Goal: Information Seeking & Learning: Learn about a topic

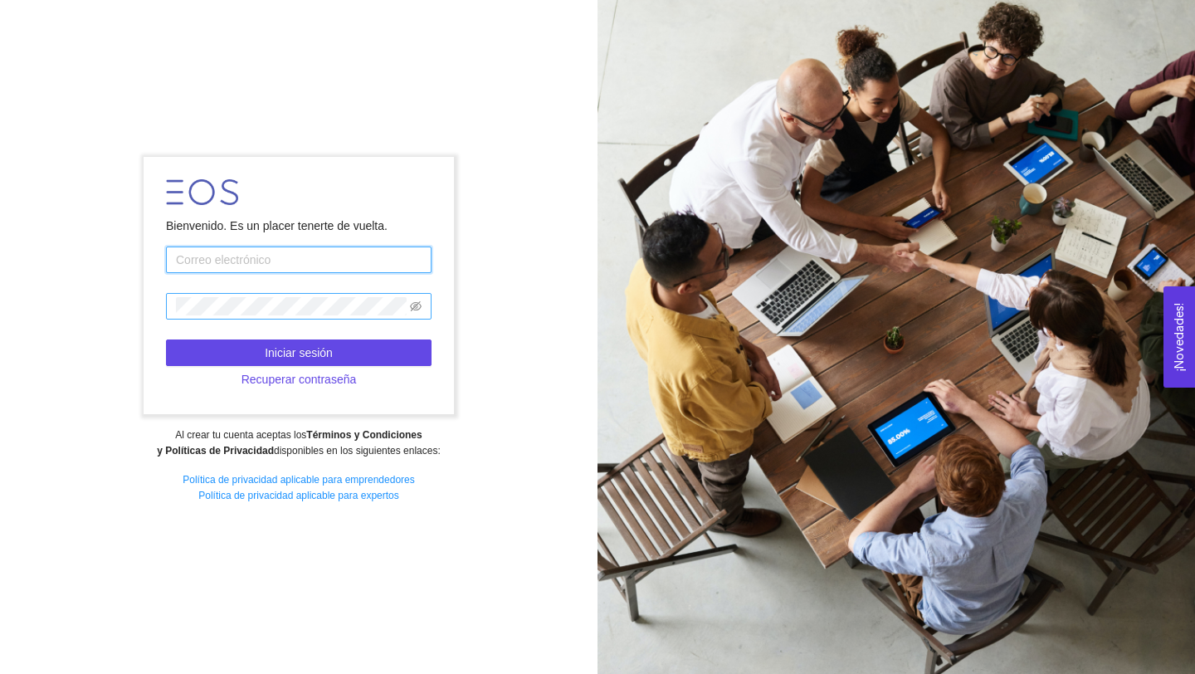
type input "[EMAIL_ADDRESS][PERSON_NAME][DOMAIN_NAME]"
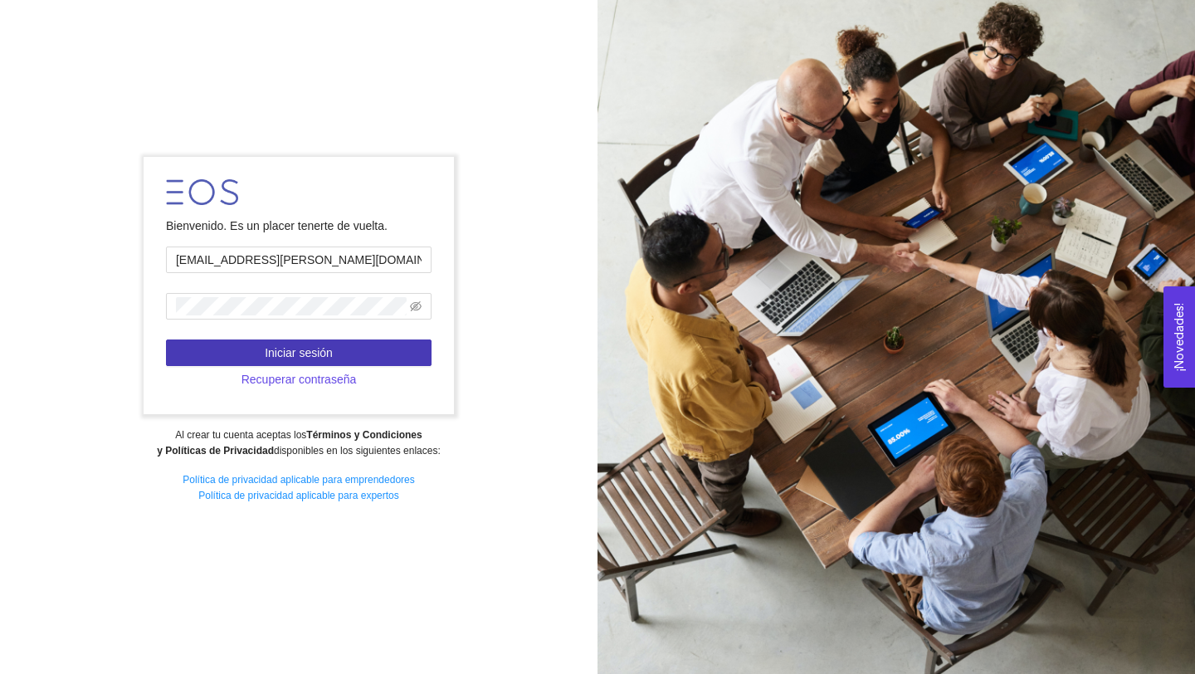
click at [323, 346] on span "Iniciar sesión" at bounding box center [299, 353] width 68 height 18
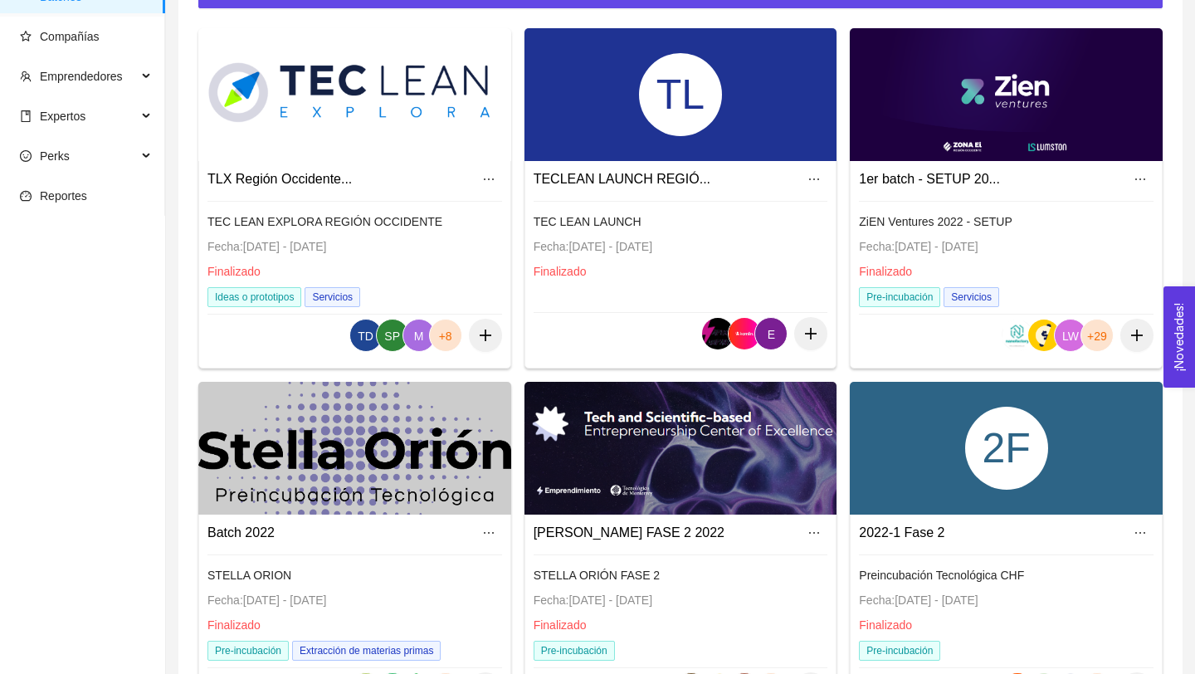
scroll to position [323, 0]
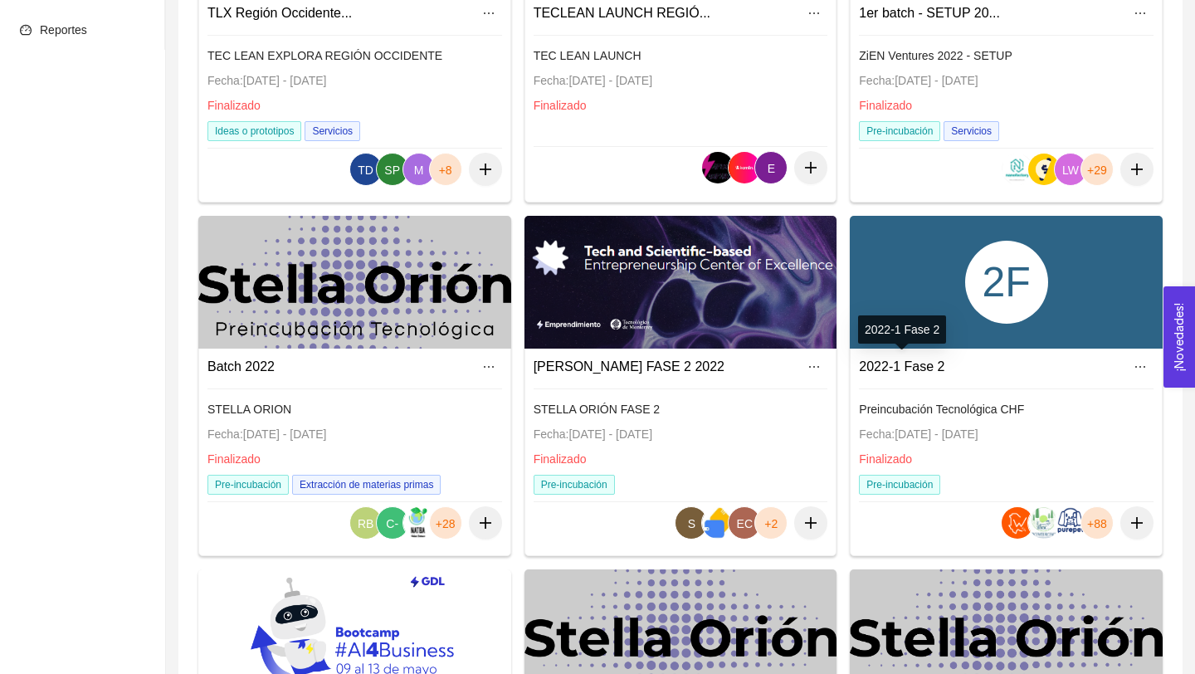
click at [876, 368] on link "2022-1 Fase 2" at bounding box center [901, 366] width 85 height 14
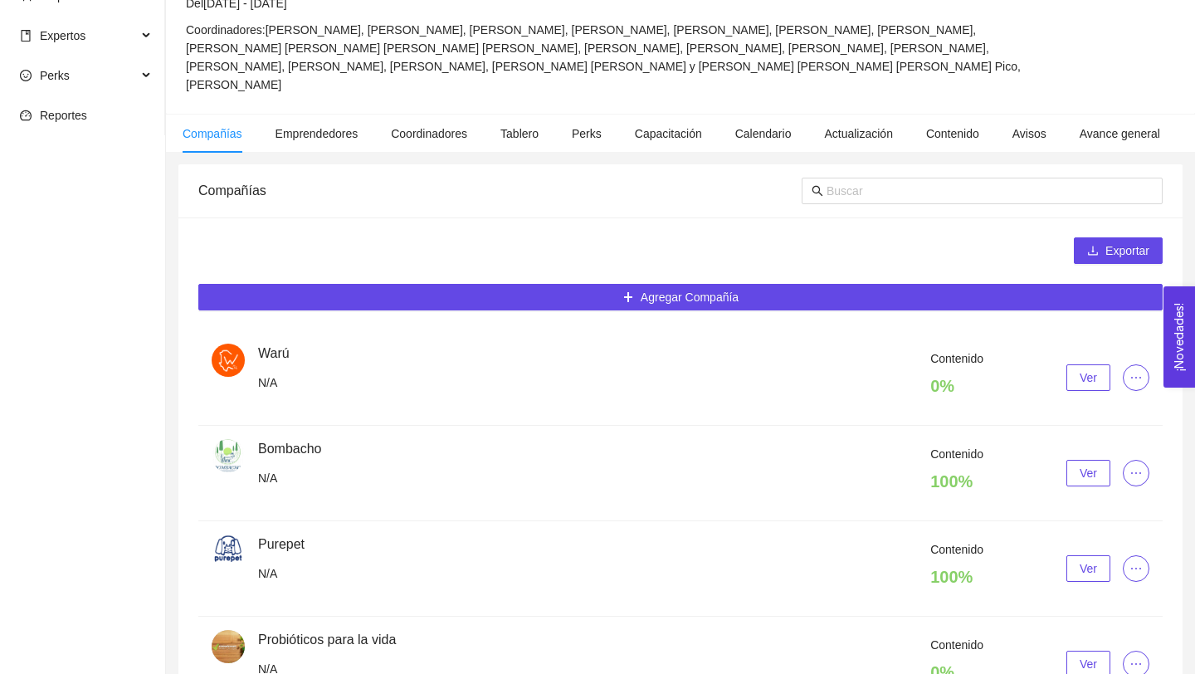
scroll to position [323, 0]
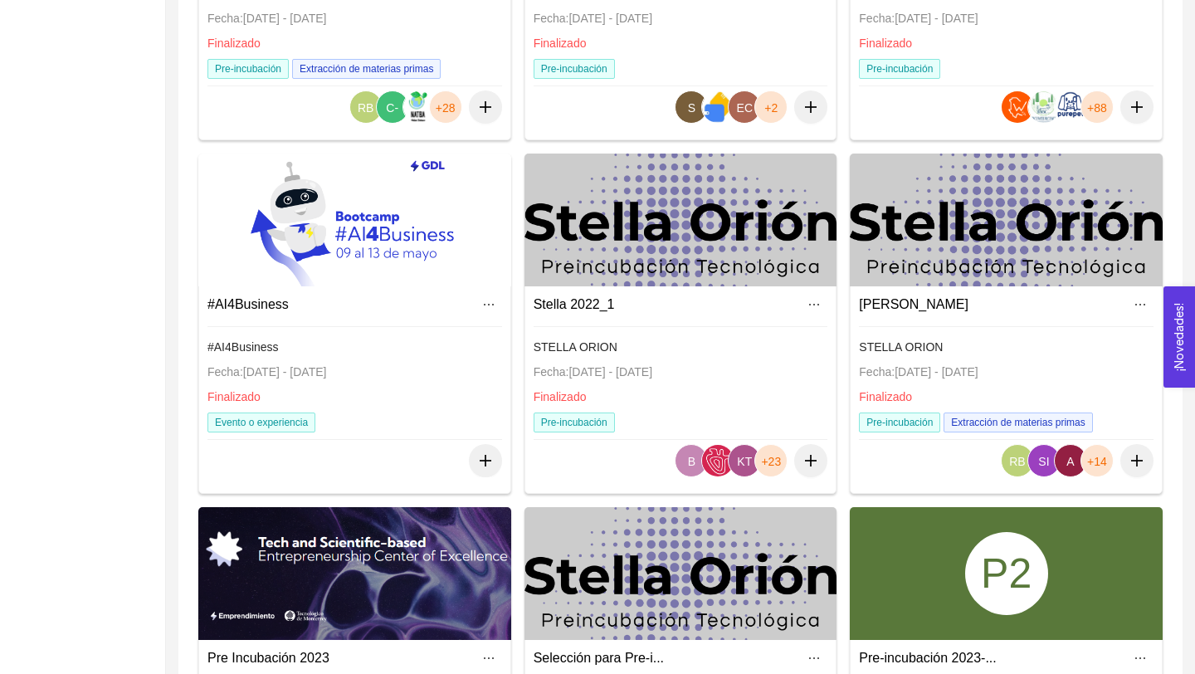
scroll to position [709, 0]
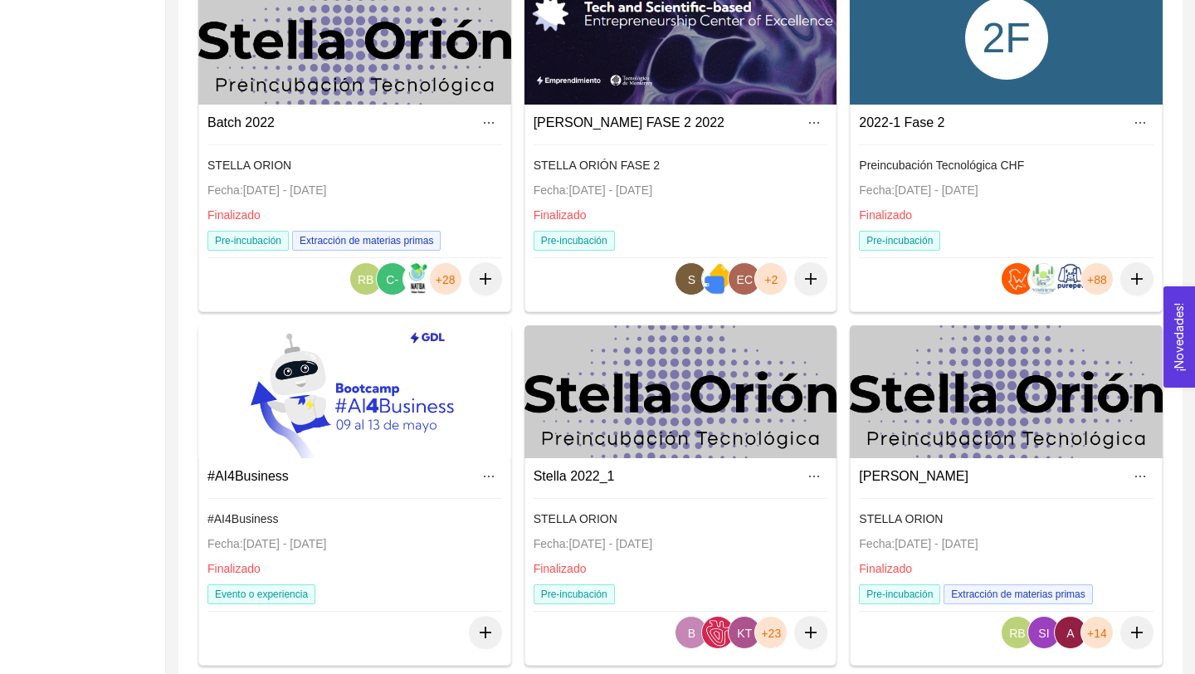
click at [572, 470] on link "Stella 2022_1" at bounding box center [574, 476] width 81 height 14
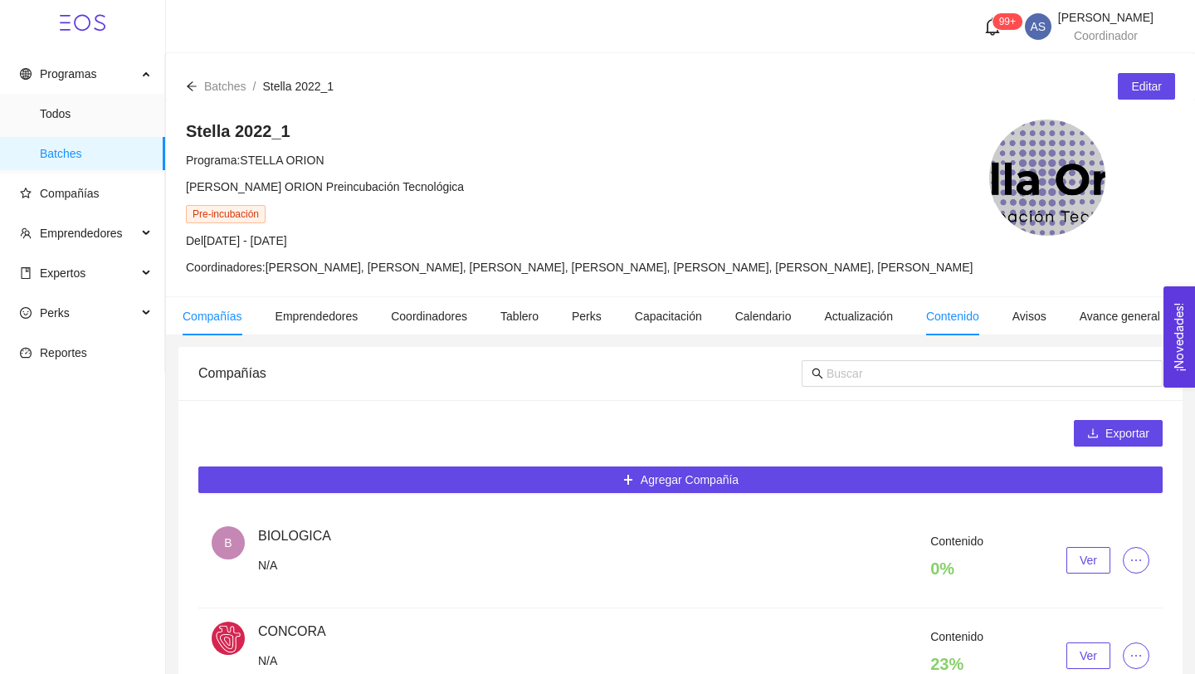
click at [966, 323] on span "Contenido" at bounding box center [952, 315] width 53 height 13
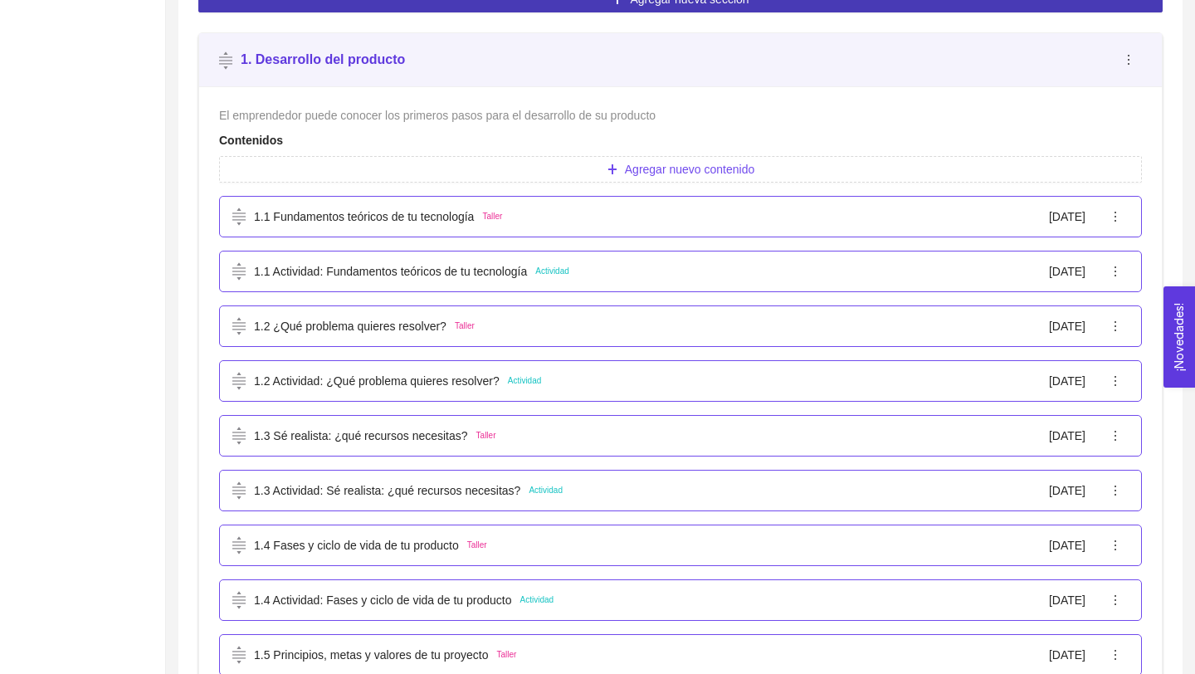
scroll to position [510, 0]
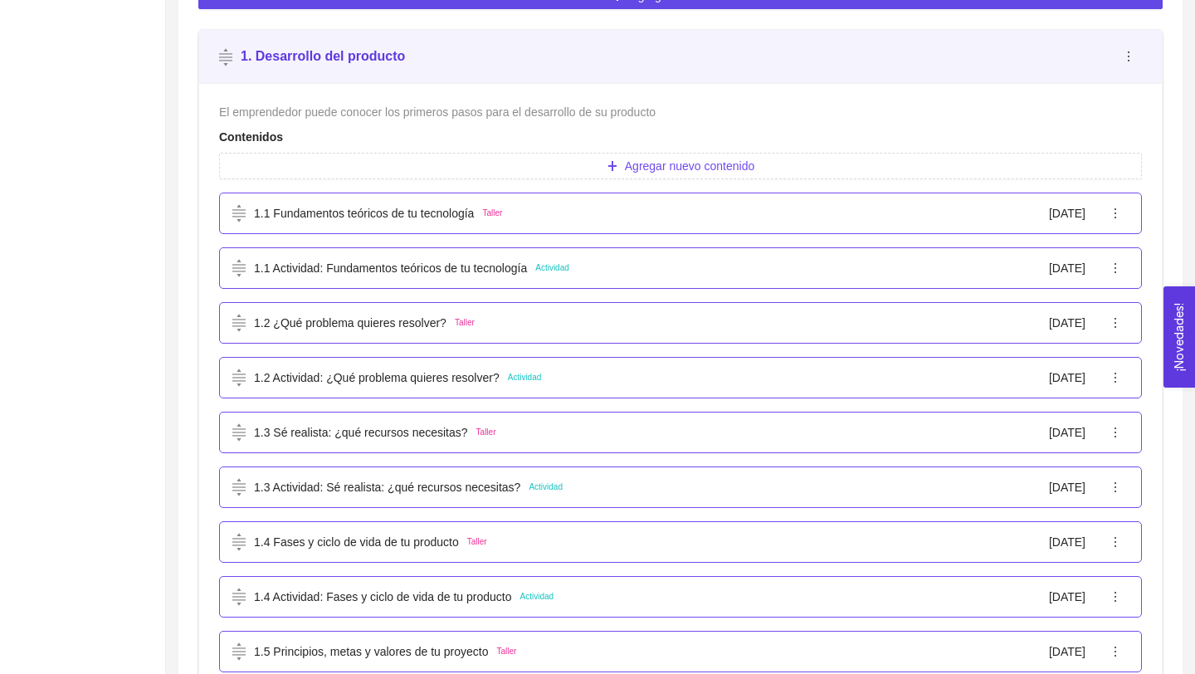
click at [587, 222] on div "1.1 Fundamentos teóricos de tu tecnología Taller [DATE]" at bounding box center [667, 213] width 870 height 18
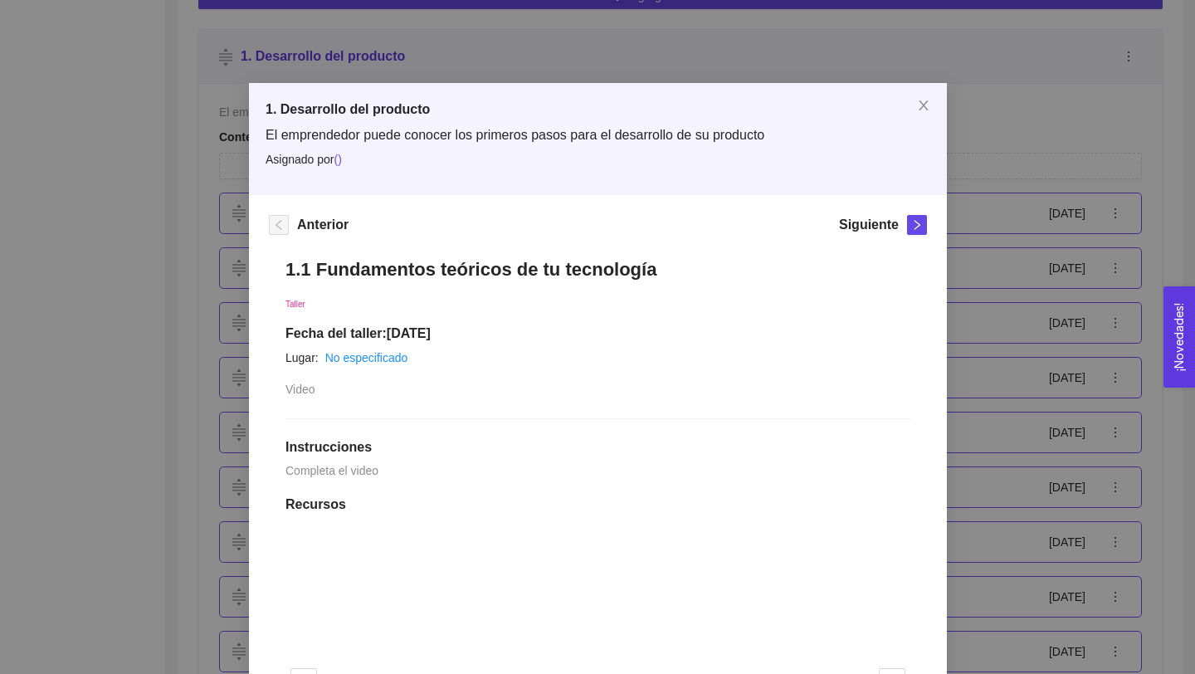
click at [587, 222] on div "Anterior Siguiente" at bounding box center [598, 228] width 658 height 27
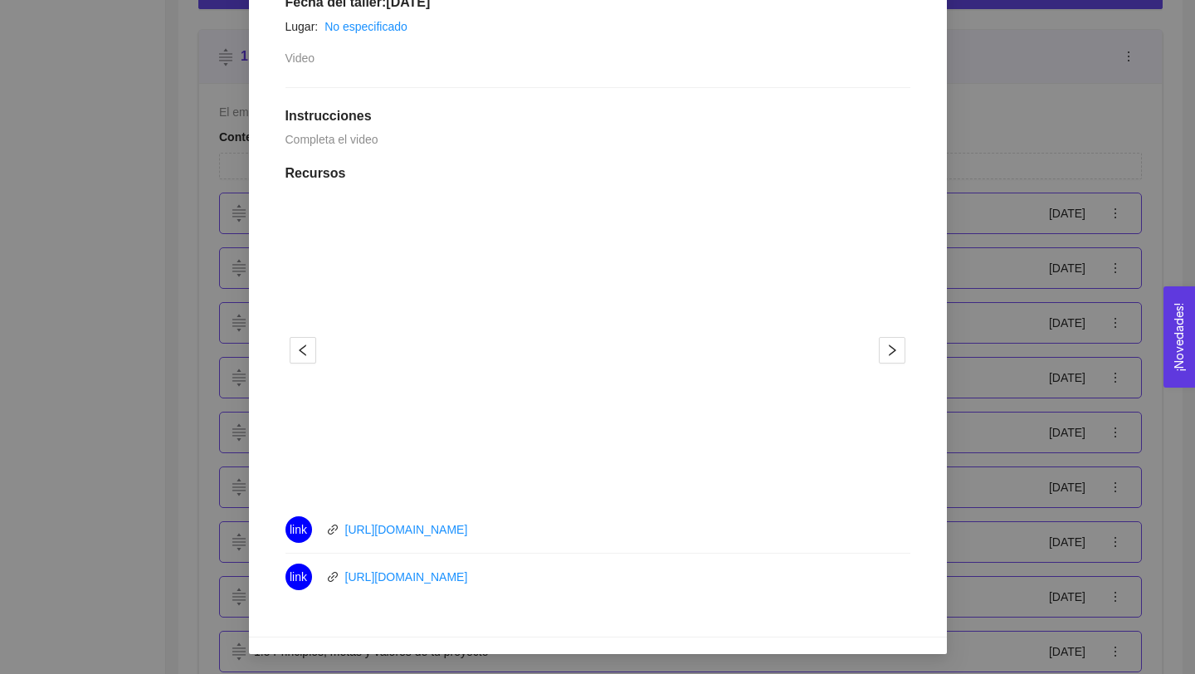
click at [176, 328] on div "1. Desarrollo del producto El emprendedor puede conocer los primeros pasos para…" at bounding box center [597, 337] width 1195 height 674
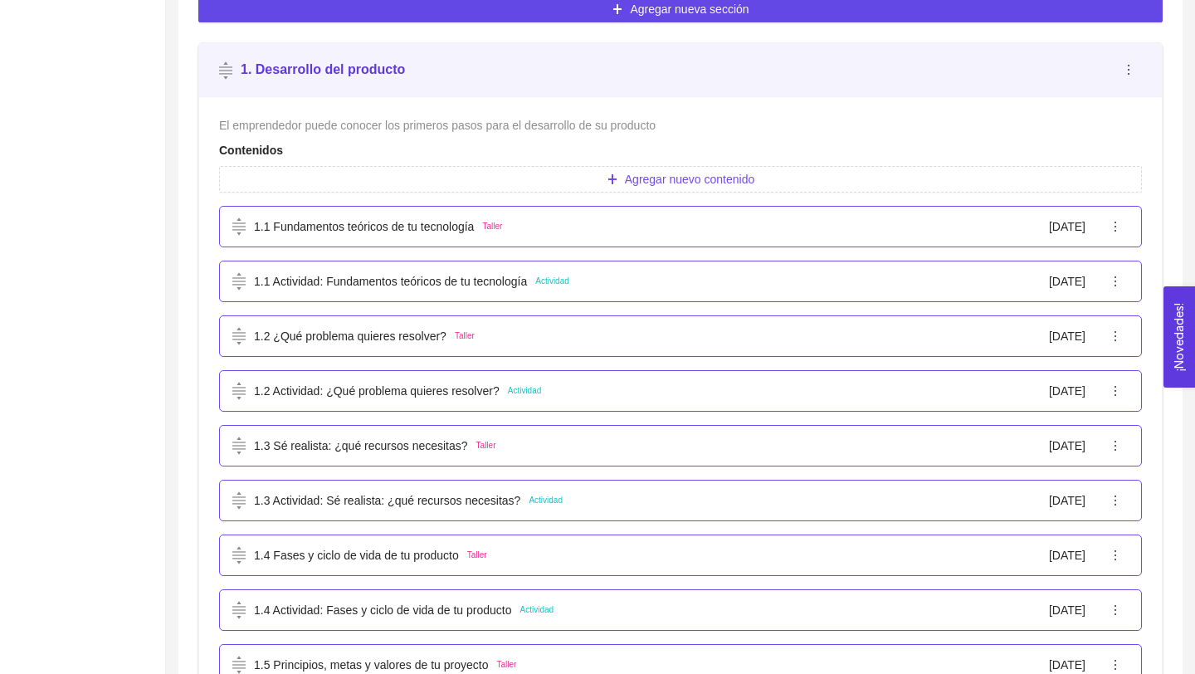
scroll to position [205, 0]
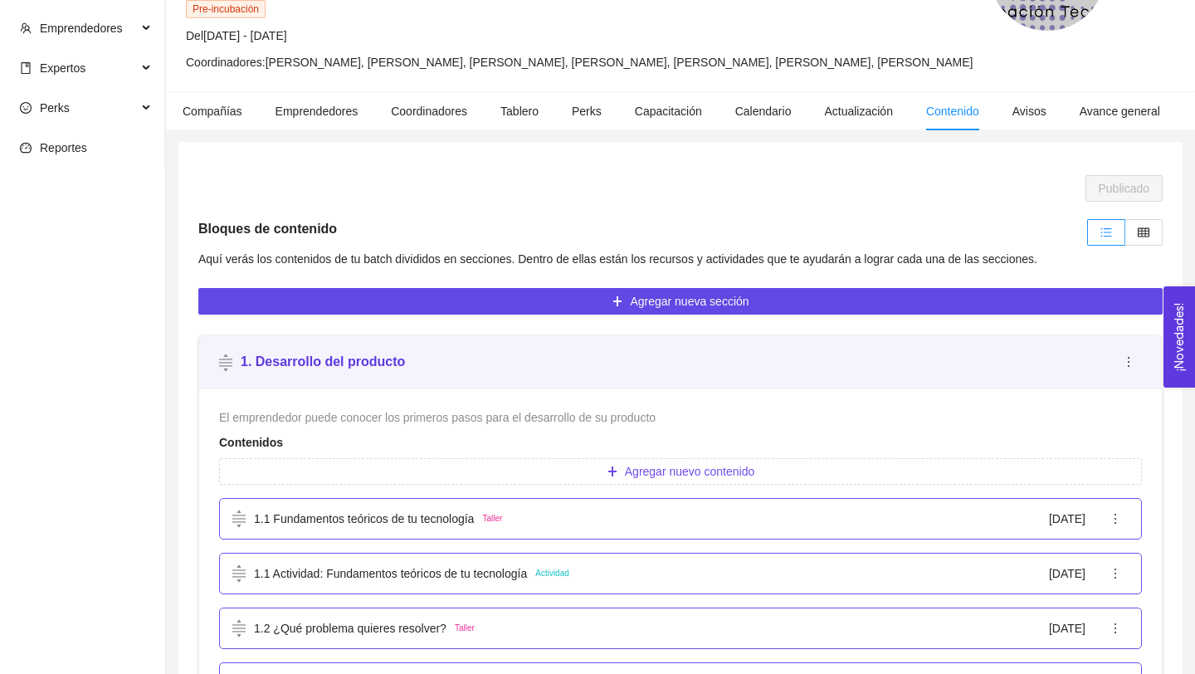
click at [322, 368] on strong "1. Desarrollo del producto" at bounding box center [323, 361] width 164 height 14
click at [458, 528] on p "1.1 Fundamentos teóricos de tu tecnología" at bounding box center [364, 518] width 220 height 18
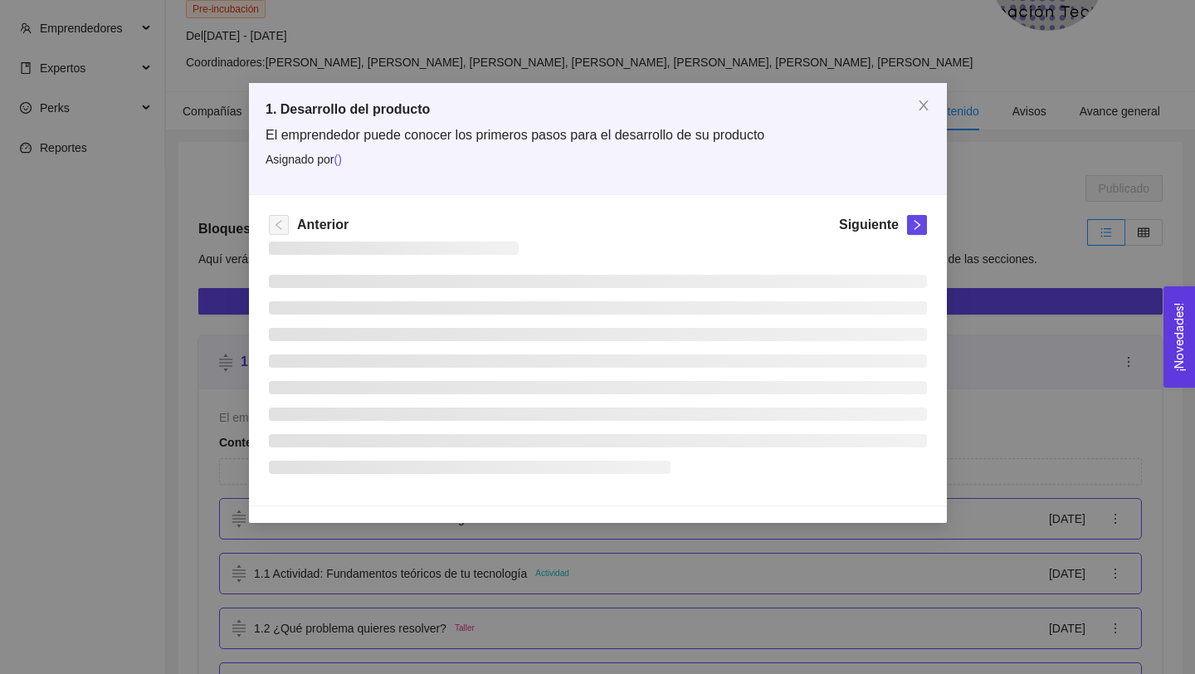
click at [458, 544] on div "1. Desarrollo del producto El emprendedor puede conocer los primeros pasos para…" at bounding box center [597, 337] width 1195 height 674
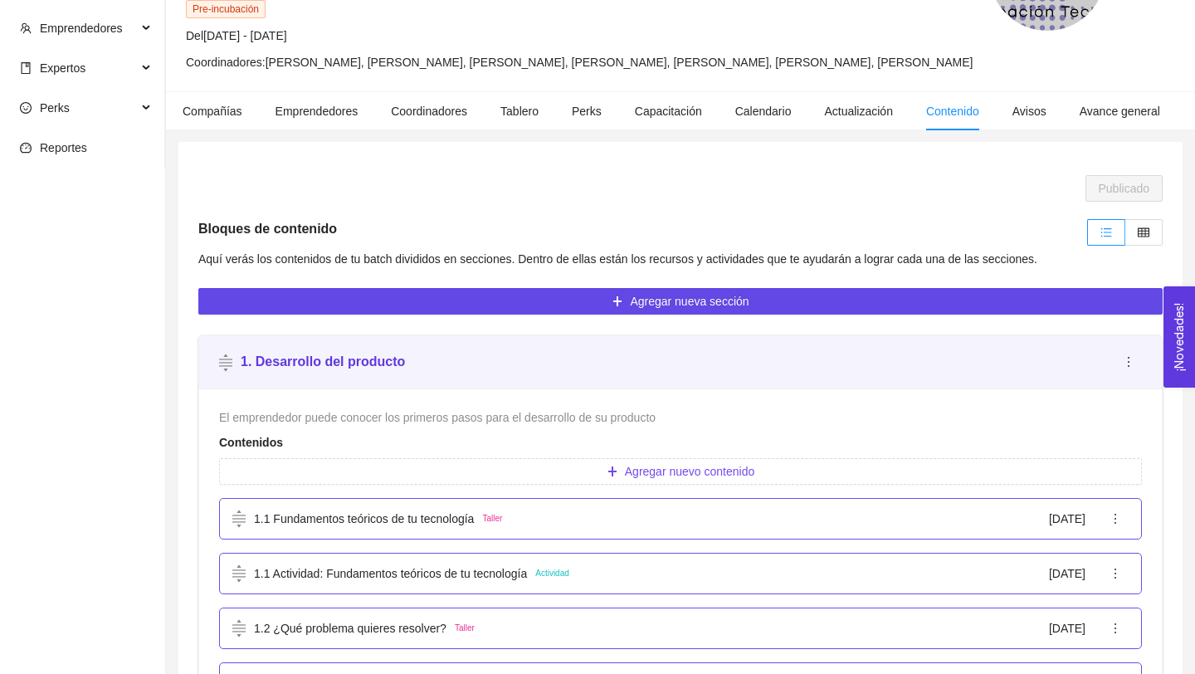
click at [458, 528] on p "1.1 Fundamentos teóricos de tu tecnología" at bounding box center [364, 518] width 220 height 18
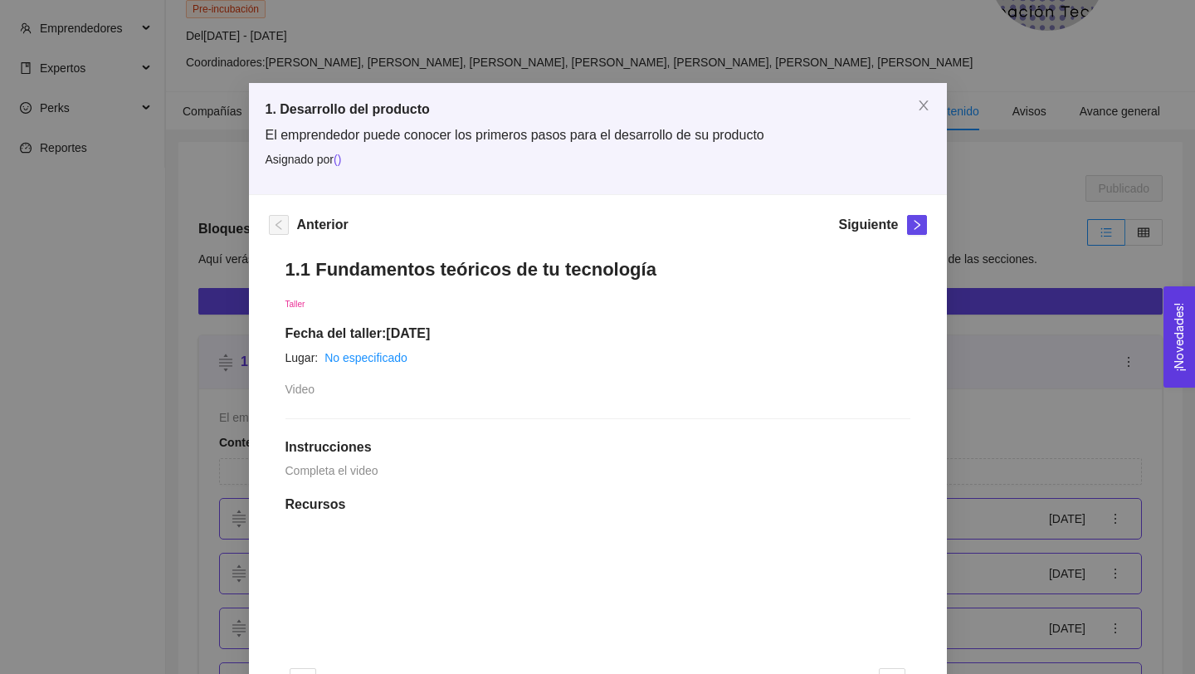
click at [358, 266] on h1 "1.1 Fundamentos teóricos de tu tecnología" at bounding box center [597, 269] width 625 height 22
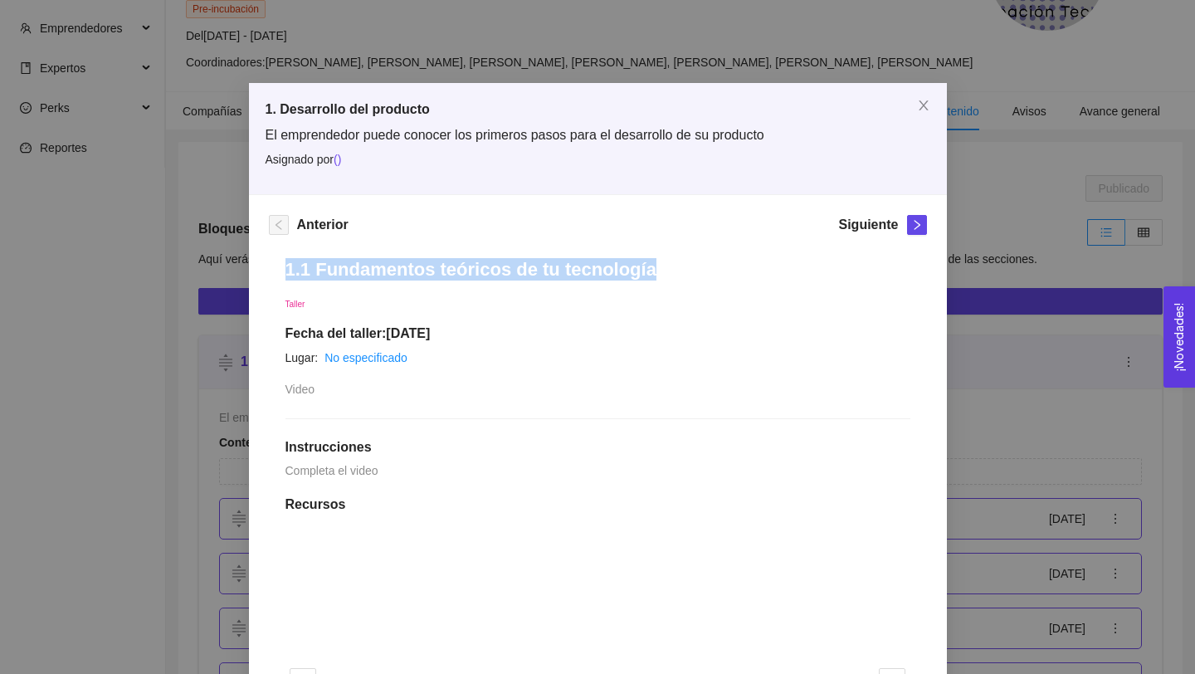
click at [358, 266] on h1 "1.1 Fundamentos teóricos de tu tecnología" at bounding box center [597, 269] width 625 height 22
copy h1 "1.1 Fundamentos teóricos de tu tecnología"
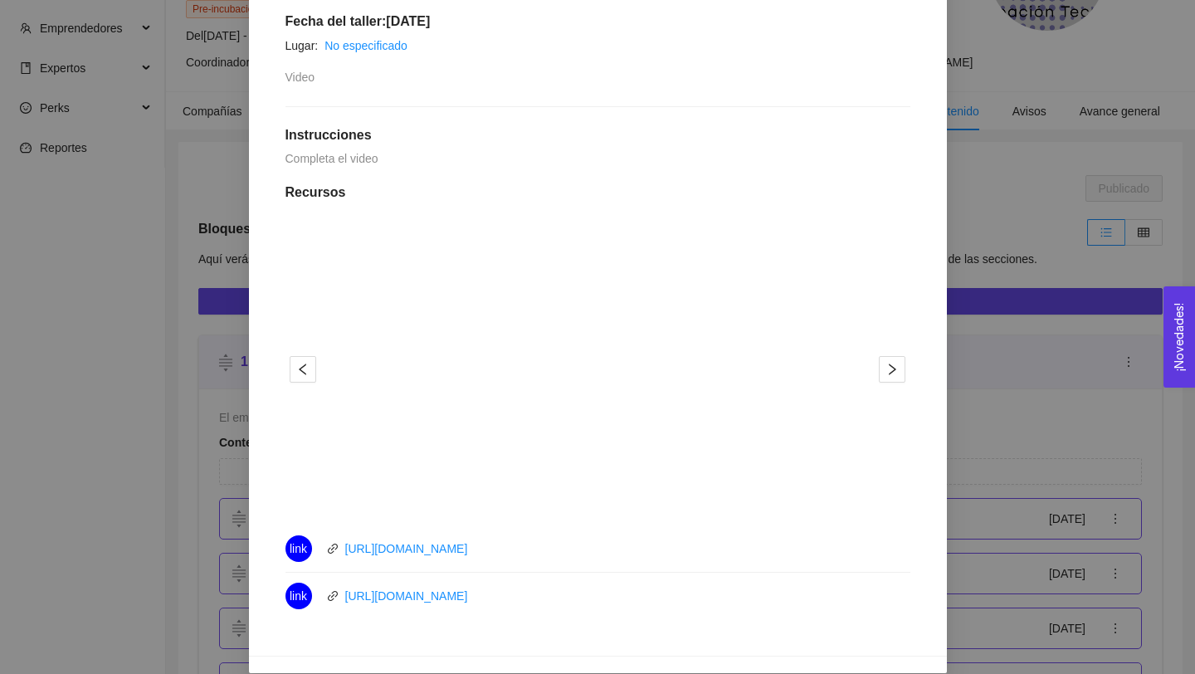
scroll to position [331, 0]
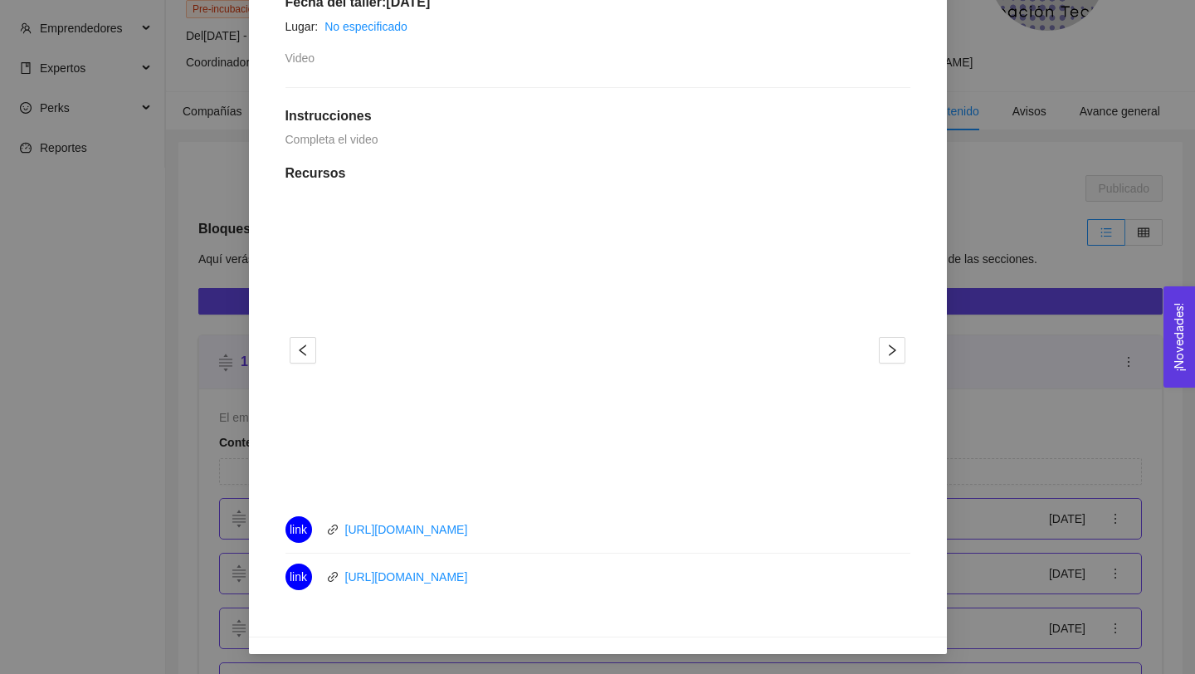
drag, startPoint x: 523, startPoint y: 530, endPoint x: 309, endPoint y: 513, distance: 214.8
click at [309, 513] on li "link [URL][DOMAIN_NAME]" at bounding box center [597, 529] width 625 height 47
copy div "link [URL][DOMAIN_NAME]"
click at [897, 352] on icon "right" at bounding box center [891, 350] width 13 height 13
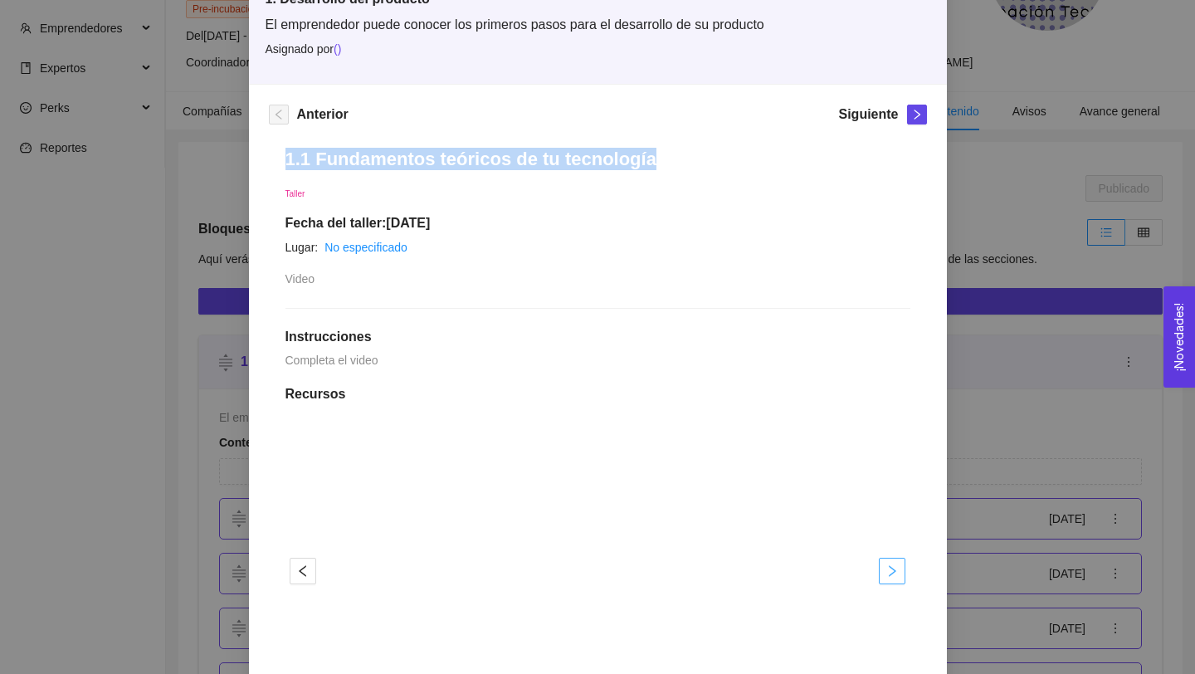
scroll to position [81, 0]
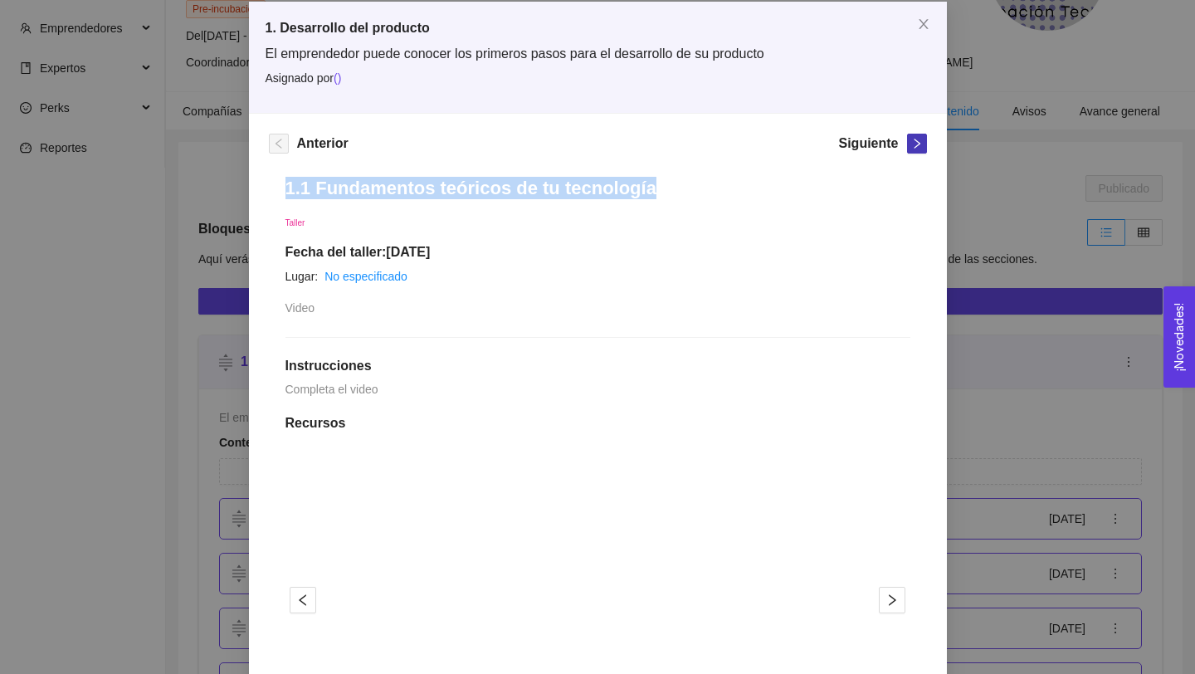
click at [912, 145] on icon "right" at bounding box center [917, 144] width 12 height 12
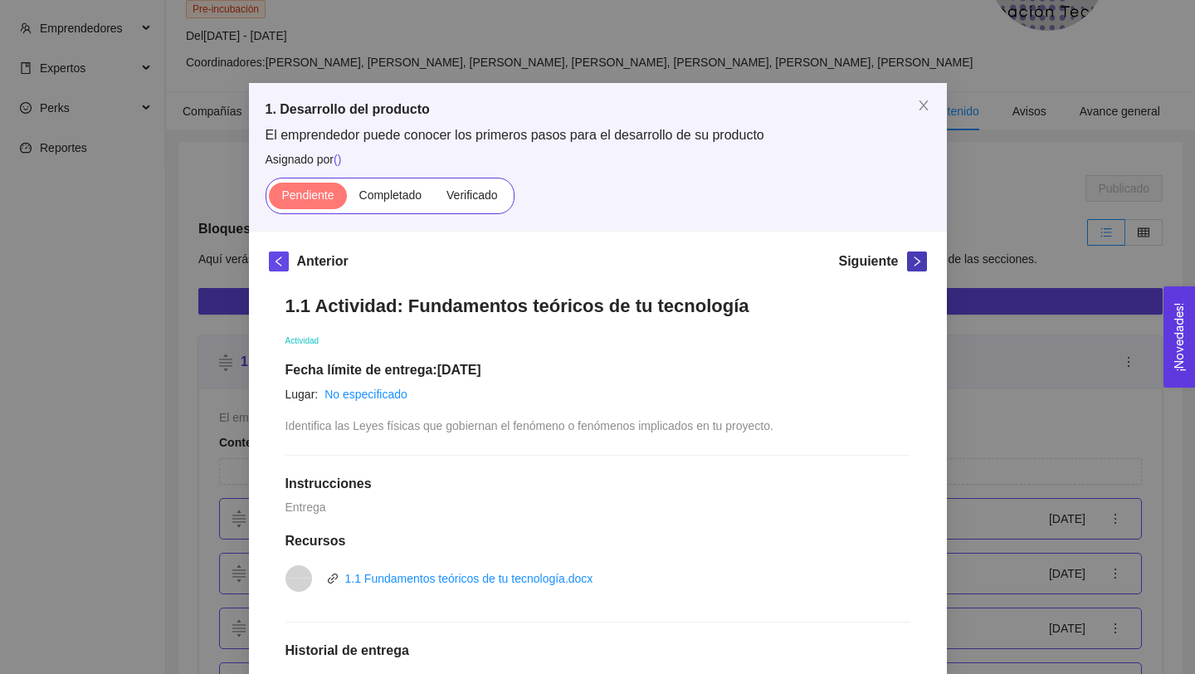
click at [916, 266] on icon "right" at bounding box center [917, 262] width 12 height 12
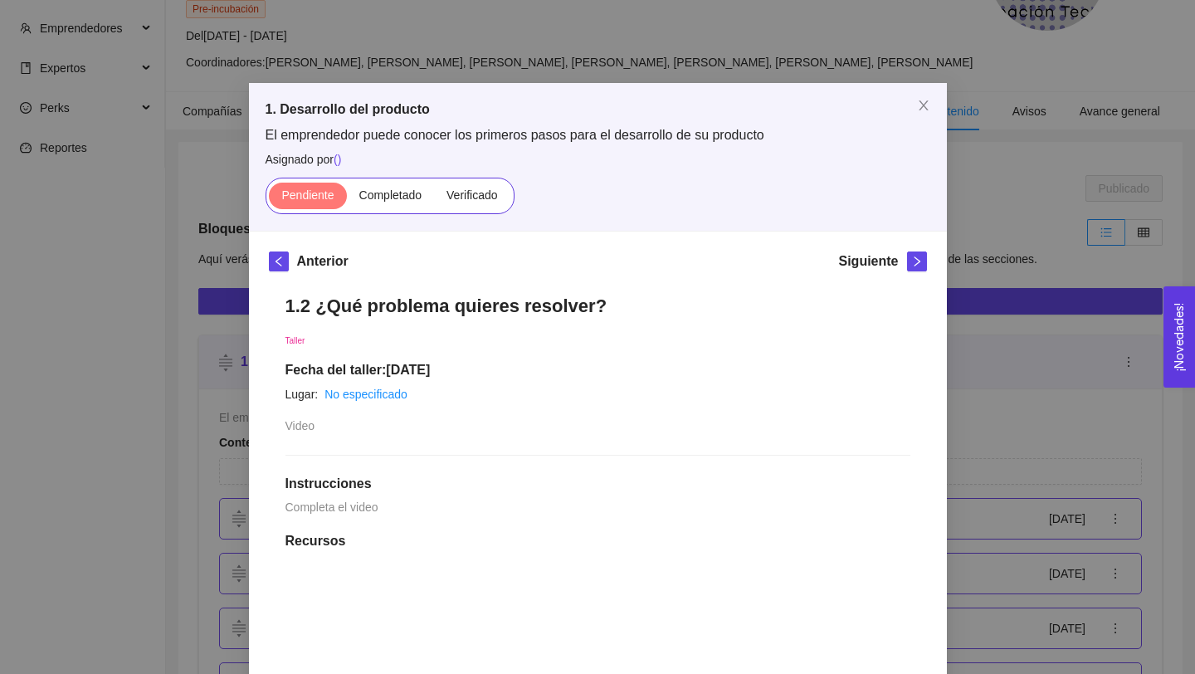
click at [300, 307] on h1 "1.2 ¿Qué problema quieres resolver?" at bounding box center [597, 306] width 625 height 22
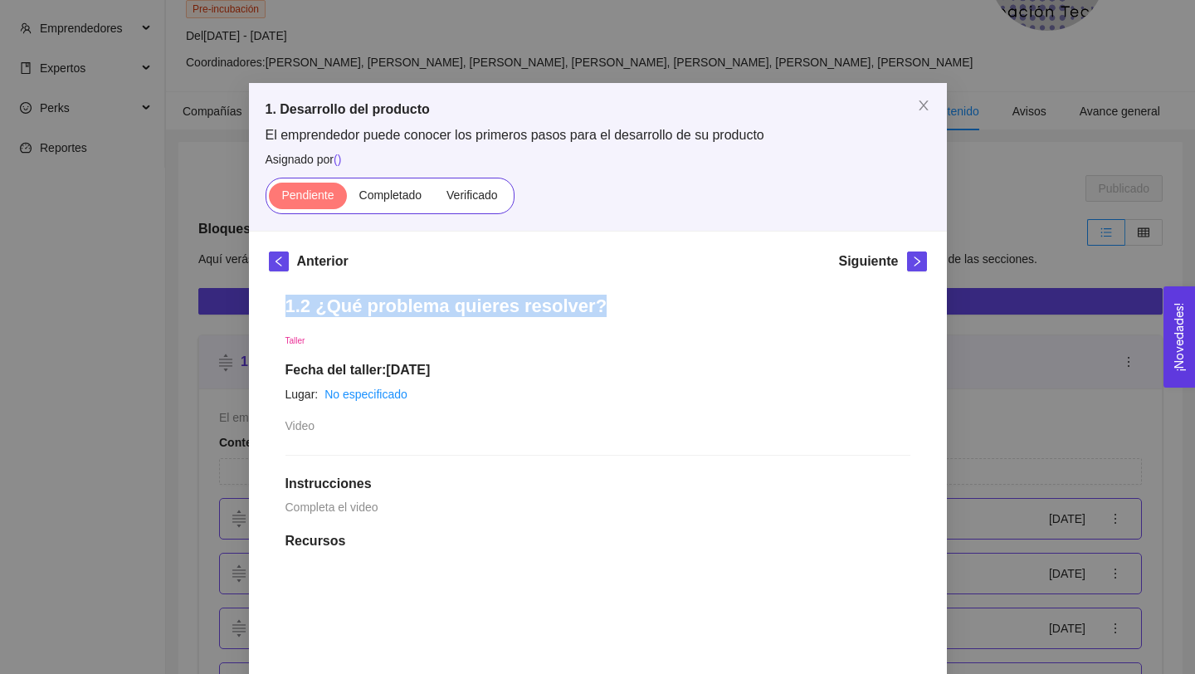
click at [300, 307] on h1 "1.2 ¿Qué problema quieres resolver?" at bounding box center [597, 306] width 625 height 22
copy h1 "1.2 ¿Qué problema quieres resolver?"
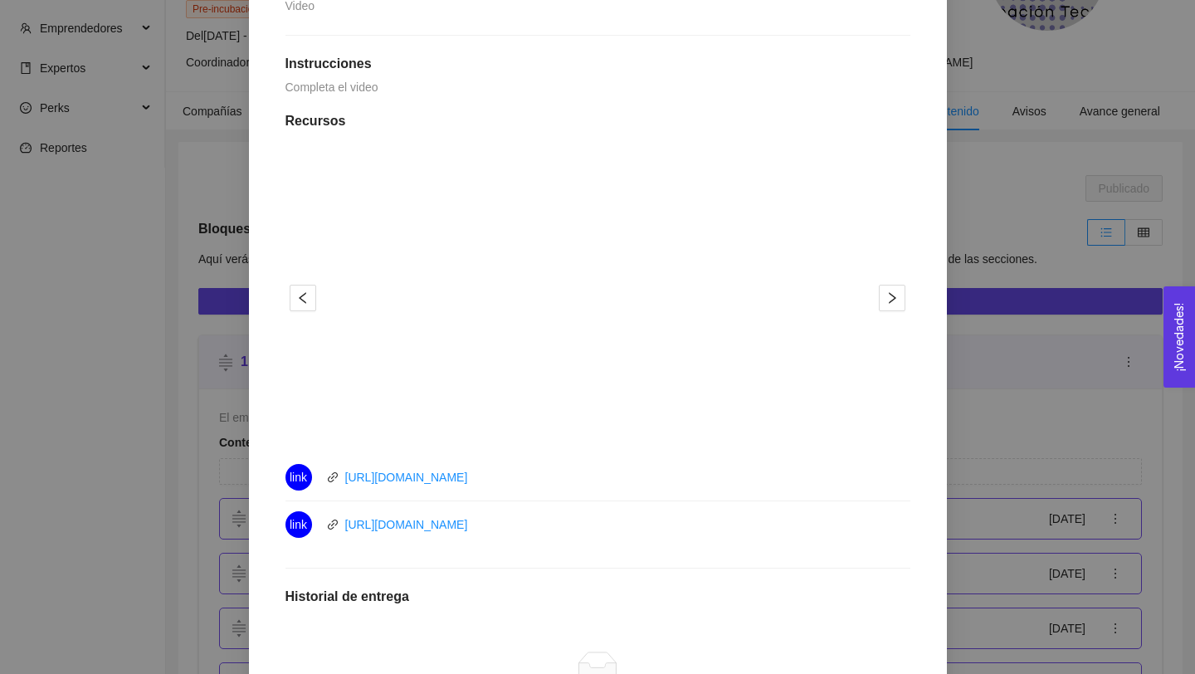
scroll to position [472, 0]
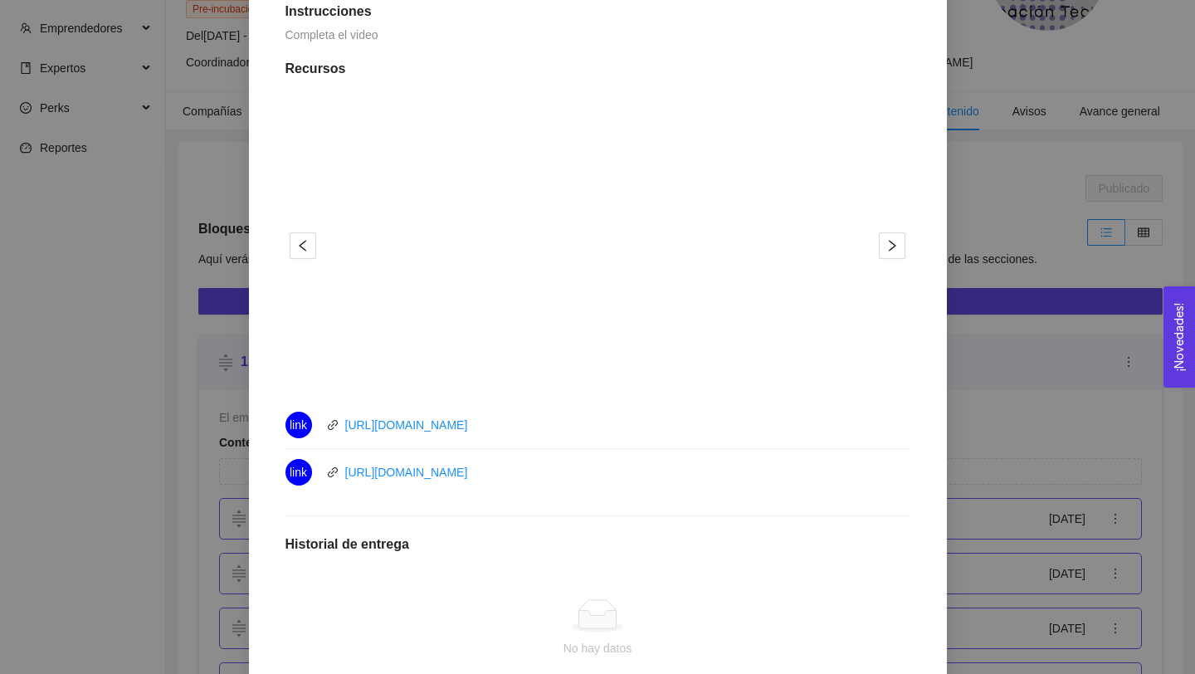
drag, startPoint x: 545, startPoint y: 431, endPoint x: 328, endPoint y: 416, distance: 217.9
click at [322, 429] on div "link [URL][DOMAIN_NAME]" at bounding box center [471, 425] width 373 height 27
copy div "[URL][DOMAIN_NAME]"
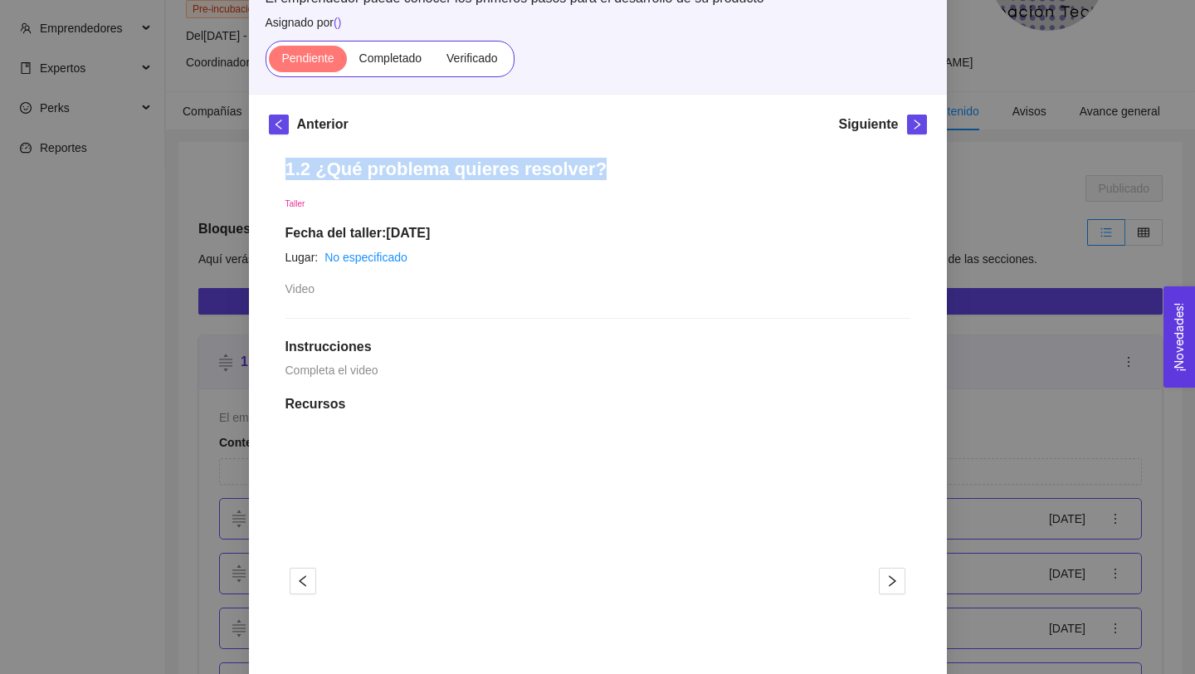
scroll to position [27, 0]
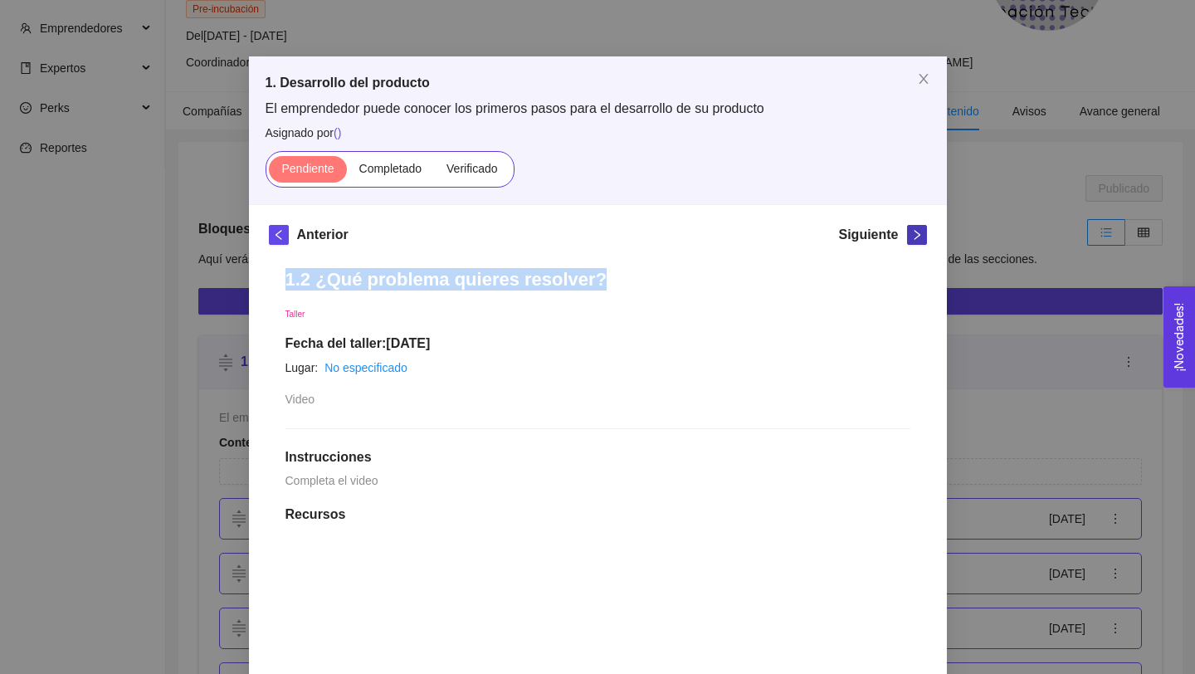
click at [913, 234] on icon "right" at bounding box center [917, 235] width 12 height 12
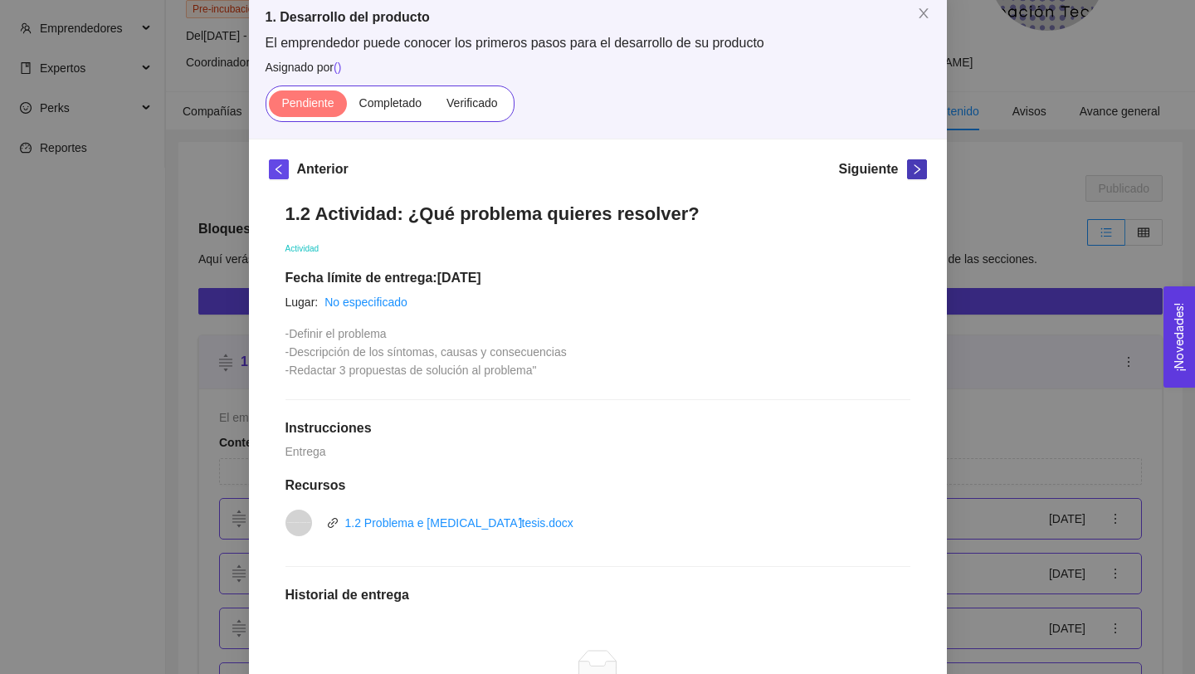
scroll to position [0, 0]
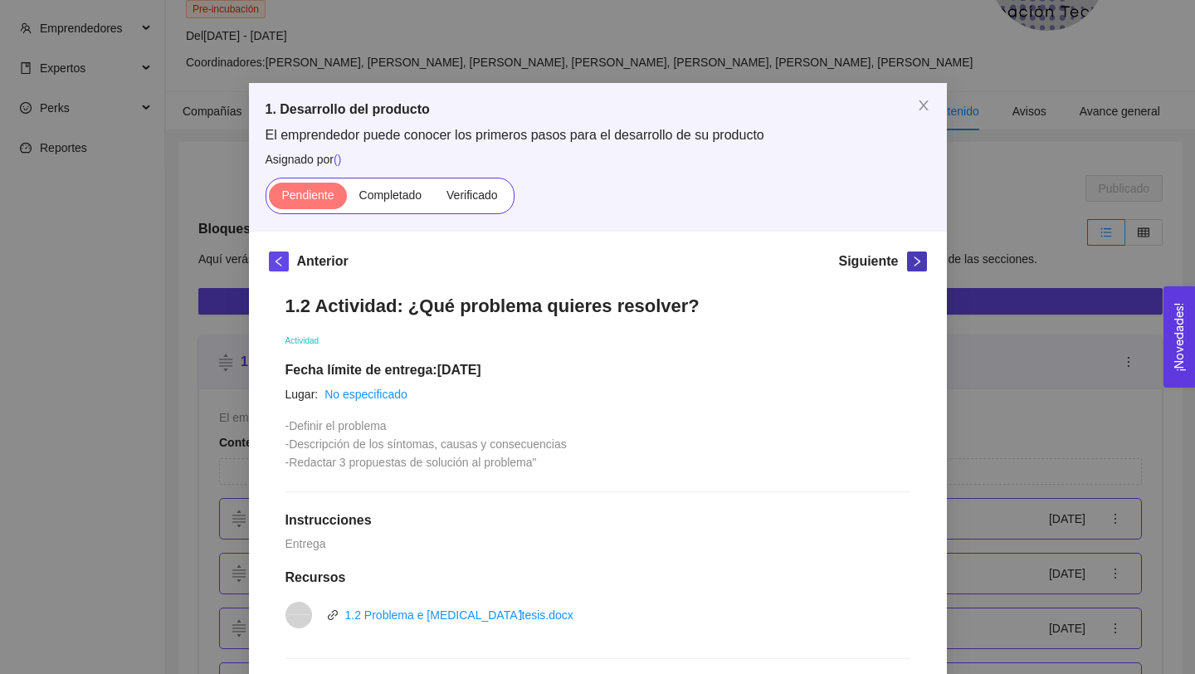
click at [920, 267] on button "button" at bounding box center [917, 261] width 20 height 20
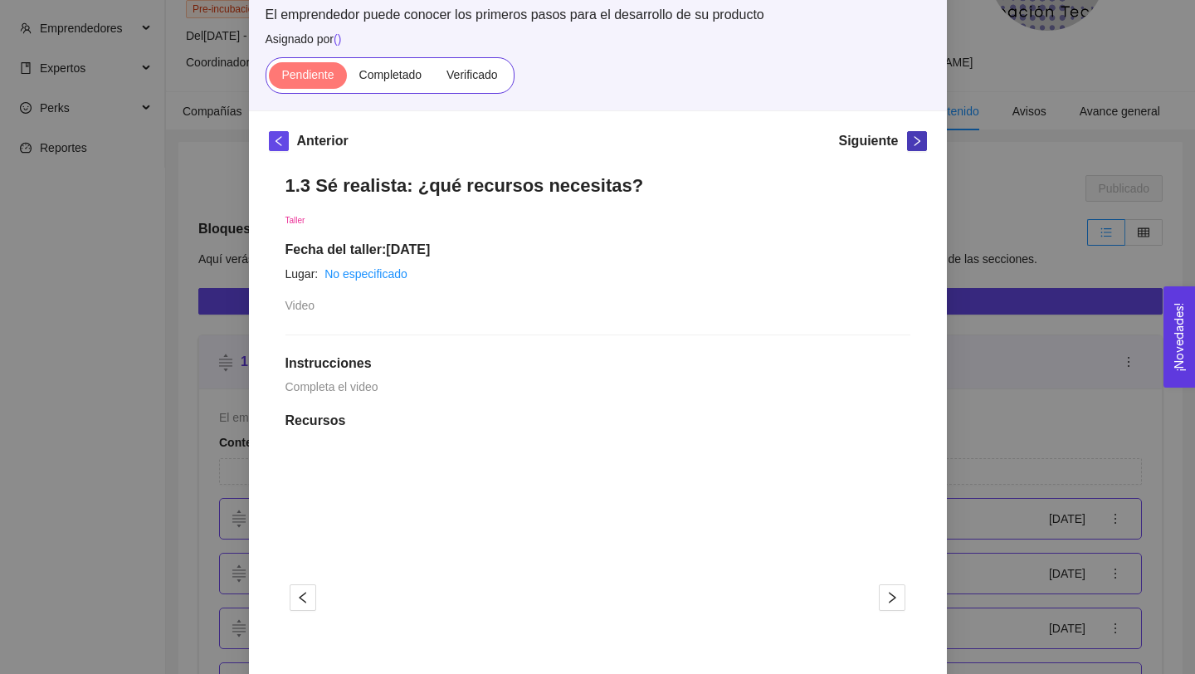
scroll to position [96, 0]
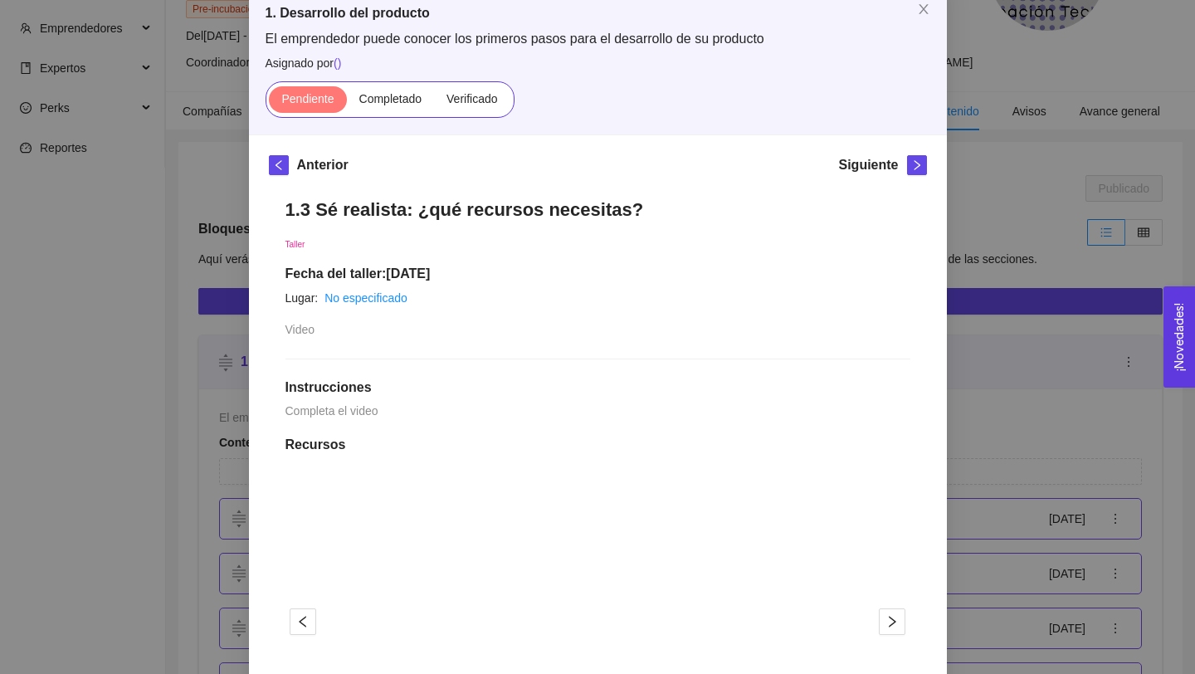
click at [291, 210] on h1 "1.3 Sé realista: ¿qué recursos necesitas?" at bounding box center [597, 209] width 625 height 22
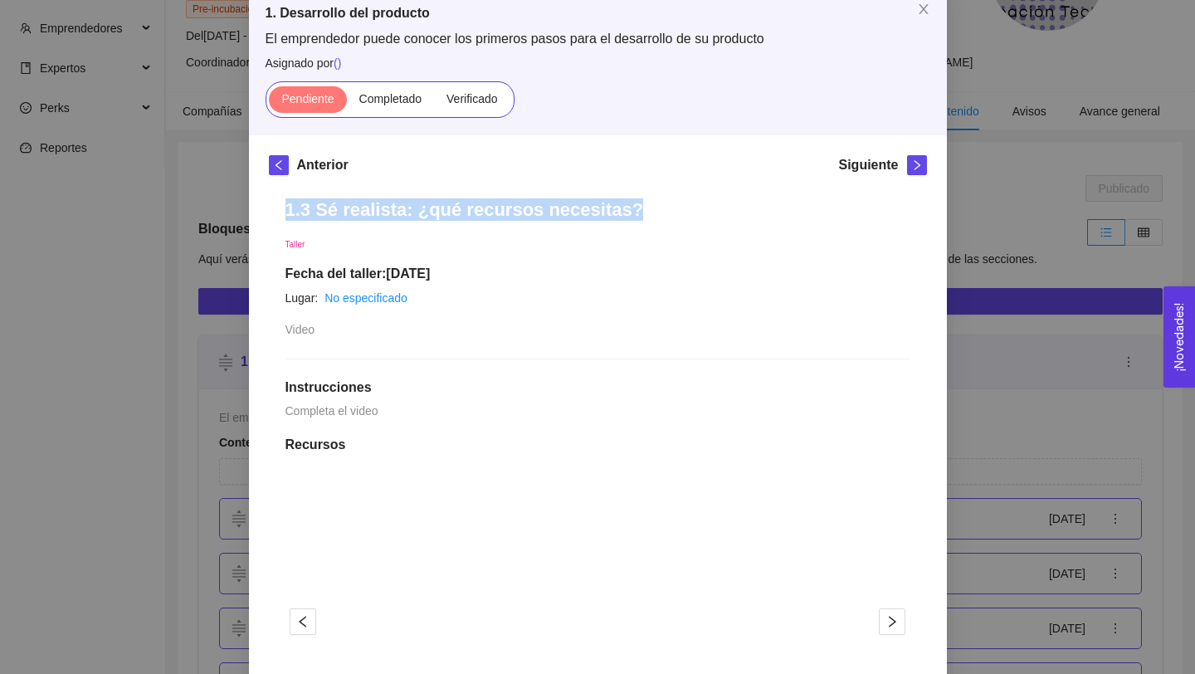
click at [291, 210] on h1 "1.3 Sé realista: ¿qué recursos necesitas?" at bounding box center [597, 209] width 625 height 22
copy h1 "1.3 Sé realista: ¿qué recursos necesitas?"
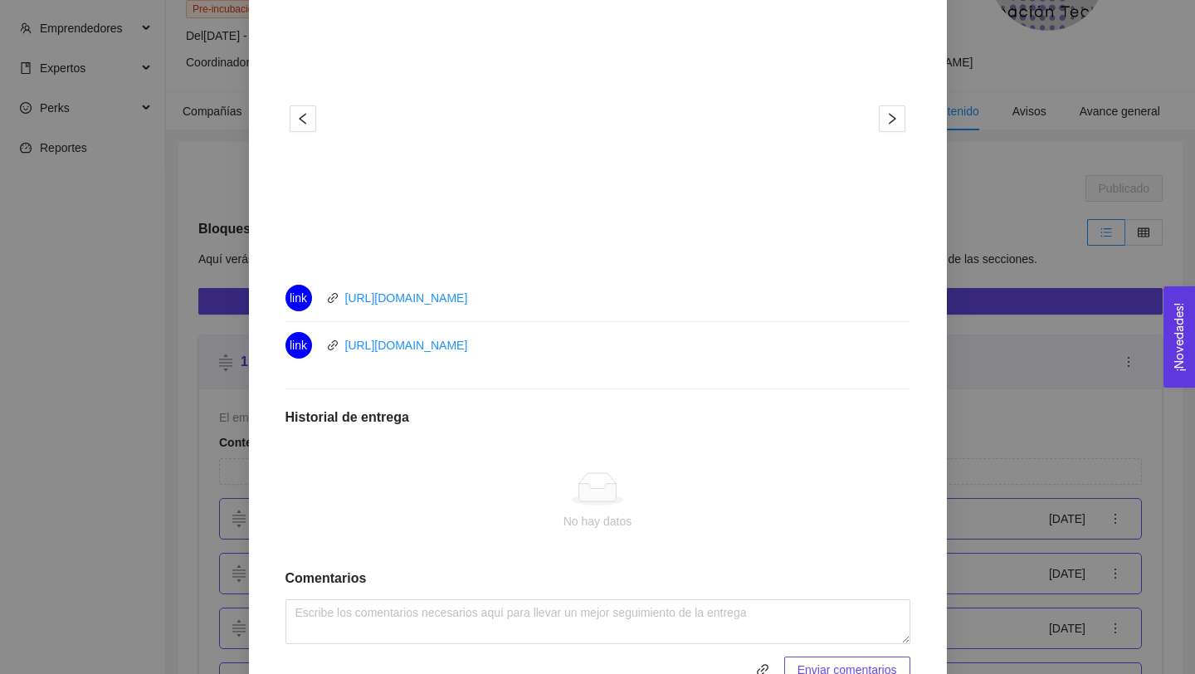
scroll to position [681, 0]
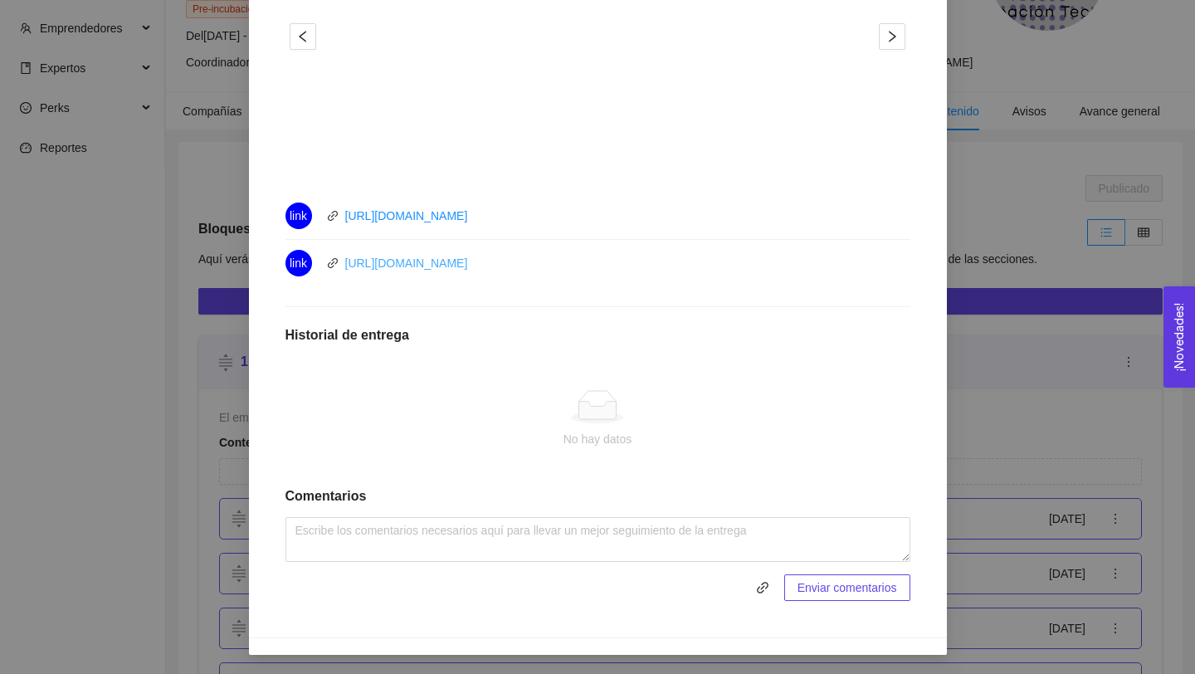
drag, startPoint x: 509, startPoint y: 261, endPoint x: 346, endPoint y: 264, distance: 163.5
click at [346, 264] on div "link [URL][DOMAIN_NAME]" at bounding box center [471, 263] width 373 height 27
copy link "[URL][DOMAIN_NAME]"
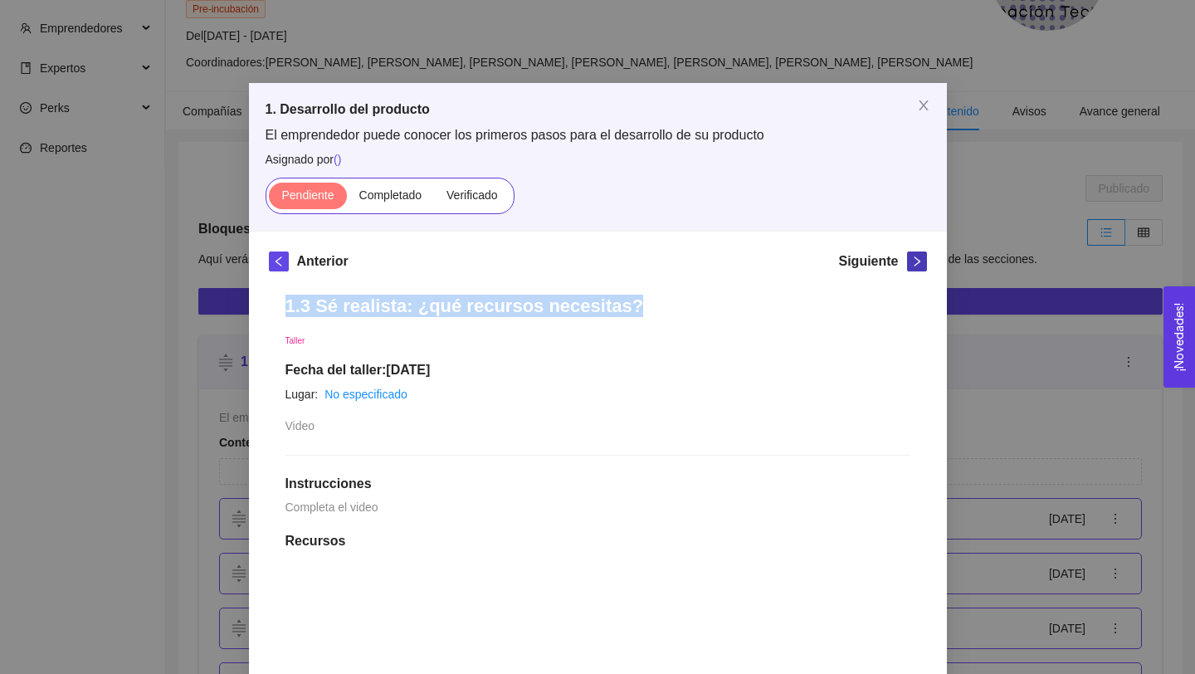
click at [914, 264] on icon "right" at bounding box center [917, 262] width 12 height 12
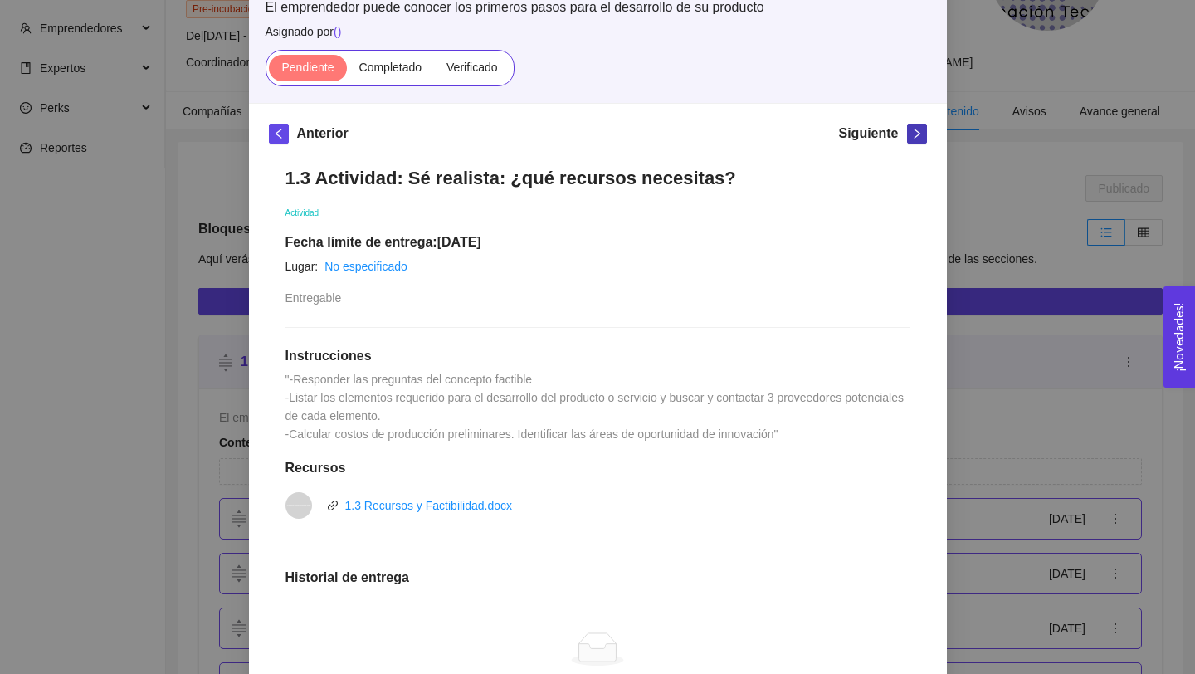
scroll to position [127, 0]
click at [915, 130] on icon "right" at bounding box center [917, 135] width 12 height 12
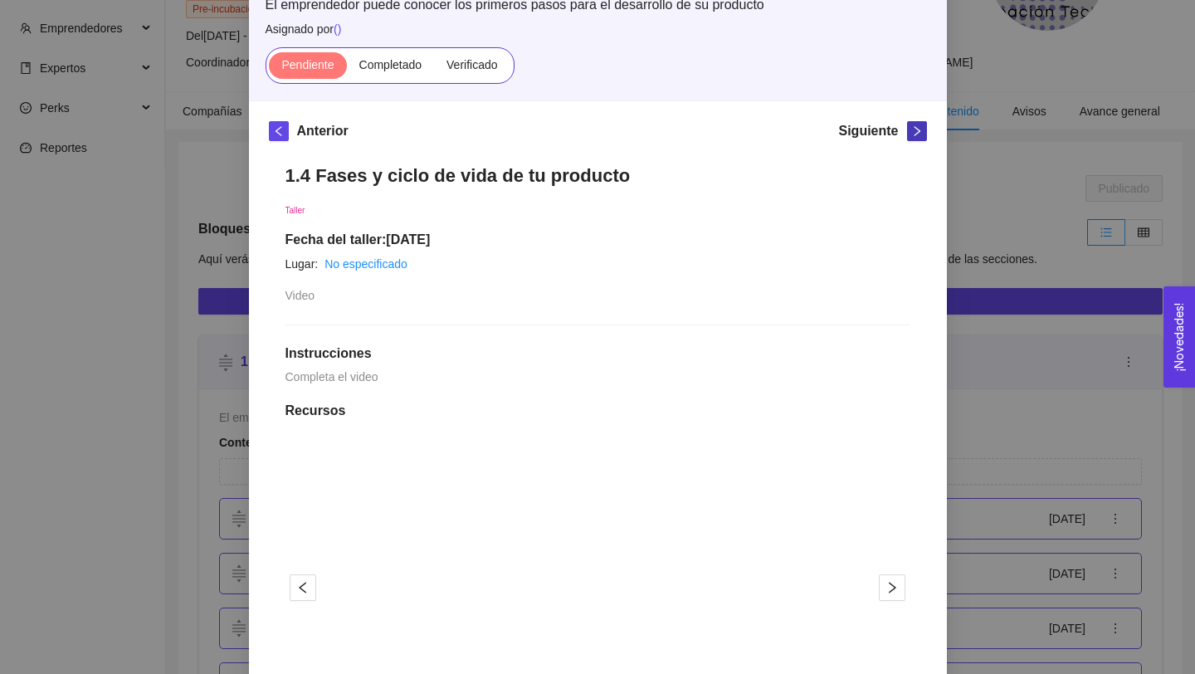
scroll to position [153, 0]
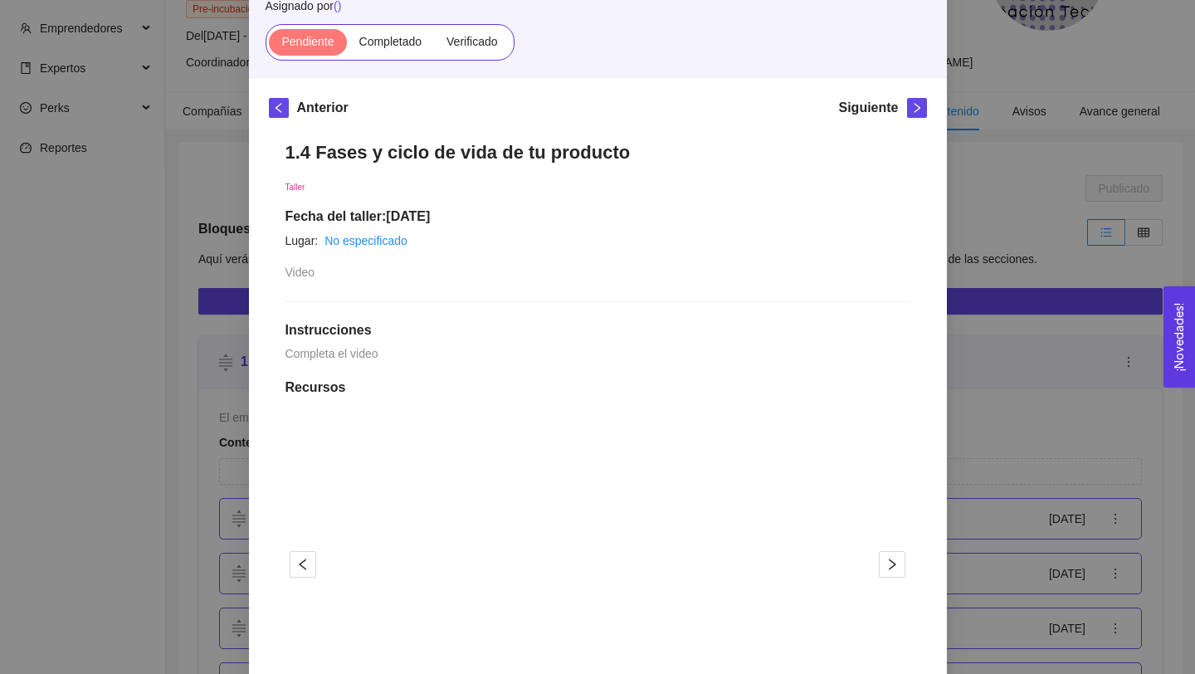
click at [500, 143] on h1 "1.4 Fases y ciclo de vida de tu producto" at bounding box center [597, 152] width 625 height 22
copy h1 "1.4 Fases y ciclo de vida de tu producto"
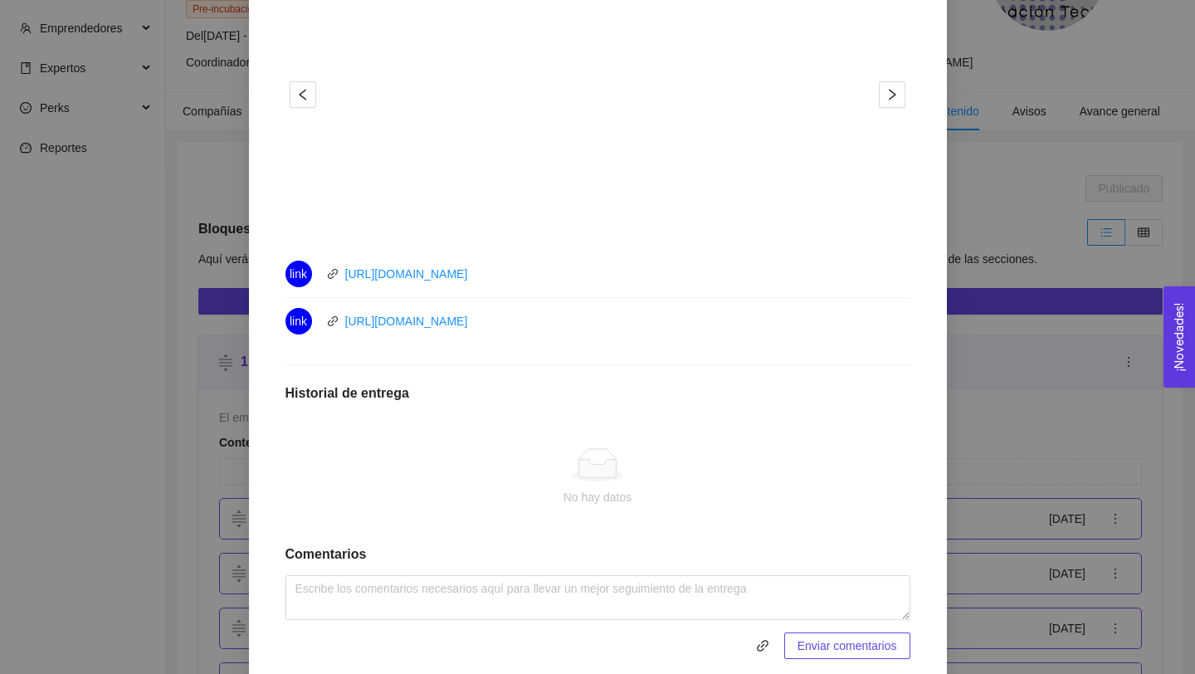
scroll to position [681, 0]
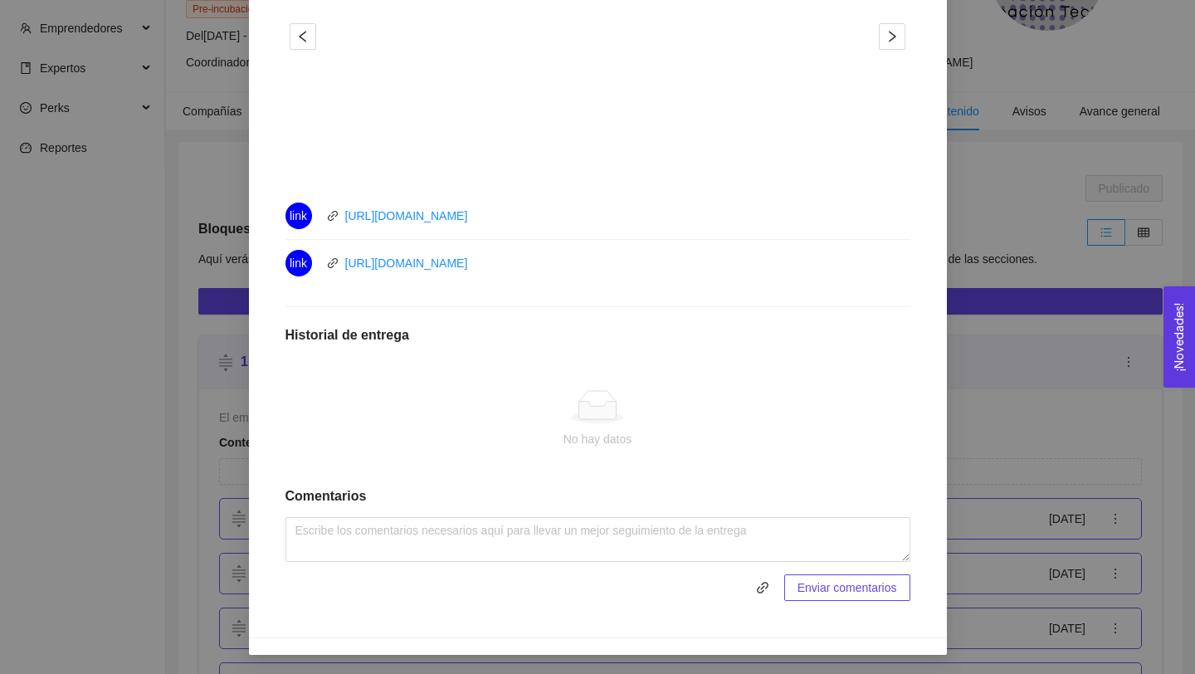
drag, startPoint x: 539, startPoint y: 270, endPoint x: 324, endPoint y: 271, distance: 215.7
click at [324, 271] on div "link [URL][DOMAIN_NAME]" at bounding box center [471, 263] width 373 height 27
copy link "[URL][DOMAIN_NAME]"
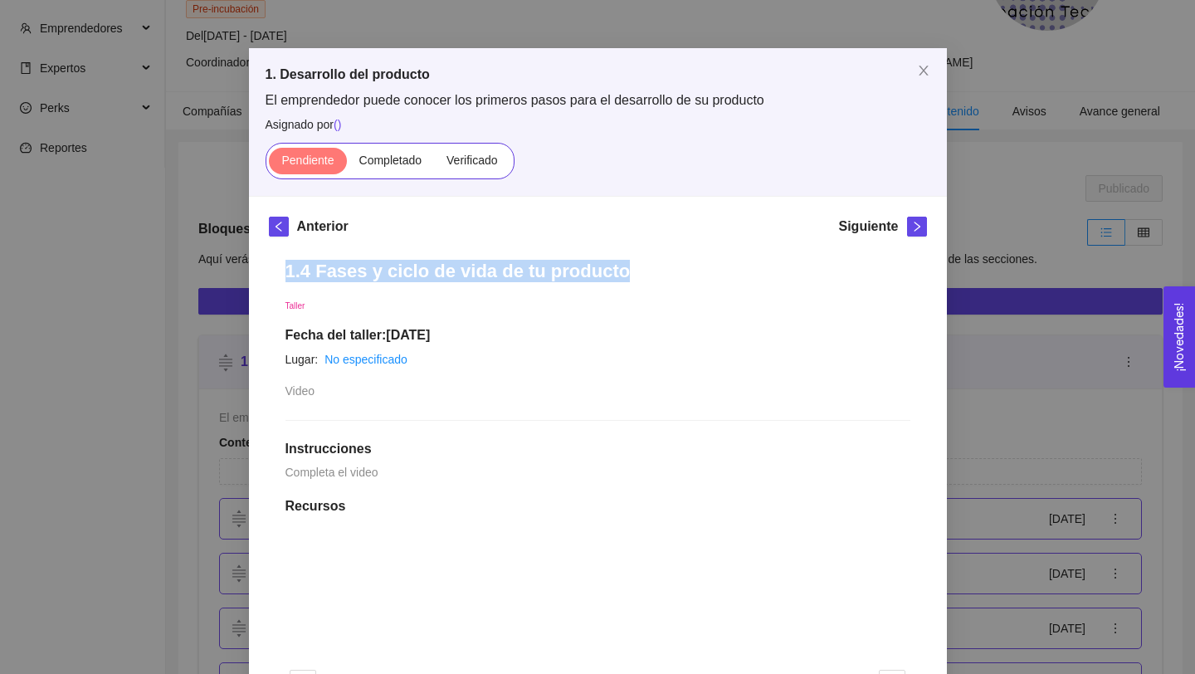
scroll to position [0, 0]
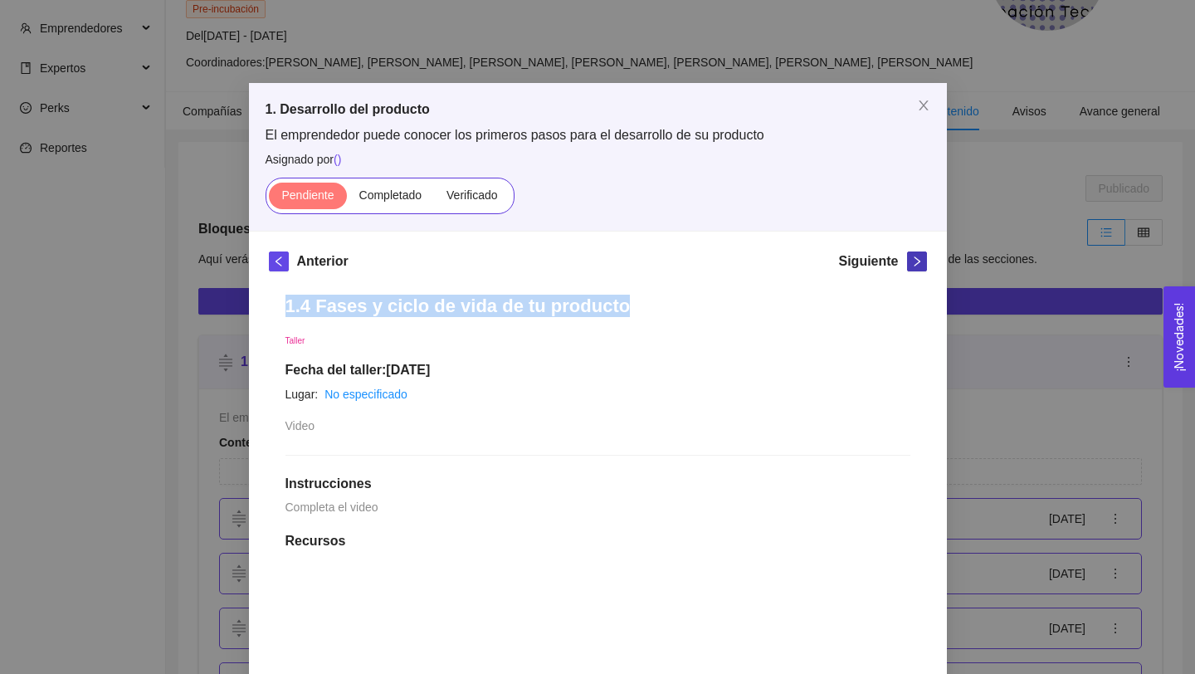
click at [919, 256] on icon "right" at bounding box center [917, 262] width 12 height 12
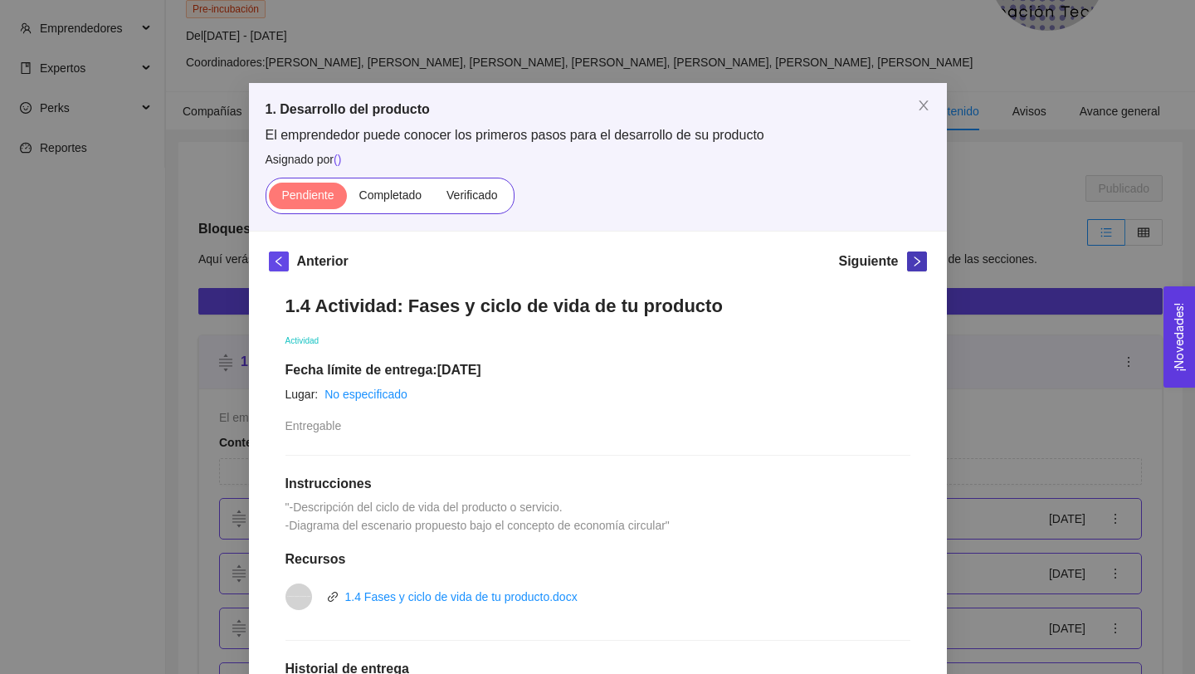
click at [911, 261] on icon "right" at bounding box center [917, 262] width 12 height 12
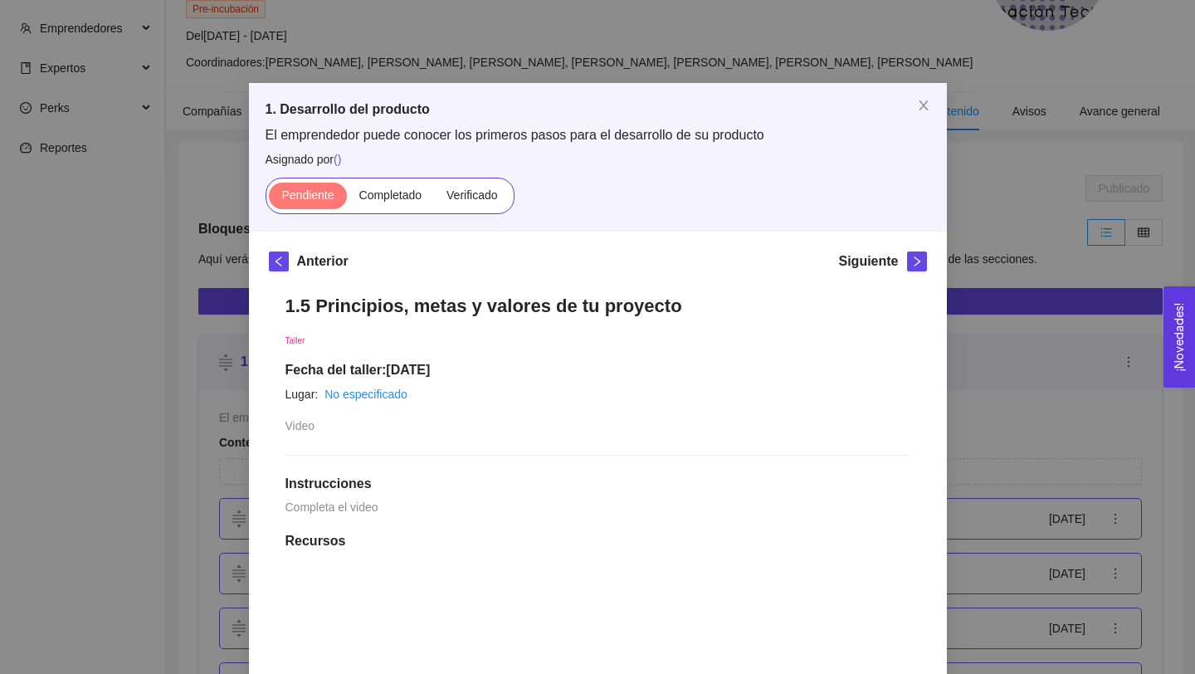
click at [506, 300] on h1 "1.5 Principios, metas y valores de tu proyecto" at bounding box center [597, 306] width 625 height 22
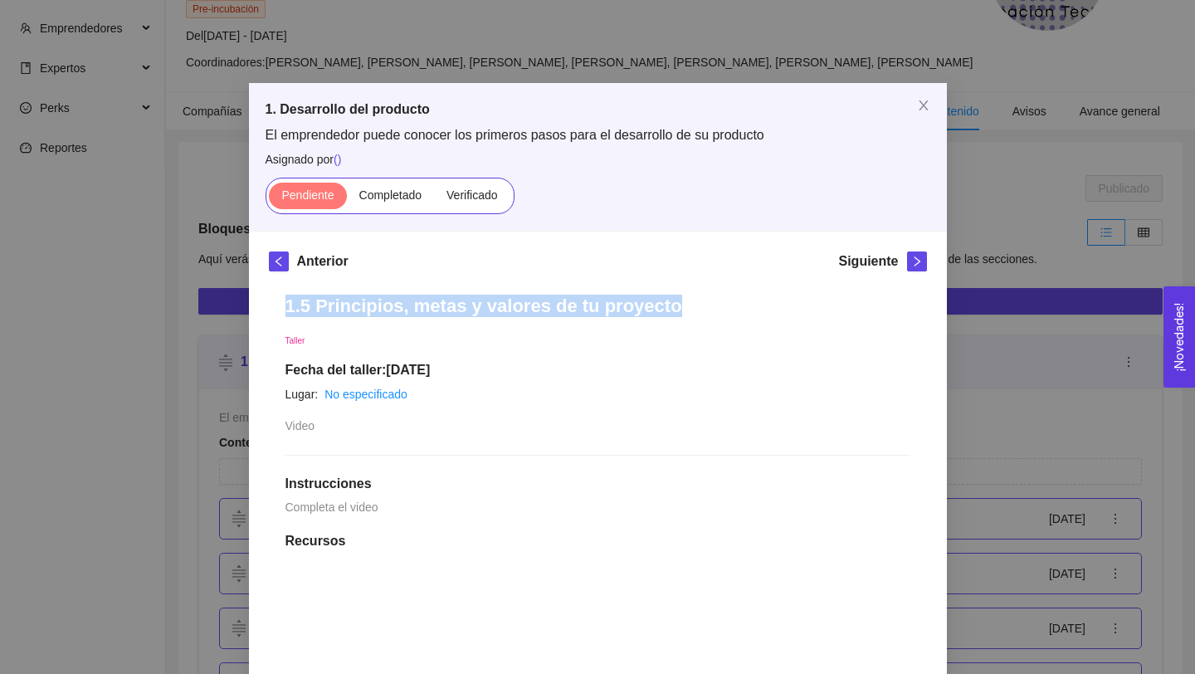
click at [506, 300] on h1 "1.5 Principios, metas y valores de tu proyecto" at bounding box center [597, 306] width 625 height 22
copy h1 "1.5 Principios, metas y valores de tu proyecto"
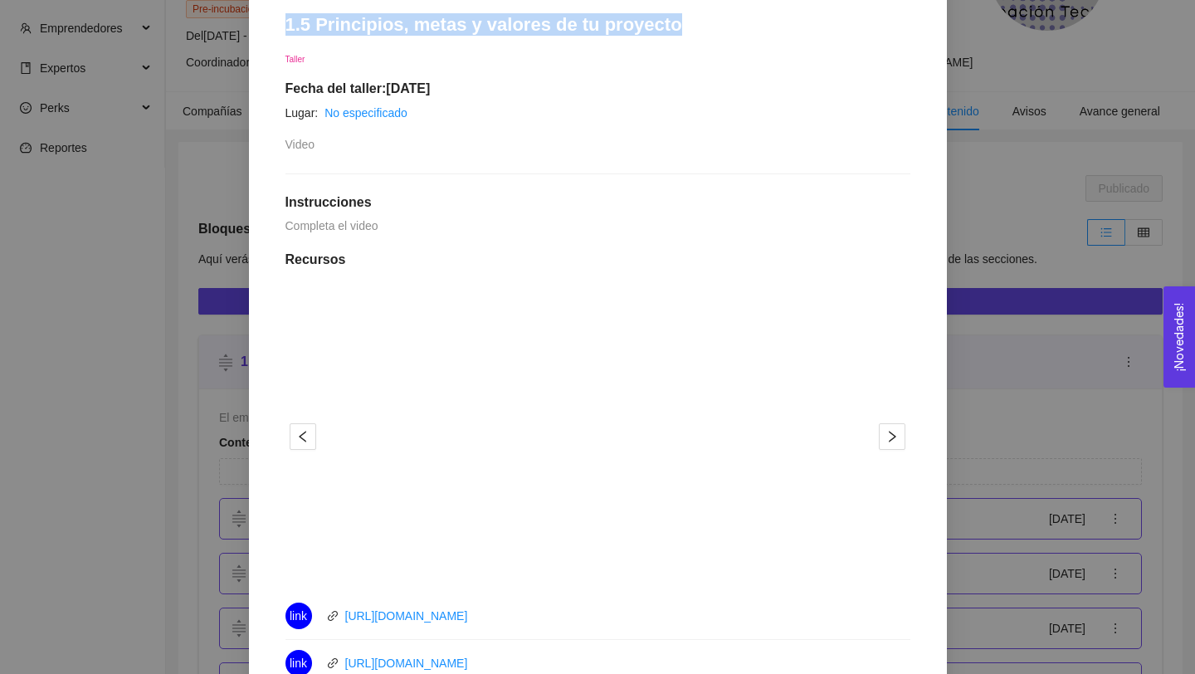
scroll to position [681, 0]
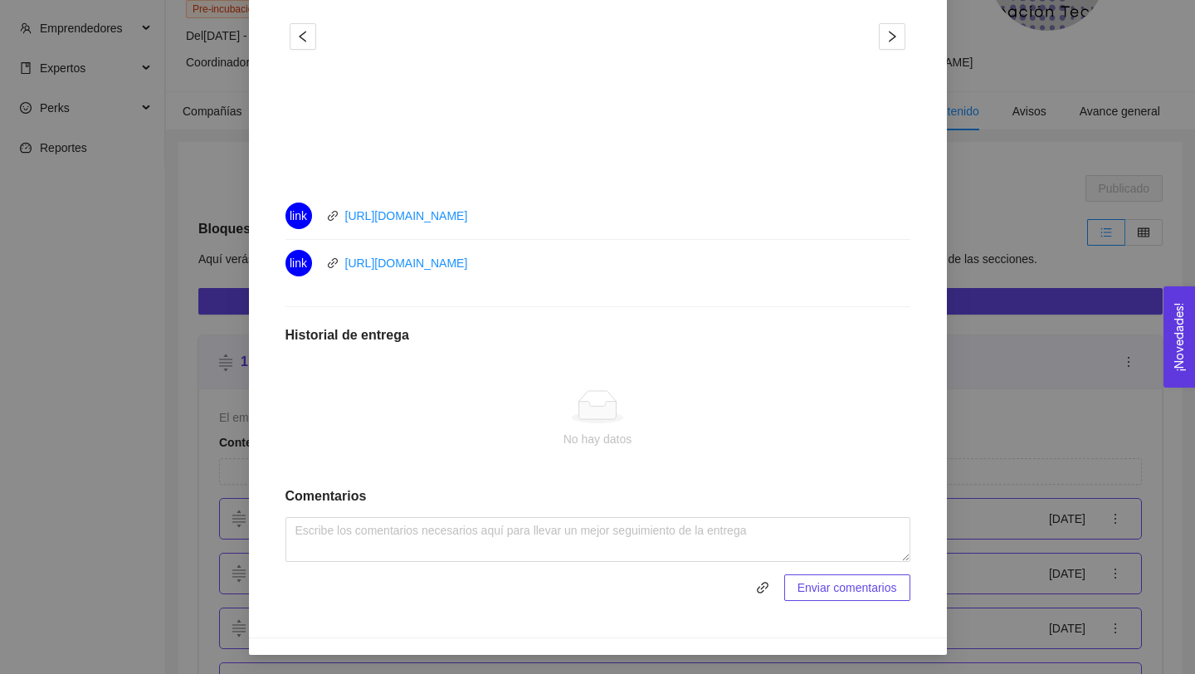
drag, startPoint x: 514, startPoint y: 257, endPoint x: 316, endPoint y: 246, distance: 198.6
click at [318, 251] on div "link [URL][DOMAIN_NAME]" at bounding box center [471, 263] width 373 height 27
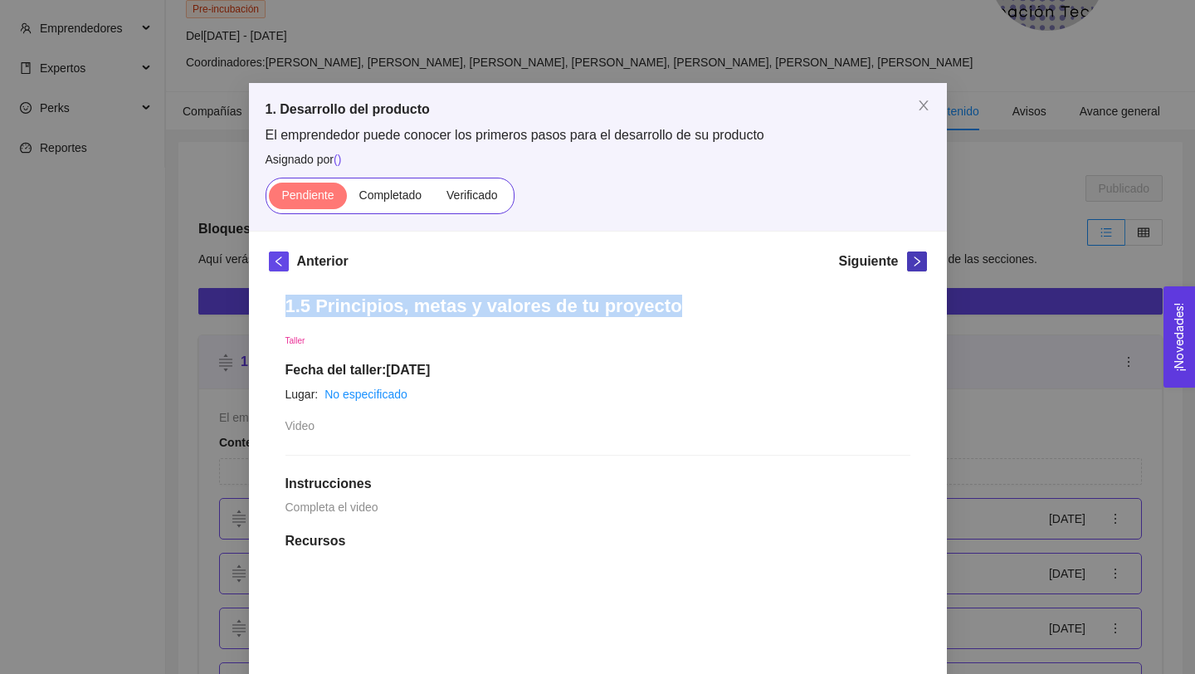
click at [914, 253] on button "button" at bounding box center [917, 261] width 20 height 20
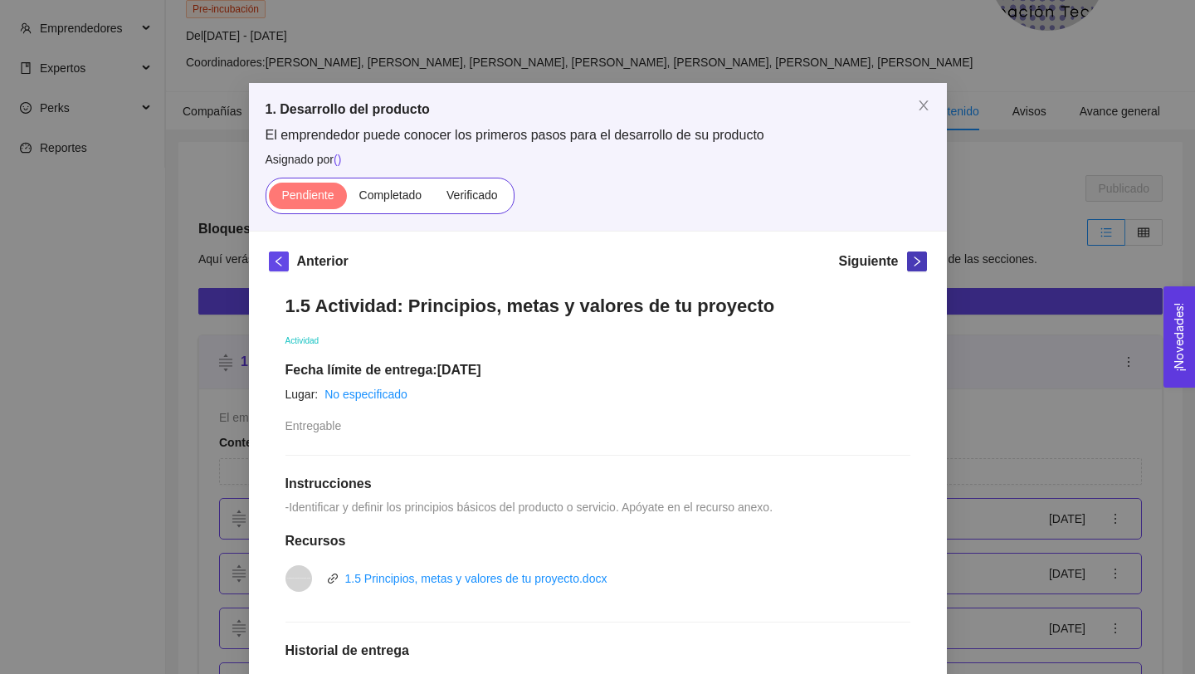
click at [914, 254] on button "button" at bounding box center [917, 261] width 20 height 20
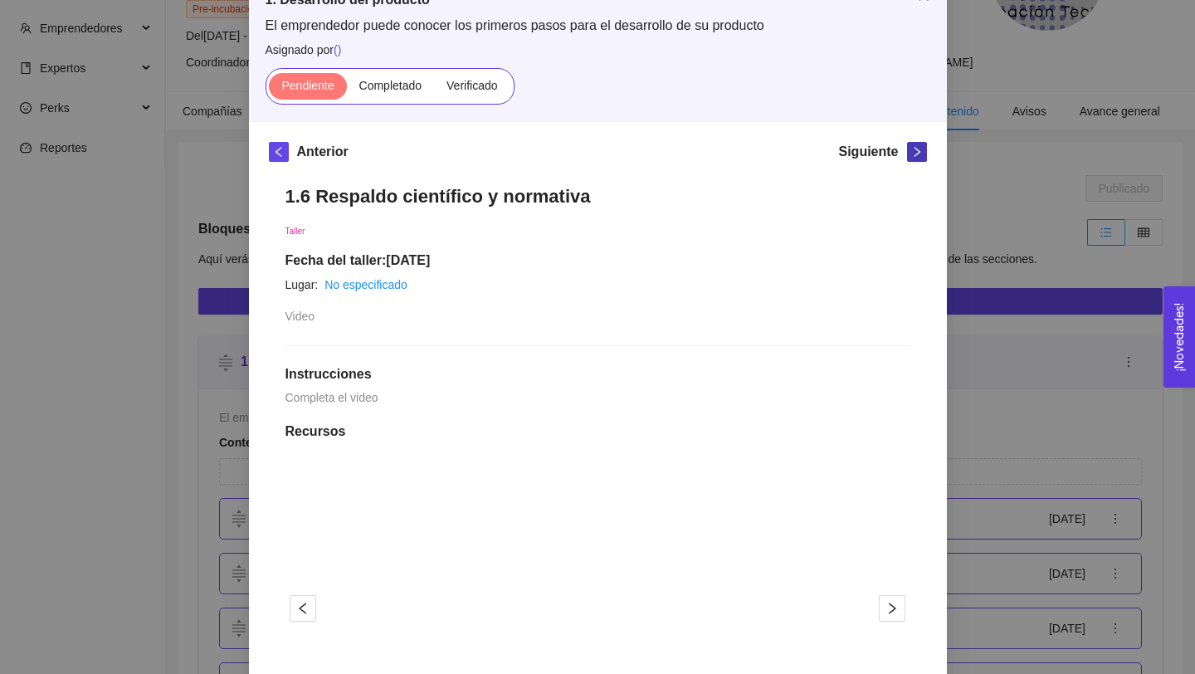
scroll to position [115, 0]
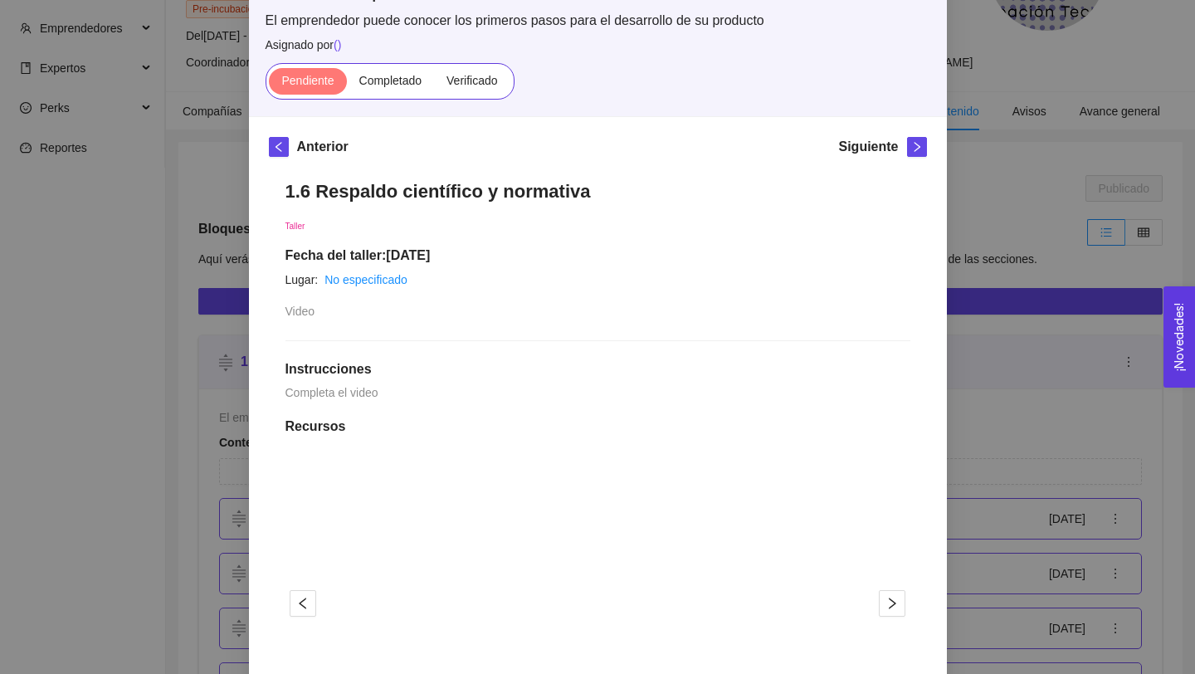
click at [485, 192] on h1 "1.6 Respaldo científico y normativa" at bounding box center [597, 191] width 625 height 22
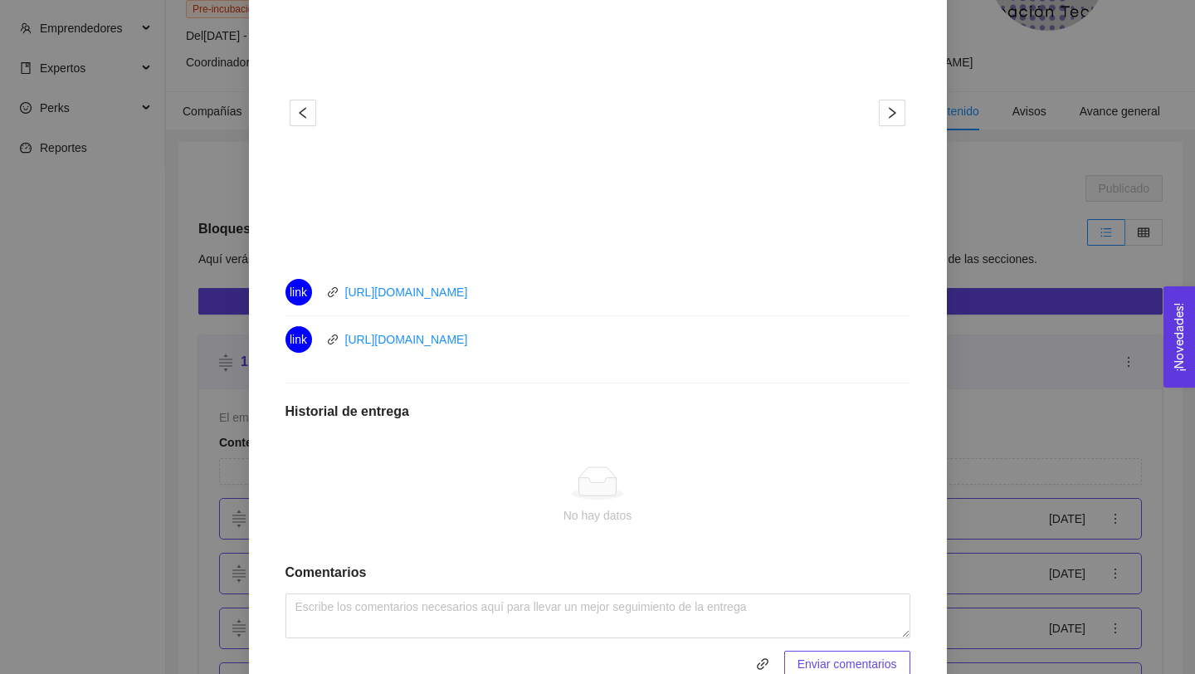
scroll to position [681, 0]
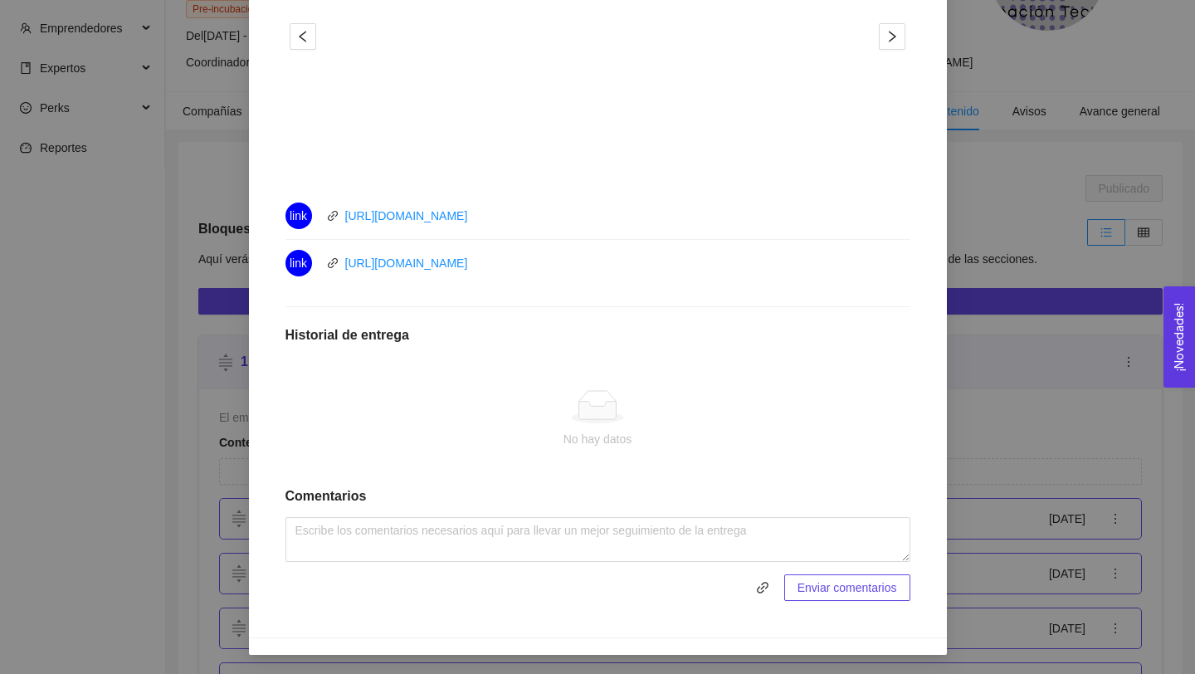
drag, startPoint x: 536, startPoint y: 261, endPoint x: 294, endPoint y: 259, distance: 242.3
click at [294, 262] on div "link [URL][DOMAIN_NAME]" at bounding box center [471, 263] width 373 height 27
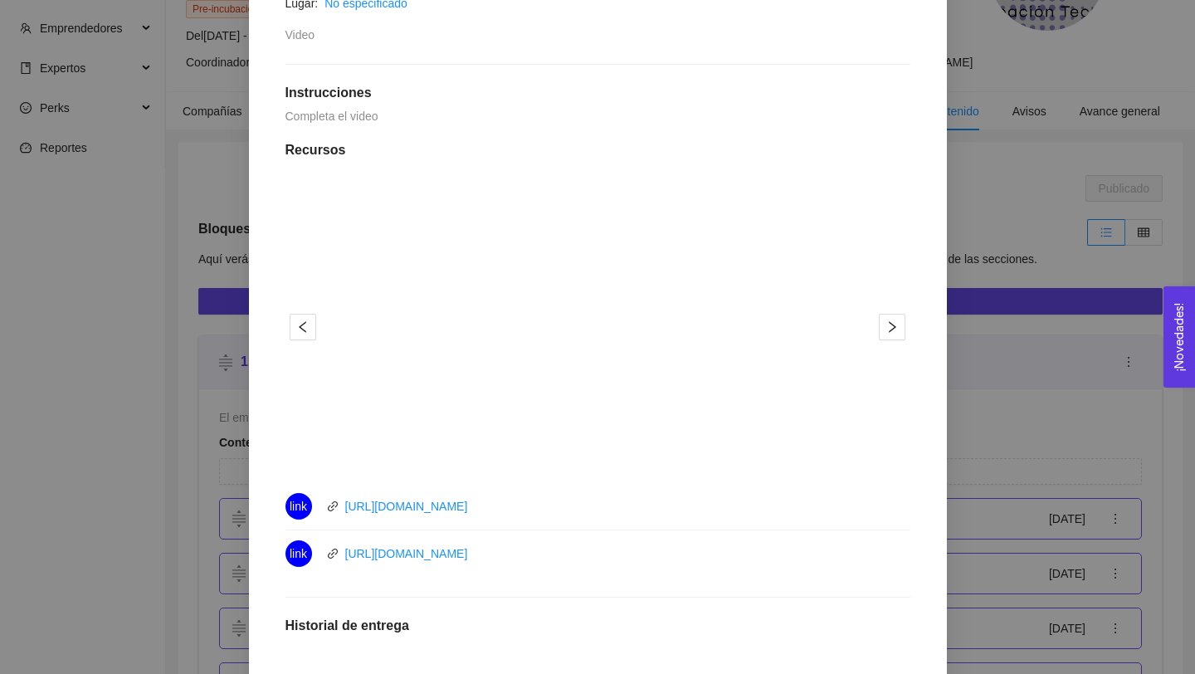
scroll to position [0, 0]
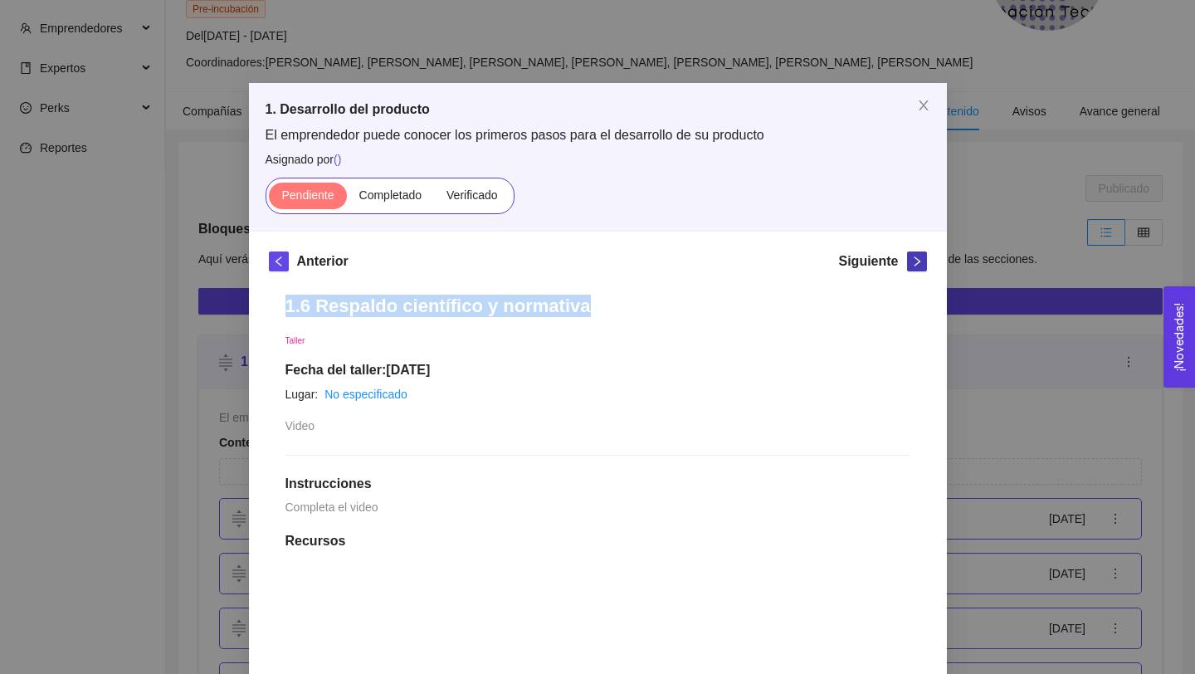
click at [914, 254] on button "button" at bounding box center [917, 261] width 20 height 20
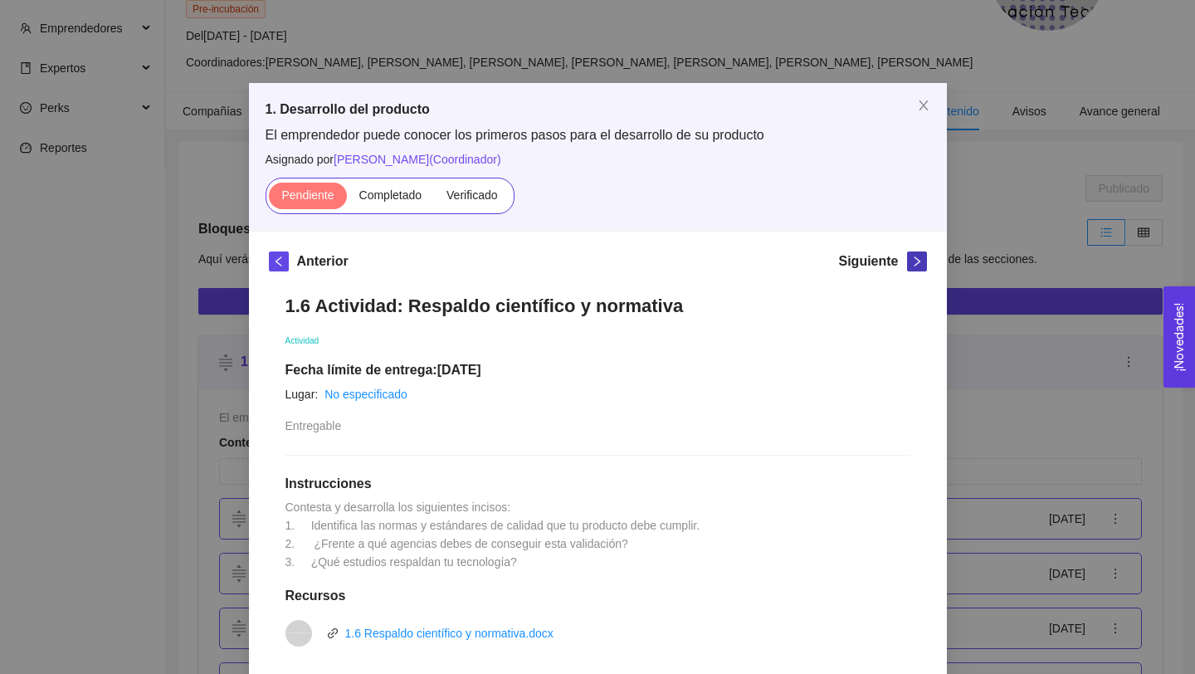
click at [914, 265] on icon "right" at bounding box center [917, 262] width 12 height 12
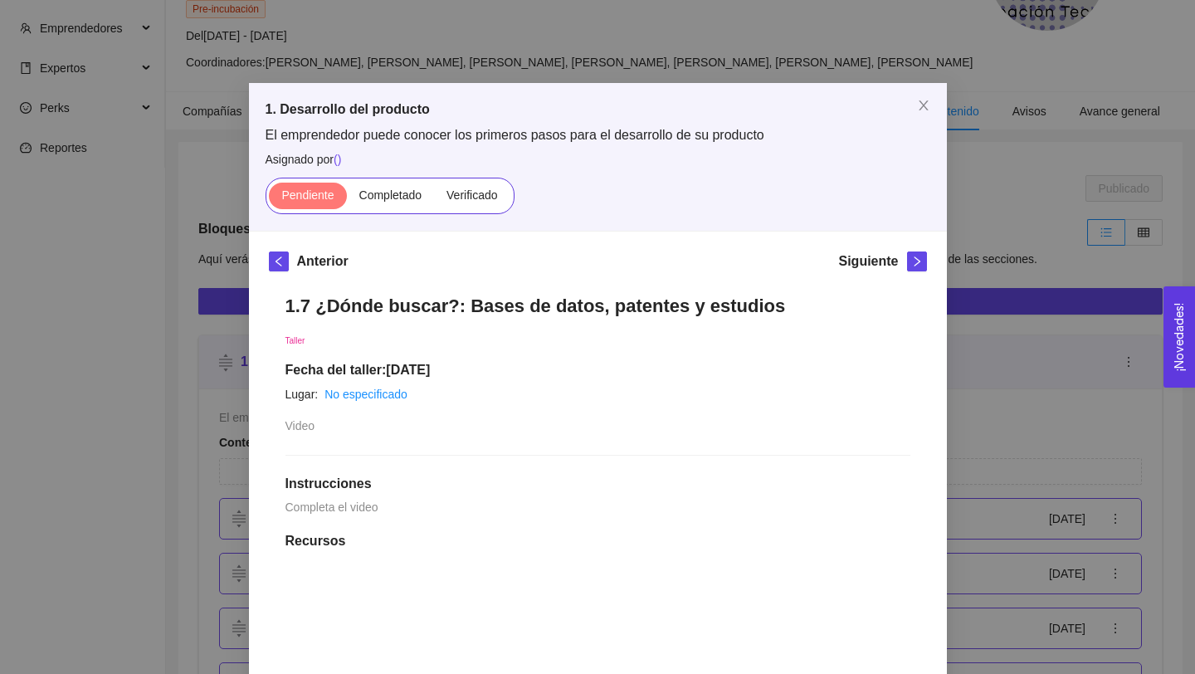
click at [591, 295] on h1 "1.7 ¿Dónde buscar?: Bases de datos, patentes y estudios" at bounding box center [597, 306] width 625 height 22
click at [590, 295] on h1 "1.7 ¿Dónde buscar?: Bases de datos, patentes y estudios" at bounding box center [597, 306] width 625 height 22
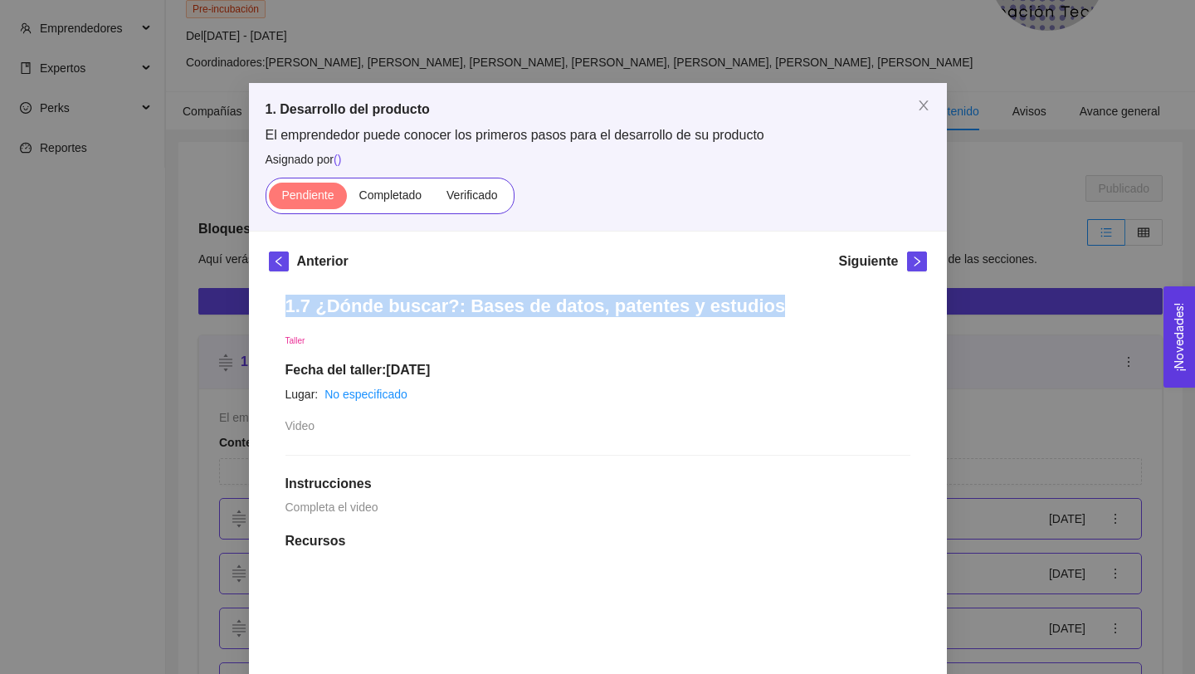
click at [590, 295] on h1 "1.7 ¿Dónde buscar?: Bases de datos, patentes y estudios" at bounding box center [597, 306] width 625 height 22
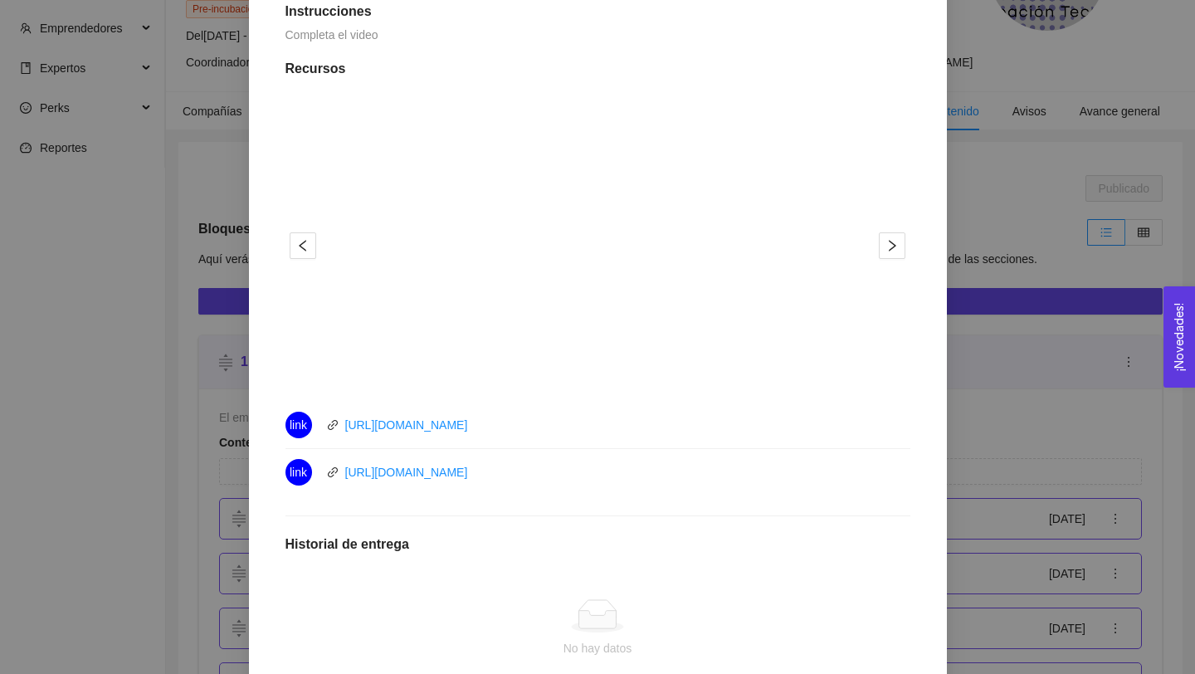
scroll to position [681, 0]
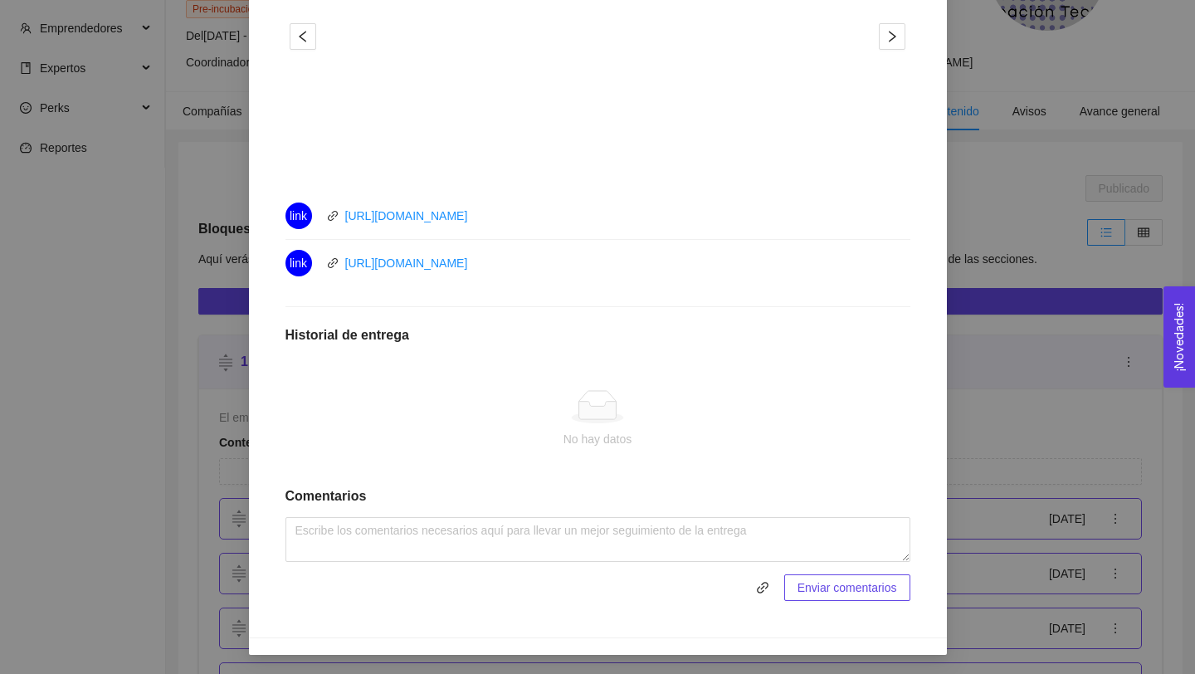
drag, startPoint x: 522, startPoint y: 266, endPoint x: 307, endPoint y: 258, distance: 215.1
click at [308, 264] on div "link [URL][DOMAIN_NAME]" at bounding box center [471, 263] width 373 height 27
click at [553, 266] on div "link [URL][DOMAIN_NAME]" at bounding box center [471, 263] width 373 height 27
drag, startPoint x: 553, startPoint y: 266, endPoint x: 337, endPoint y: 249, distance: 217.2
click at [337, 251] on div "link [URL][DOMAIN_NAME]" at bounding box center [471, 263] width 373 height 27
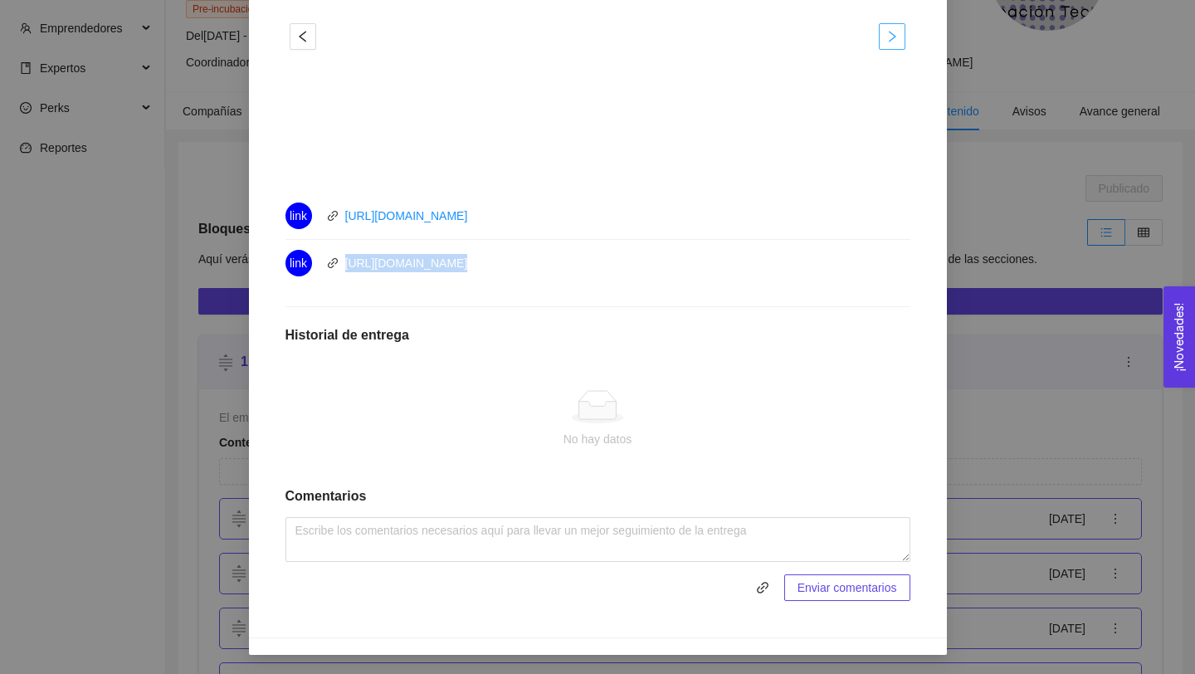
click at [890, 24] on button "button" at bounding box center [892, 36] width 27 height 27
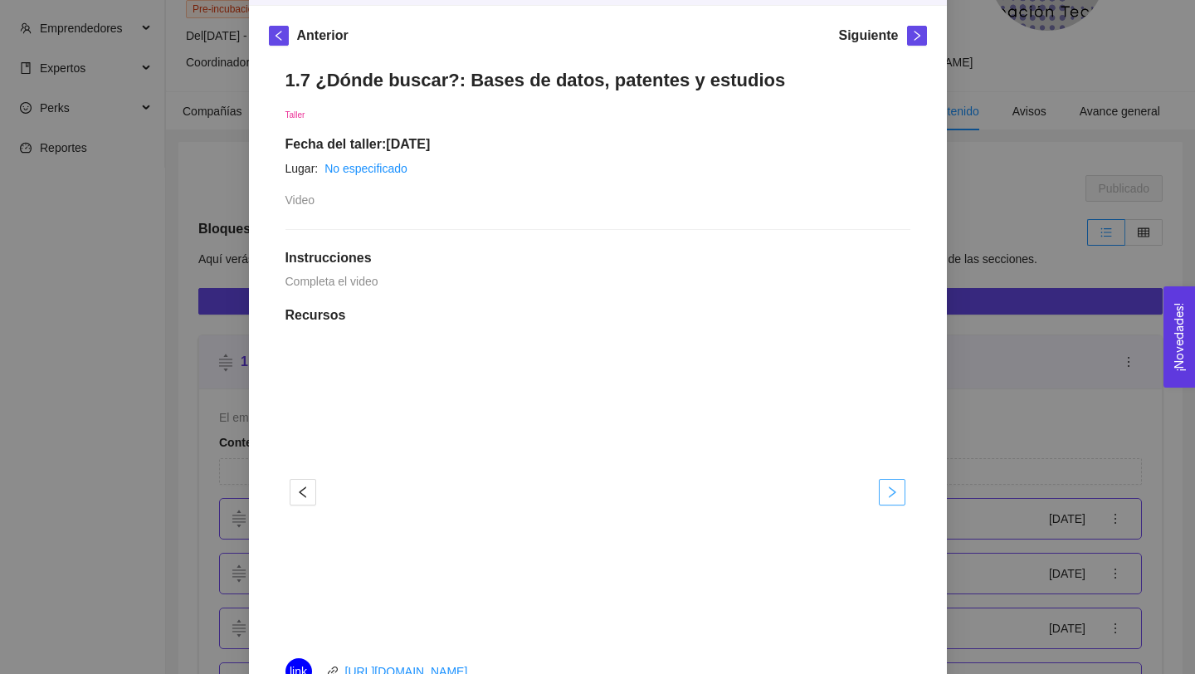
scroll to position [0, 0]
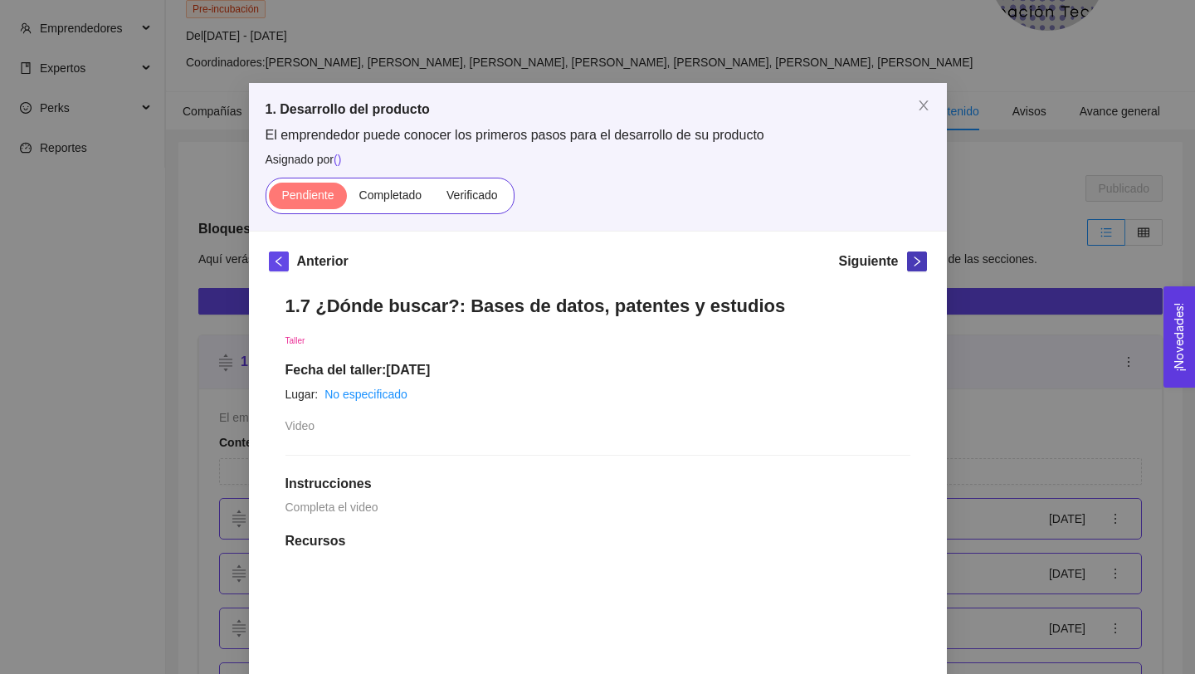
click at [912, 262] on icon "right" at bounding box center [917, 262] width 12 height 12
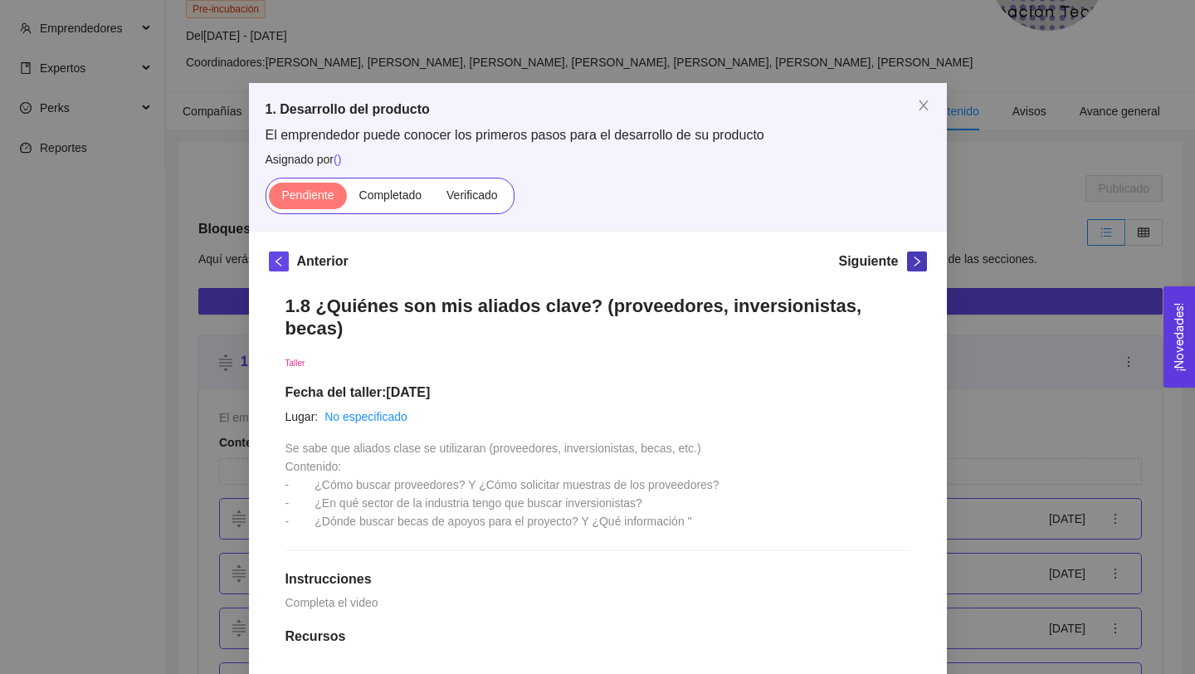
click at [912, 262] on icon "right" at bounding box center [917, 262] width 12 height 12
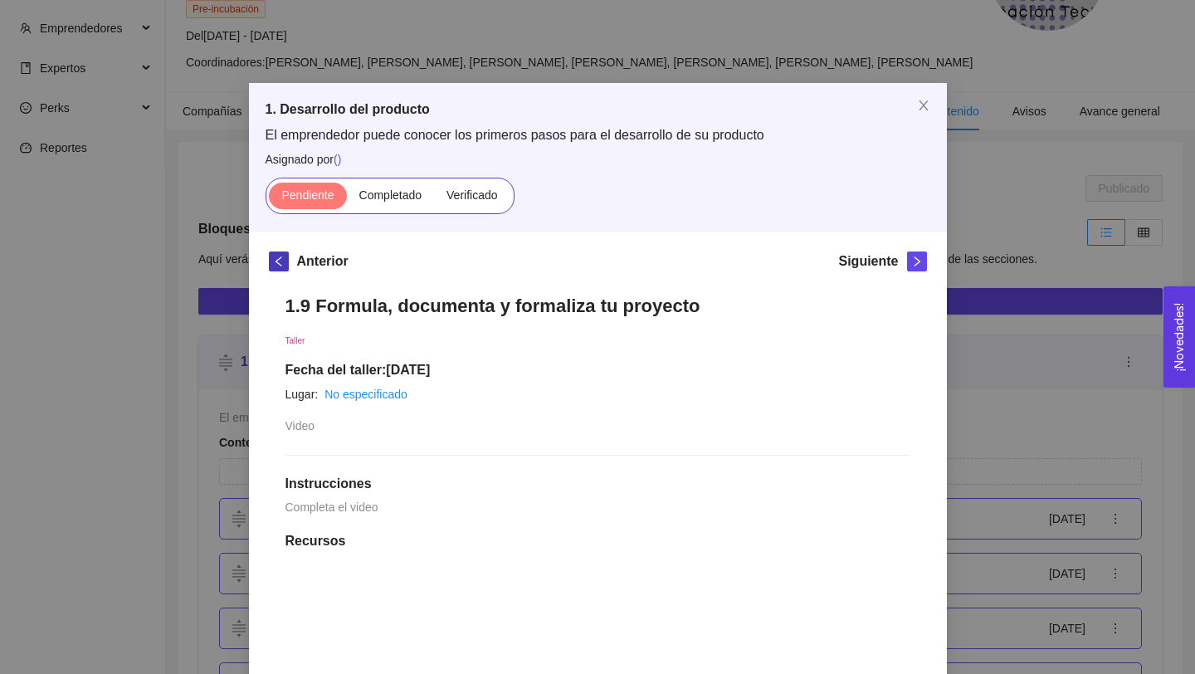
click at [285, 265] on span "left" at bounding box center [279, 262] width 18 height 12
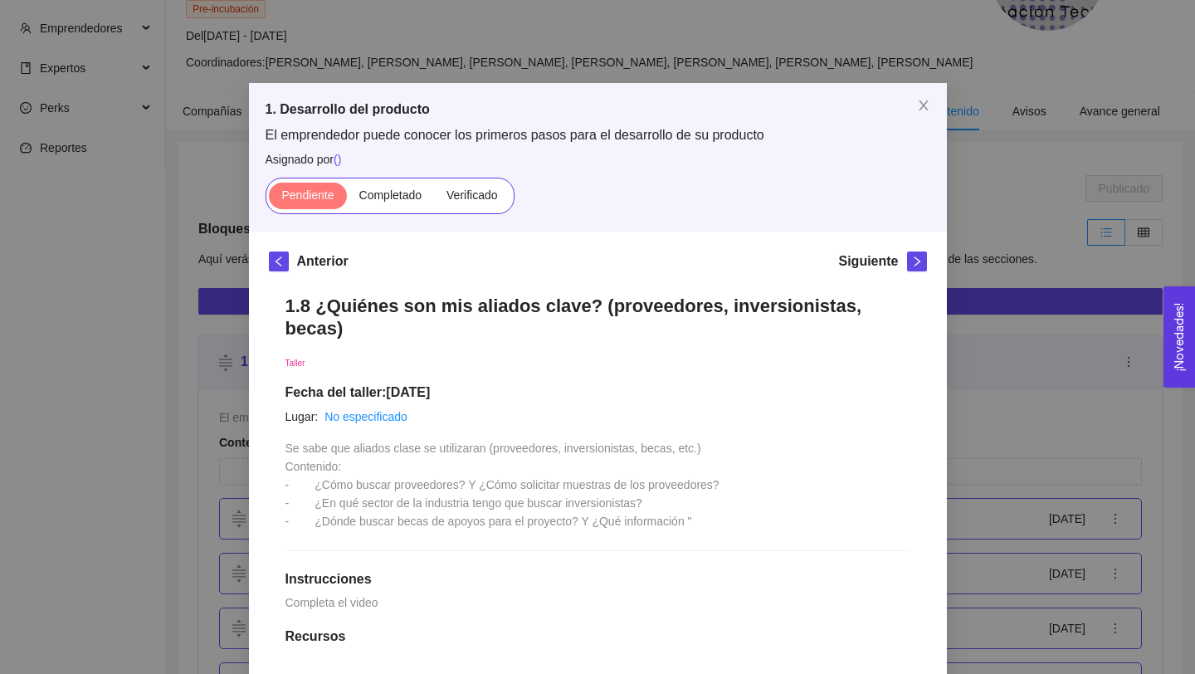
click at [397, 308] on h1 "1.8 ¿Quiénes son mis aliados clave? (proveedores, inversionistas, becas)" at bounding box center [597, 317] width 625 height 45
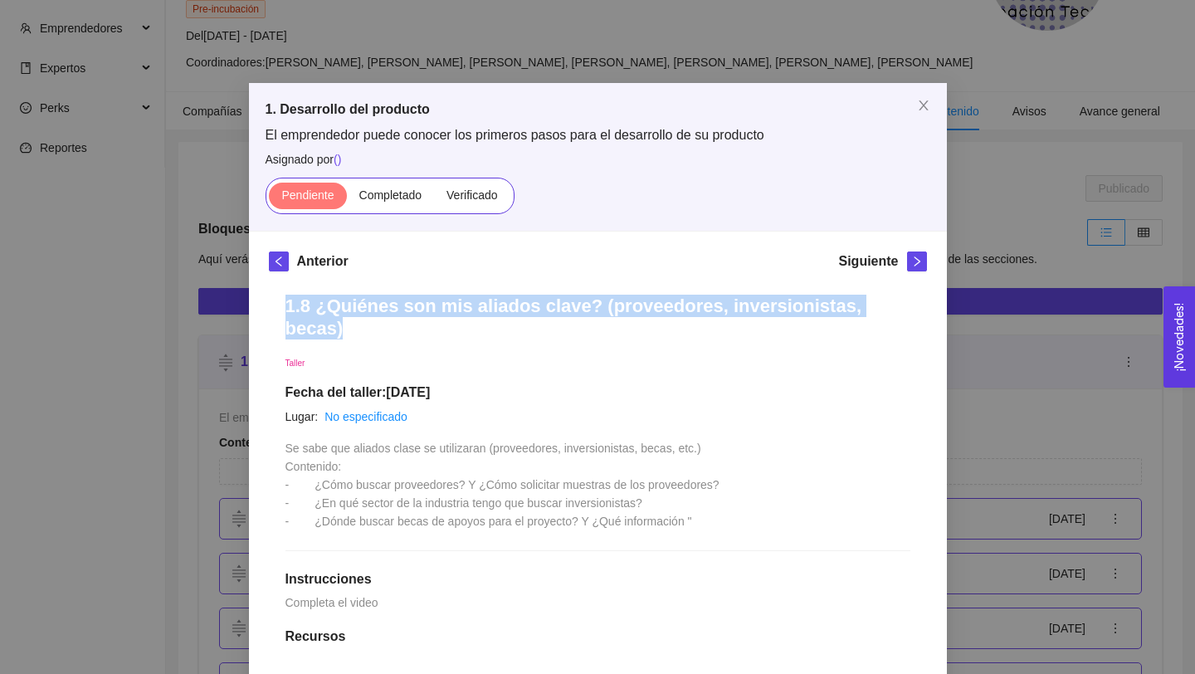
click at [397, 308] on h1 "1.8 ¿Quiénes son mis aliados clave? (proveedores, inversionistas, becas)" at bounding box center [597, 317] width 625 height 45
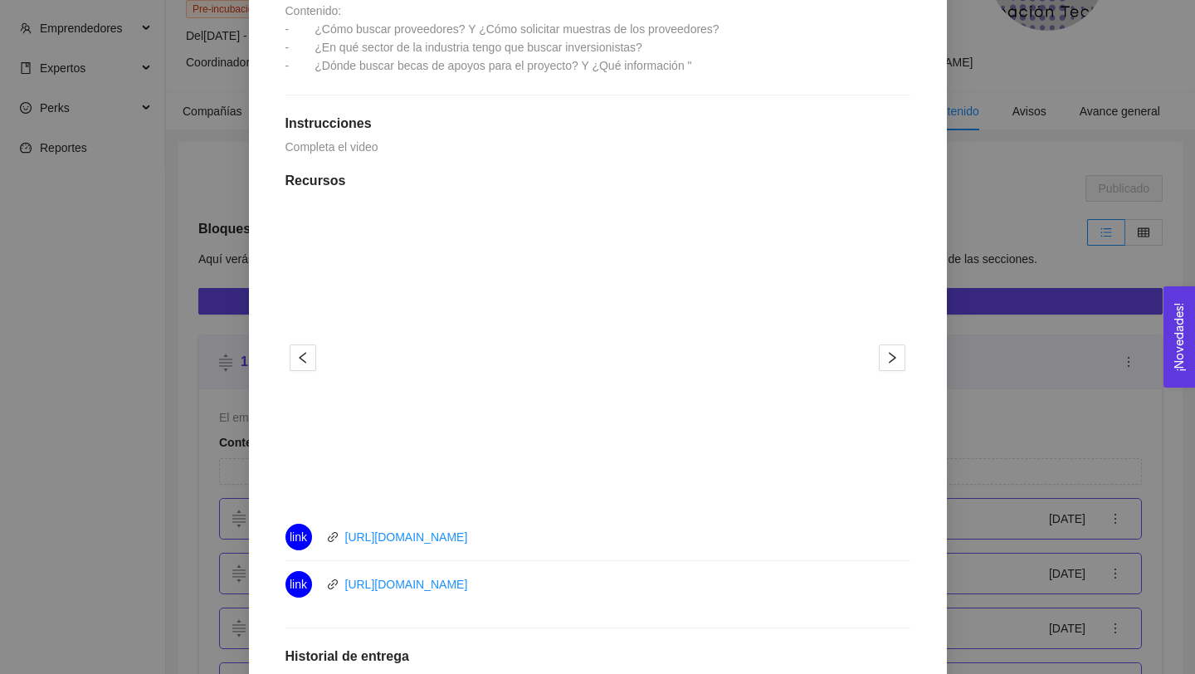
scroll to position [554, 0]
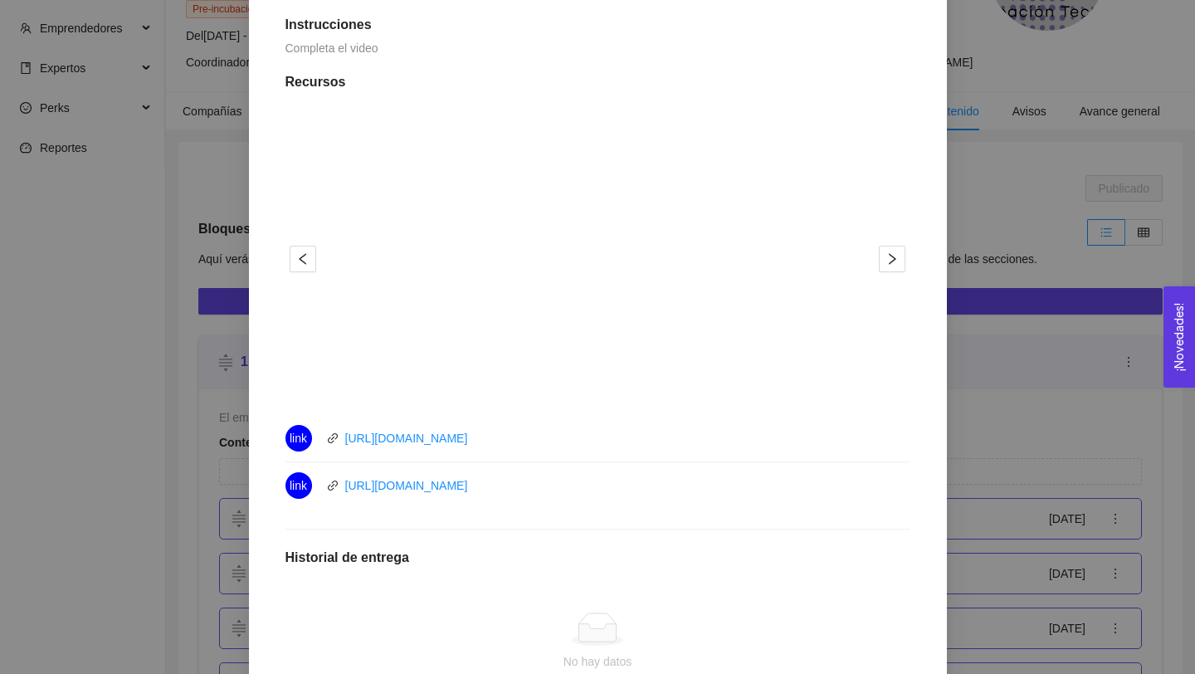
drag, startPoint x: 539, startPoint y: 430, endPoint x: 338, endPoint y: 402, distance: 203.6
click at [339, 415] on li "link [URL][DOMAIN_NAME]" at bounding box center [597, 438] width 625 height 47
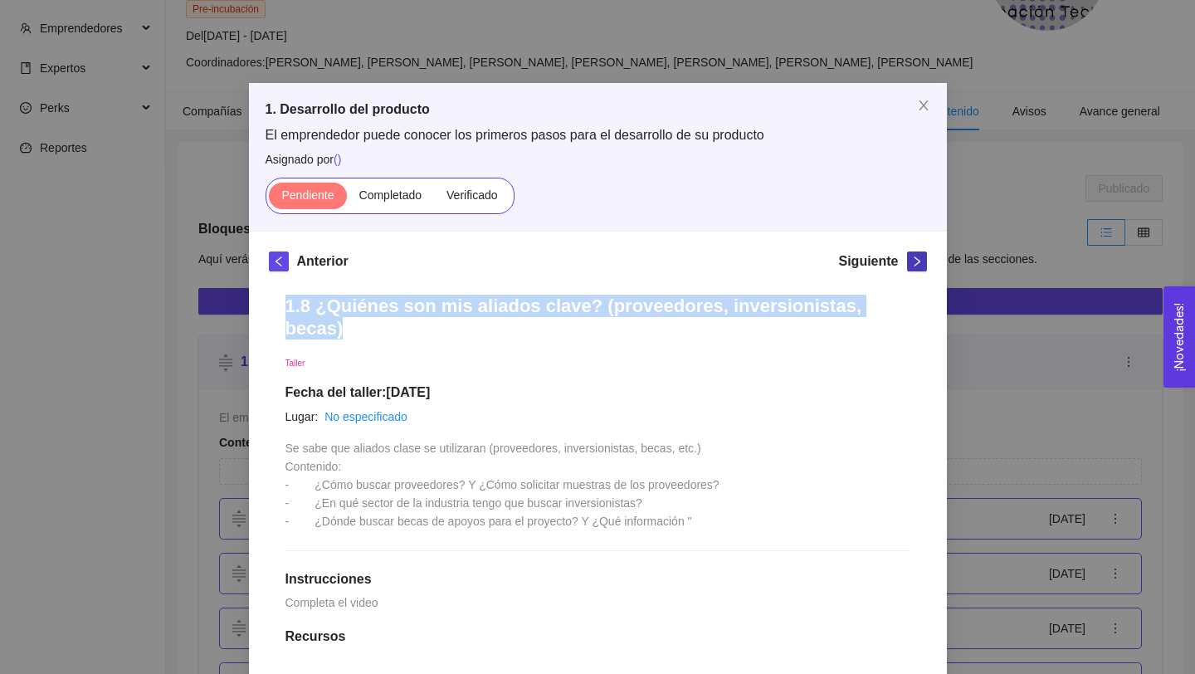
click at [918, 263] on icon "right" at bounding box center [917, 262] width 12 height 12
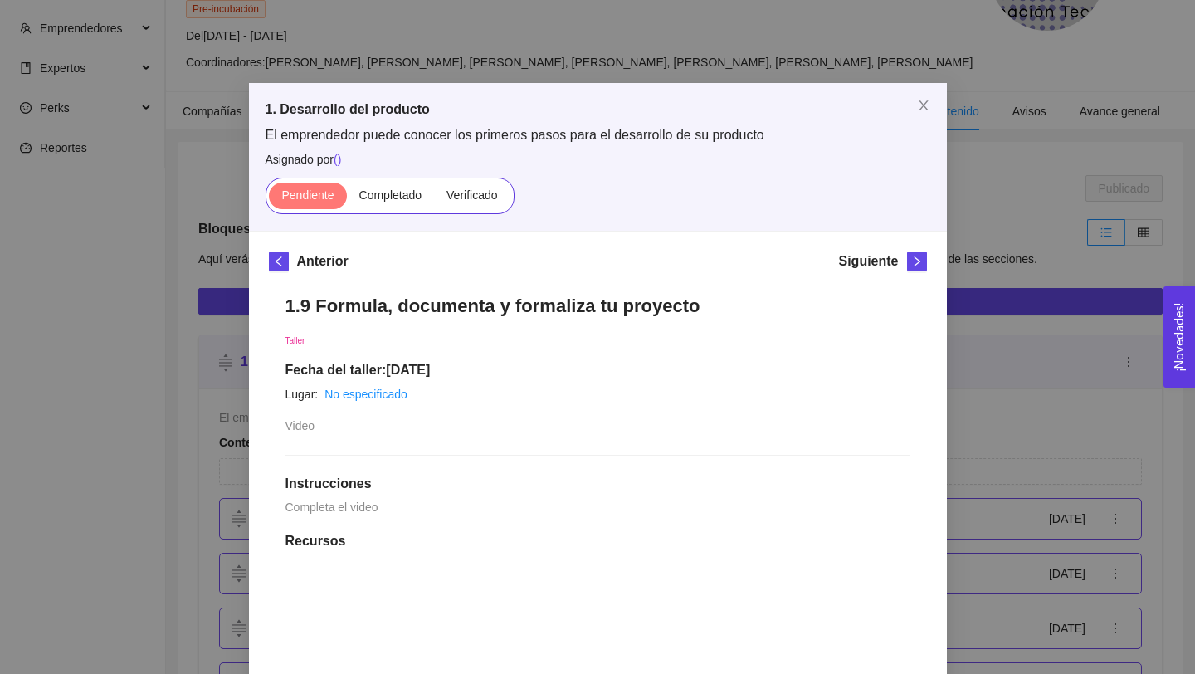
click at [351, 305] on h1 "1.9 Formula, documenta y formaliza tu proyecto" at bounding box center [597, 306] width 625 height 22
click at [350, 305] on h1 "1.9 Formula, documenta y formaliza tu proyecto" at bounding box center [597, 306] width 625 height 22
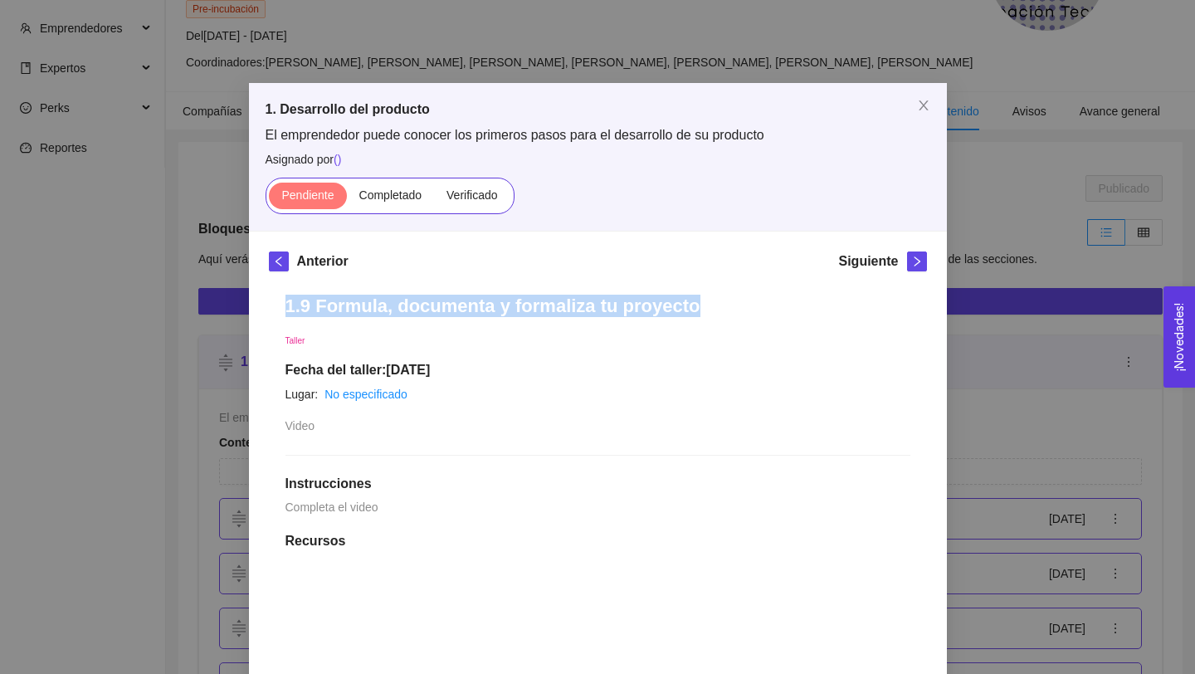
click at [350, 305] on h1 "1.9 Formula, documenta y formaliza tu proyecto" at bounding box center [597, 306] width 625 height 22
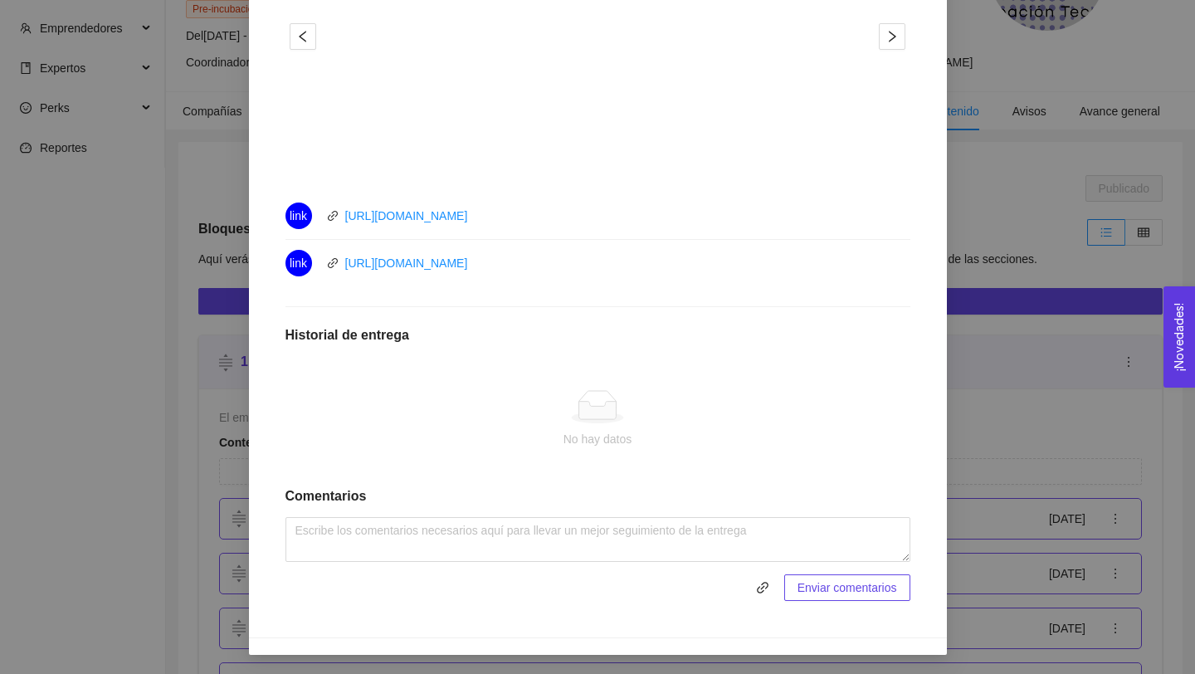
drag, startPoint x: 556, startPoint y: 269, endPoint x: 329, endPoint y: 261, distance: 227.5
click at [329, 261] on div "link [URL][DOMAIN_NAME]" at bounding box center [471, 263] width 373 height 27
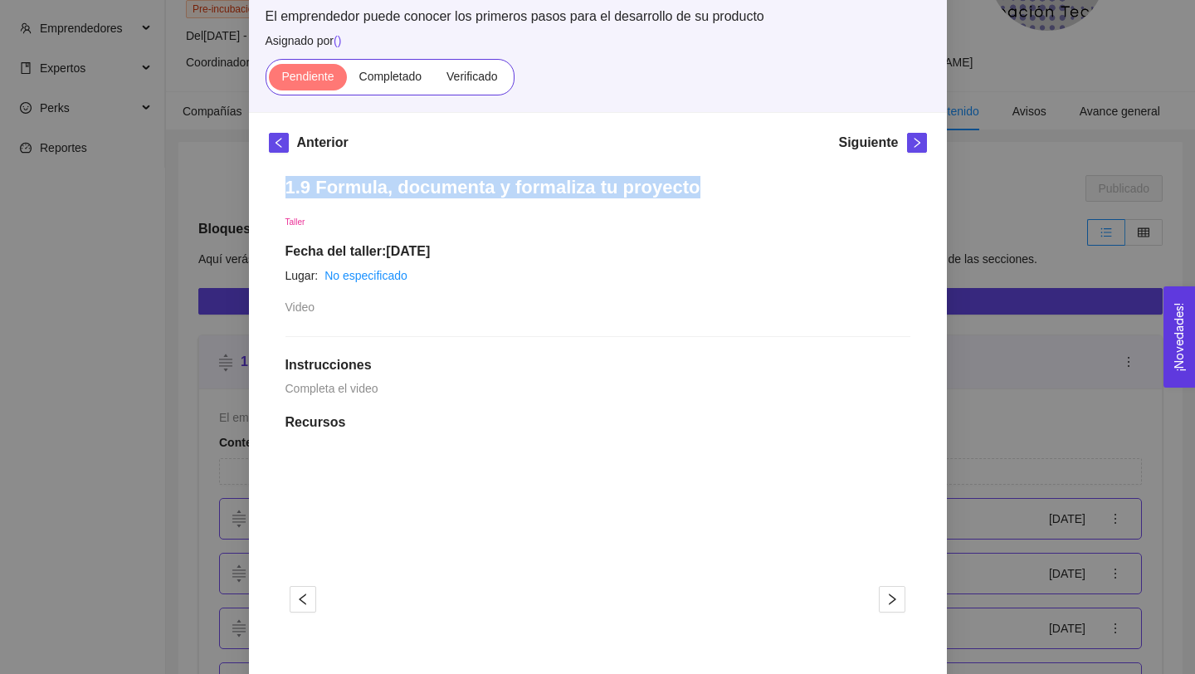
scroll to position [12, 0]
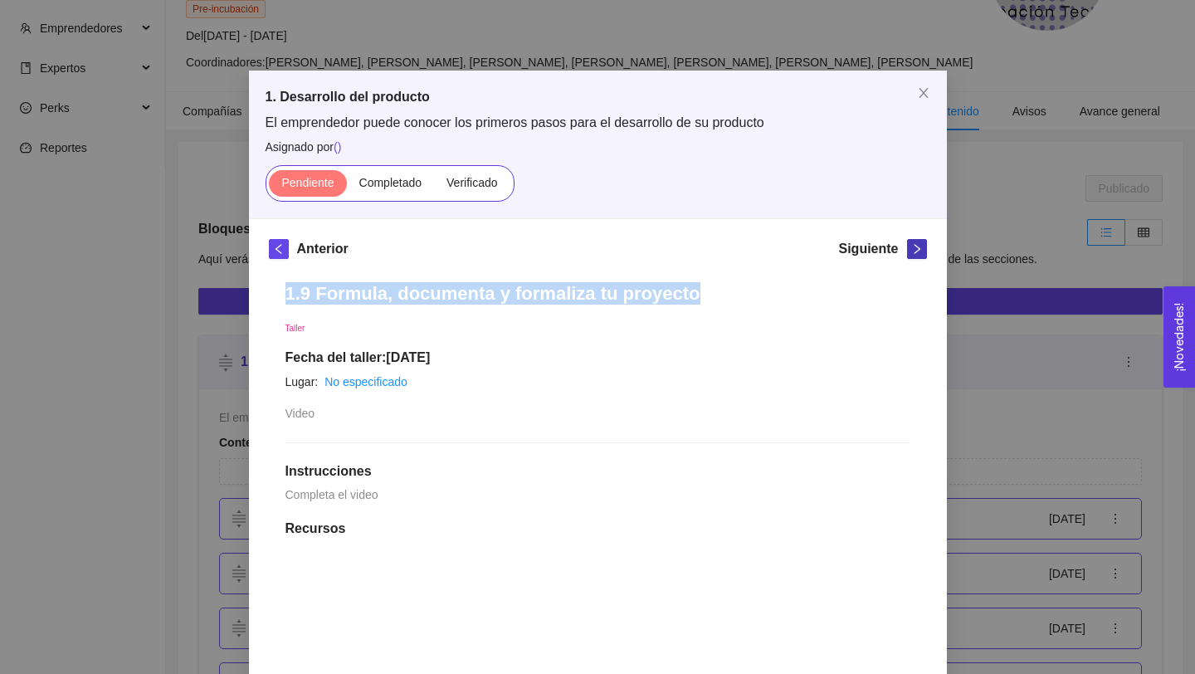
click at [913, 241] on button "button" at bounding box center [917, 249] width 20 height 20
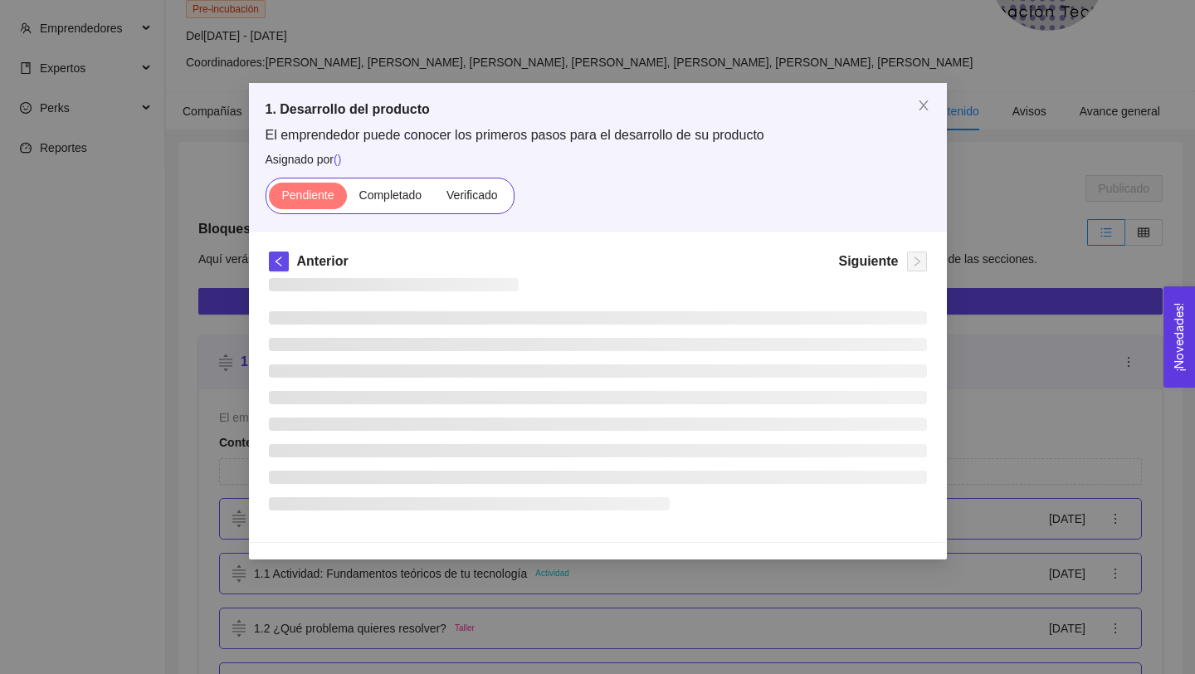
scroll to position [0, 0]
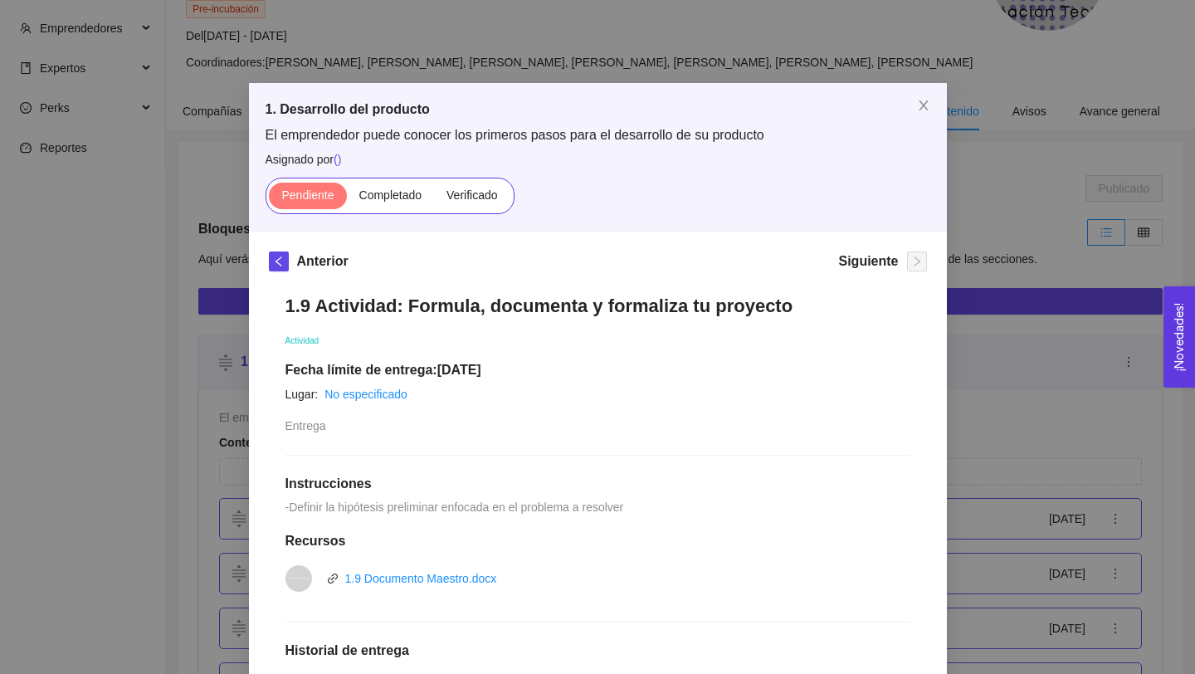
click at [913, 241] on div "Anterior Siguiente 1.9 Actividad: Formula, documenta y formaliza tu proyecto Ac…" at bounding box center [598, 591] width 698 height 721
click at [916, 96] on span "Close" at bounding box center [923, 106] width 46 height 46
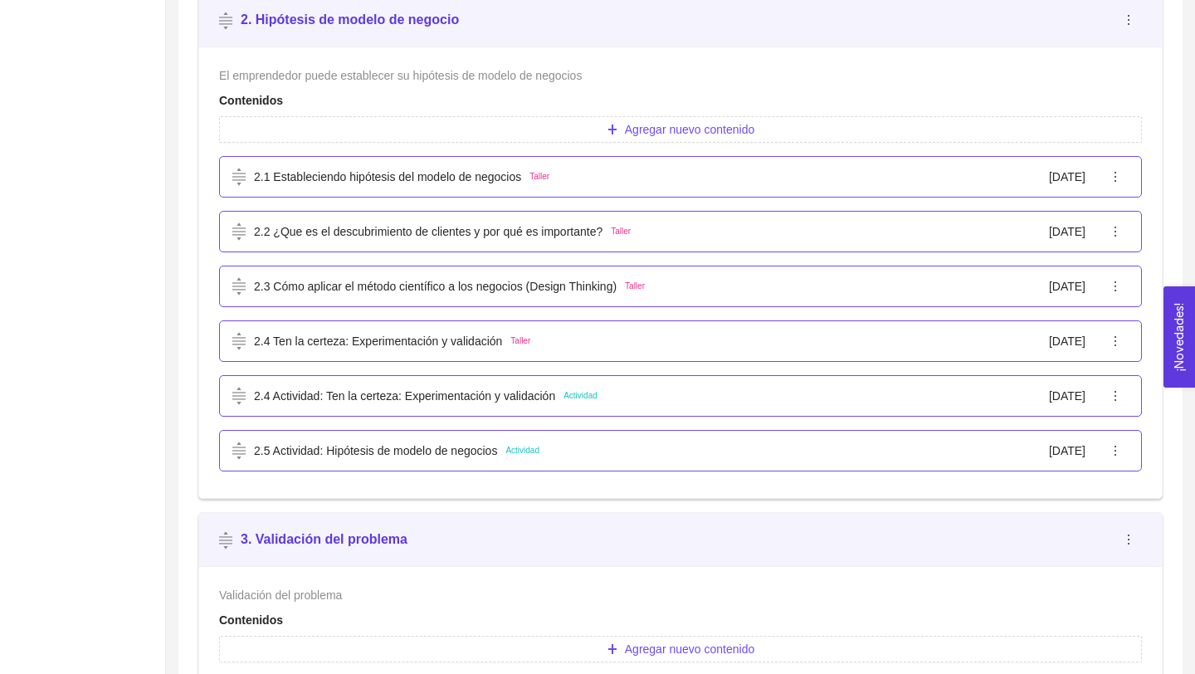
scroll to position [17, 0]
click at [578, 178] on div "2.1 Estableciendo hipótesis del modelo de negocios Taller [DATE]" at bounding box center [667, 177] width 870 height 18
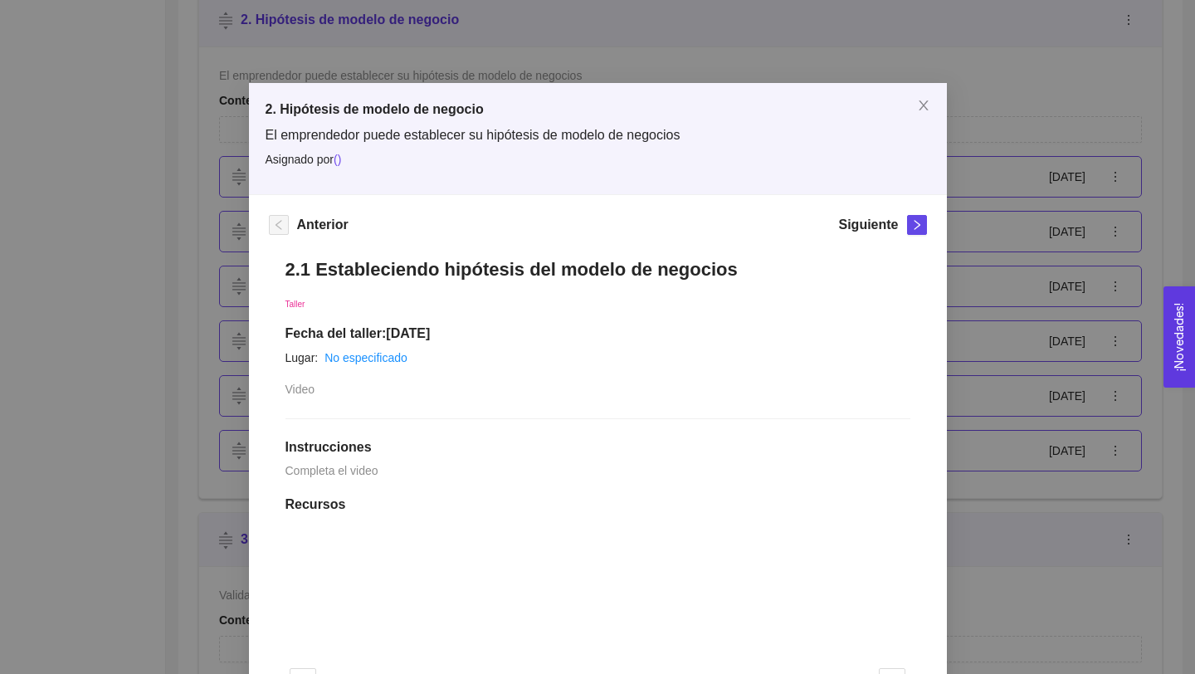
click at [324, 266] on h1 "2.1 Estableciendo hipótesis del modelo de negocios" at bounding box center [597, 269] width 625 height 22
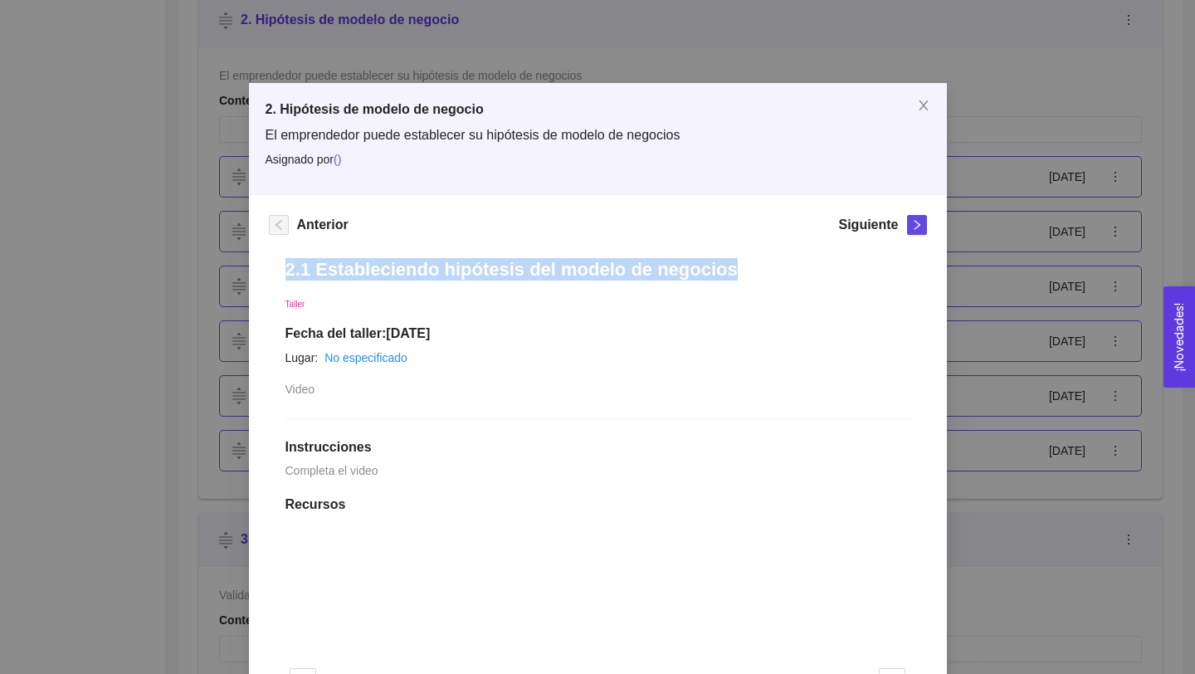
click at [324, 266] on h1 "2.1 Estableciendo hipótesis del modelo de negocios" at bounding box center [597, 269] width 625 height 22
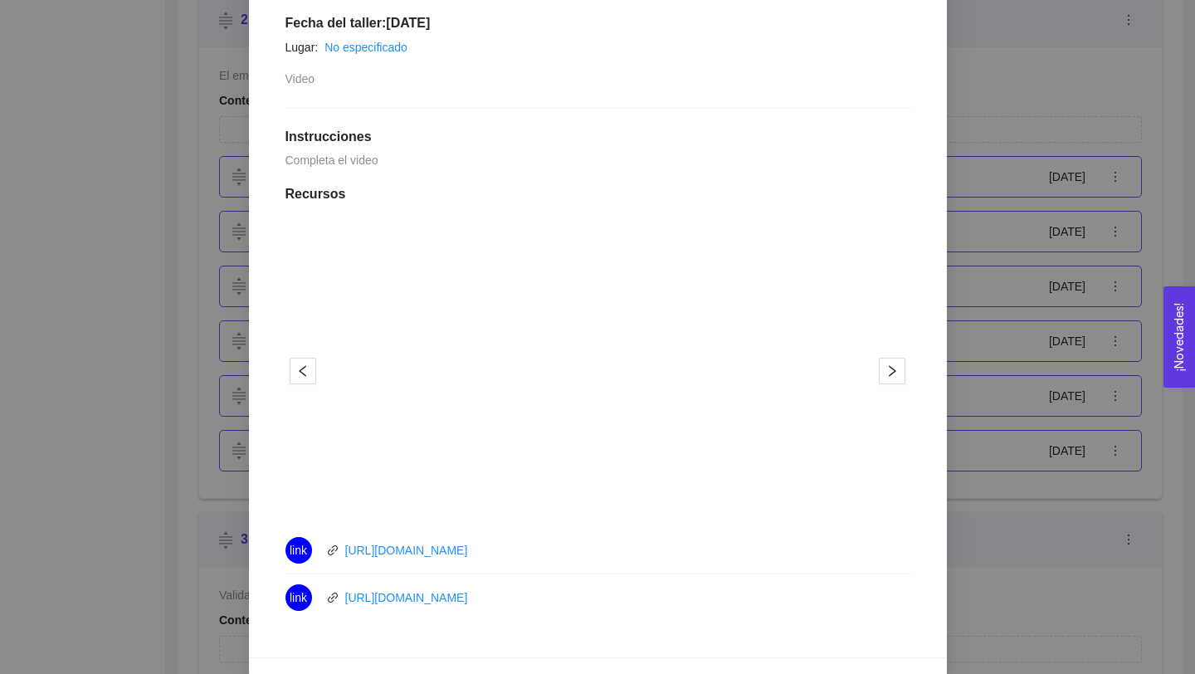
scroll to position [309, 0]
drag, startPoint x: 526, startPoint y: 541, endPoint x: 321, endPoint y: 533, distance: 205.1
click at [315, 538] on div "link [URL][DOMAIN_NAME]" at bounding box center [471, 551] width 373 height 27
drag, startPoint x: 511, startPoint y: 554, endPoint x: 343, endPoint y: 556, distance: 168.4
click at [343, 556] on div "link [URL][DOMAIN_NAME]" at bounding box center [471, 551] width 373 height 27
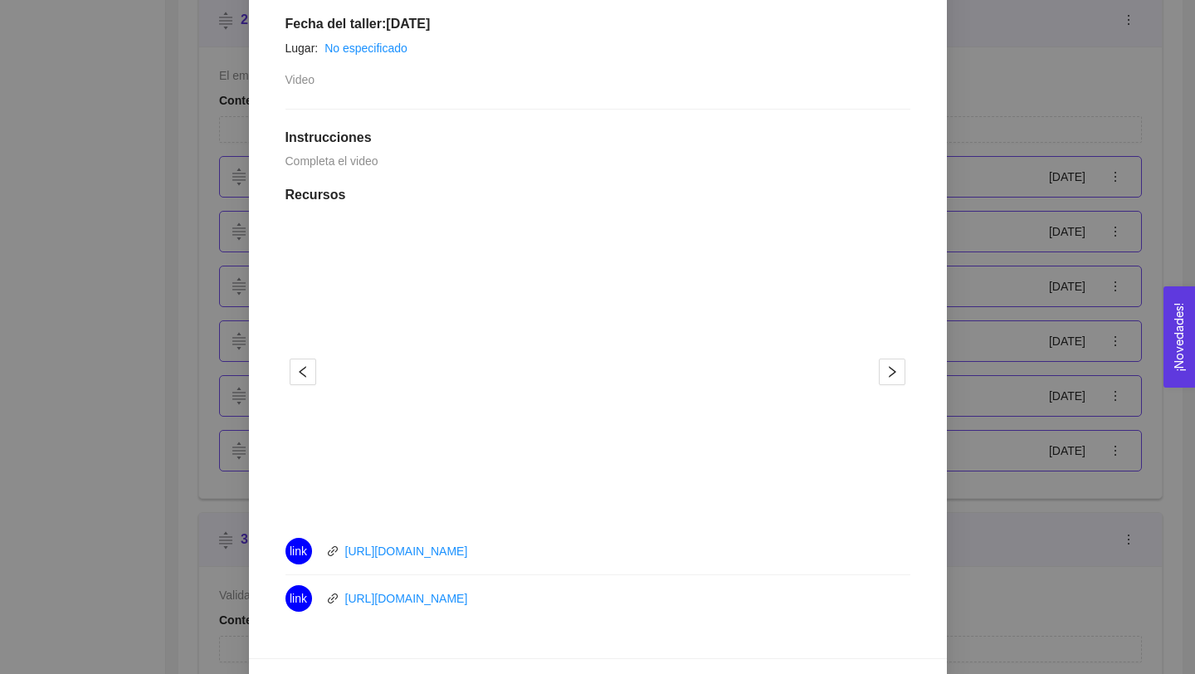
scroll to position [0, 0]
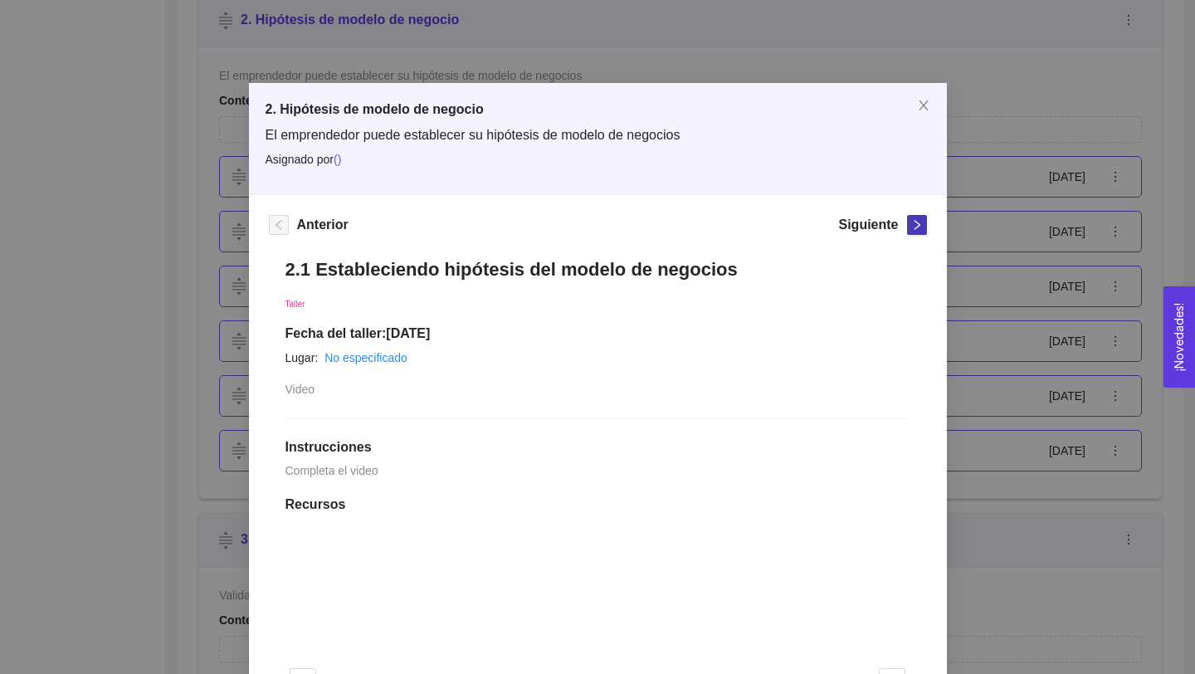
click at [913, 220] on icon "right" at bounding box center [917, 225] width 12 height 12
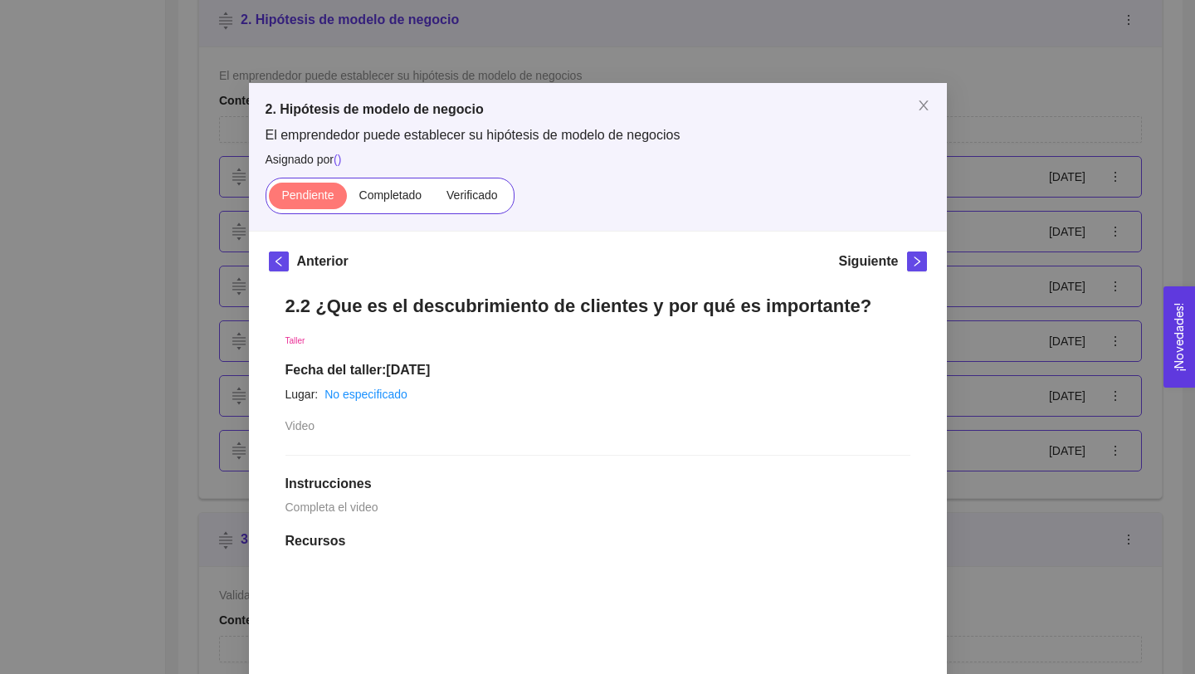
click at [349, 305] on h1 "2.2 ¿Que es el descubrimiento de clientes y por qué es importante?" at bounding box center [597, 306] width 625 height 22
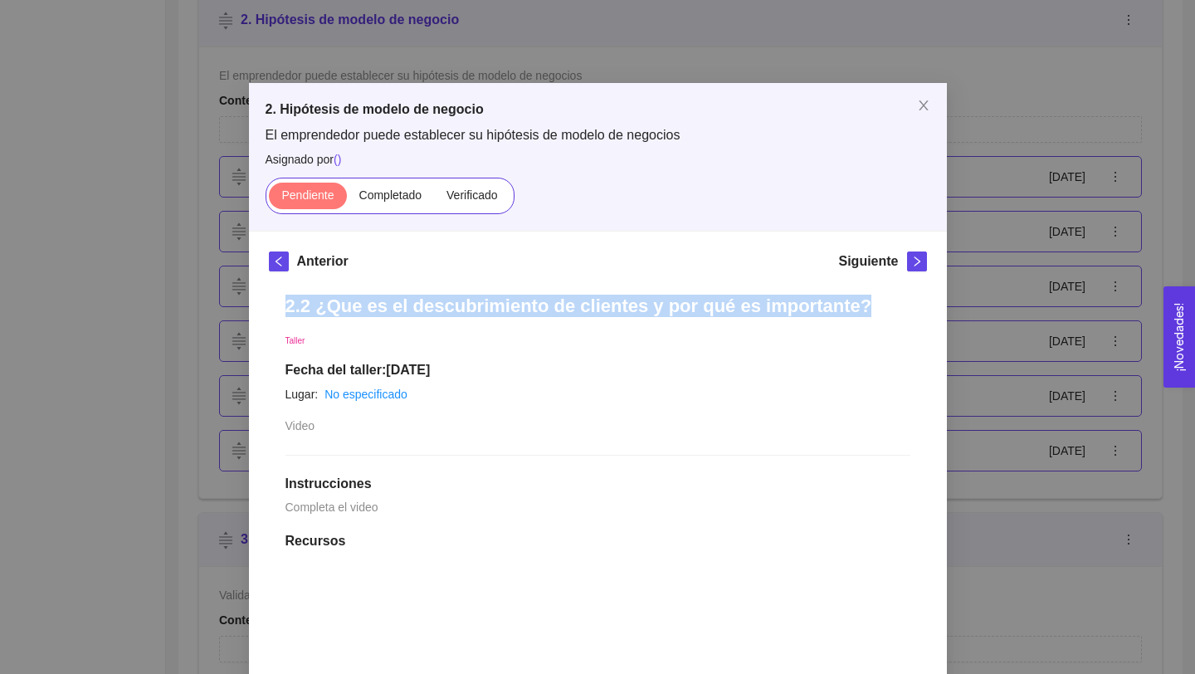
click at [349, 305] on h1 "2.2 ¿Que es el descubrimiento de clientes y por qué es importante?" at bounding box center [597, 306] width 625 height 22
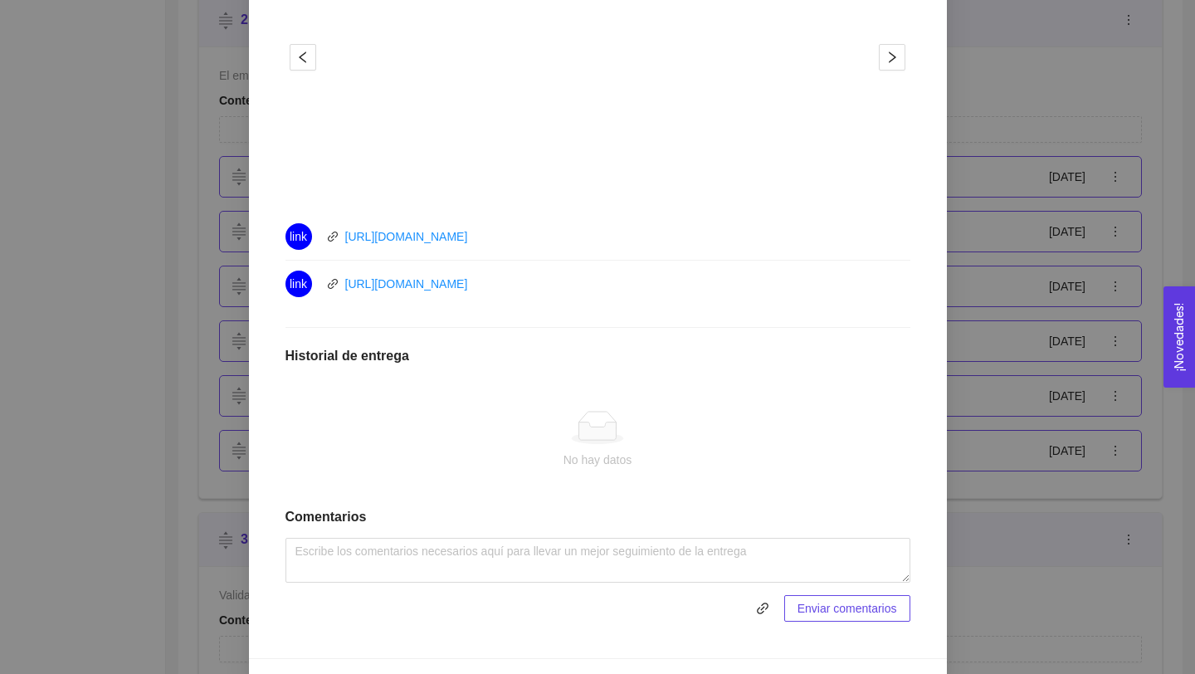
scroll to position [681, 0]
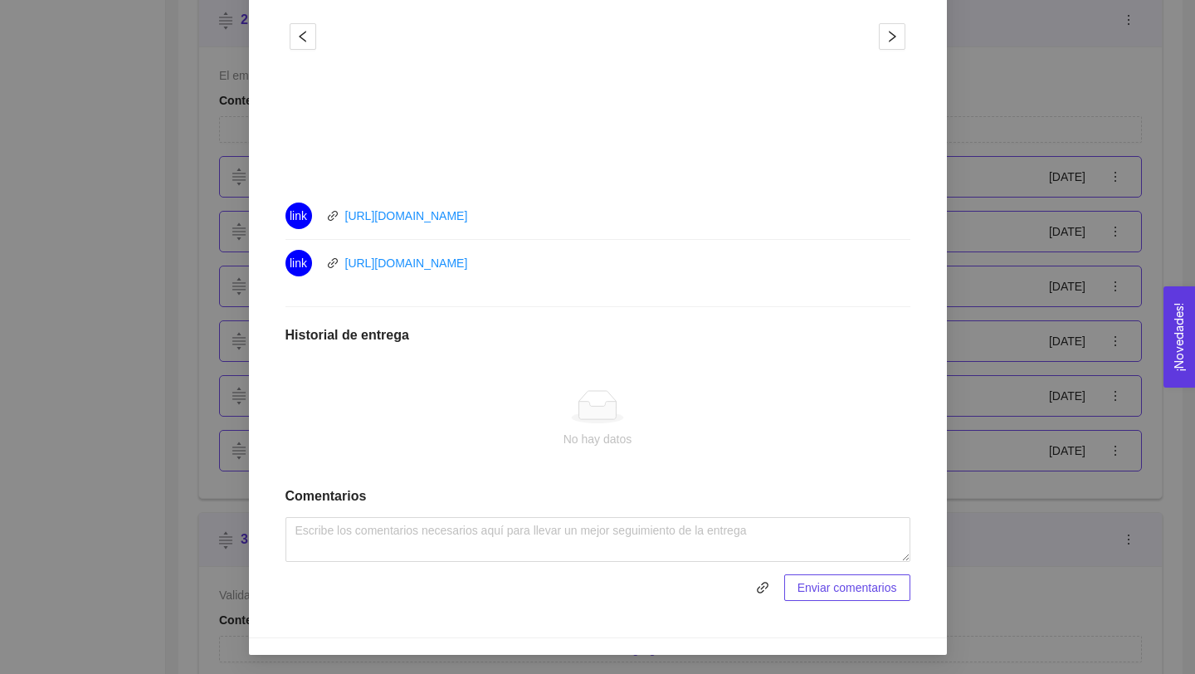
drag, startPoint x: 542, startPoint y: 278, endPoint x: 324, endPoint y: 261, distance: 218.1
click at [325, 266] on li "link [URL][DOMAIN_NAME]" at bounding box center [597, 263] width 625 height 46
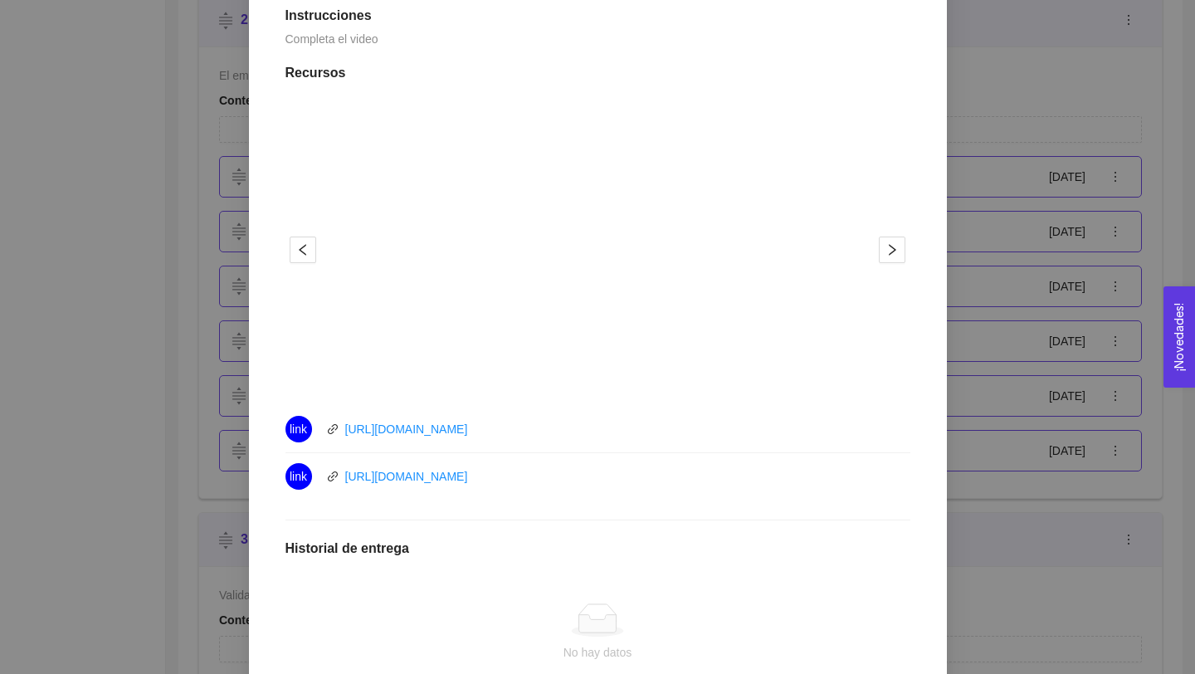
scroll to position [0, 0]
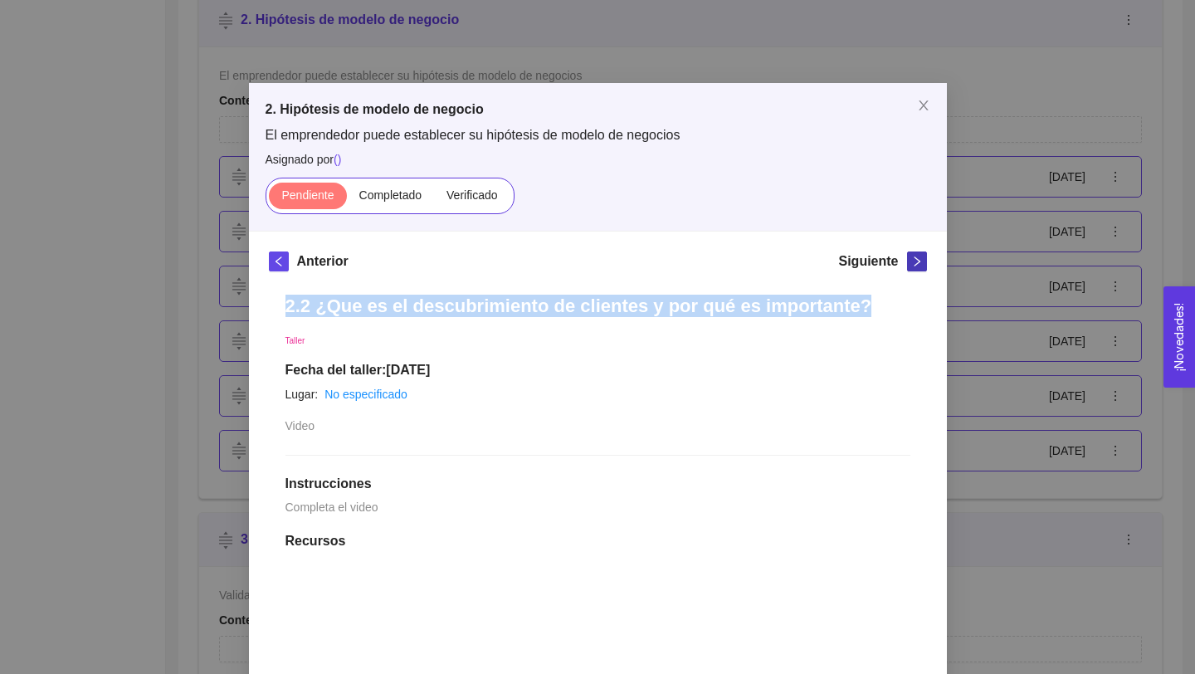
click at [914, 256] on icon "right" at bounding box center [917, 262] width 12 height 12
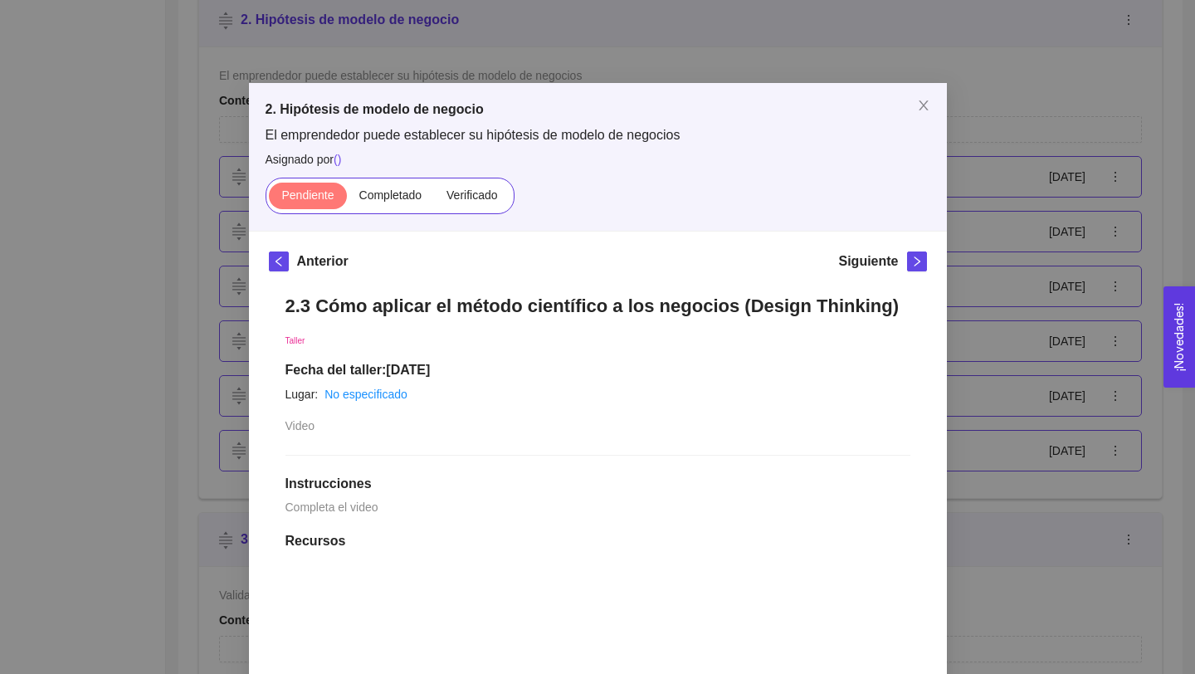
click at [500, 300] on h1 "2.3 Cómo aplicar el método científico a los negocios (Design Thinking)" at bounding box center [597, 306] width 625 height 22
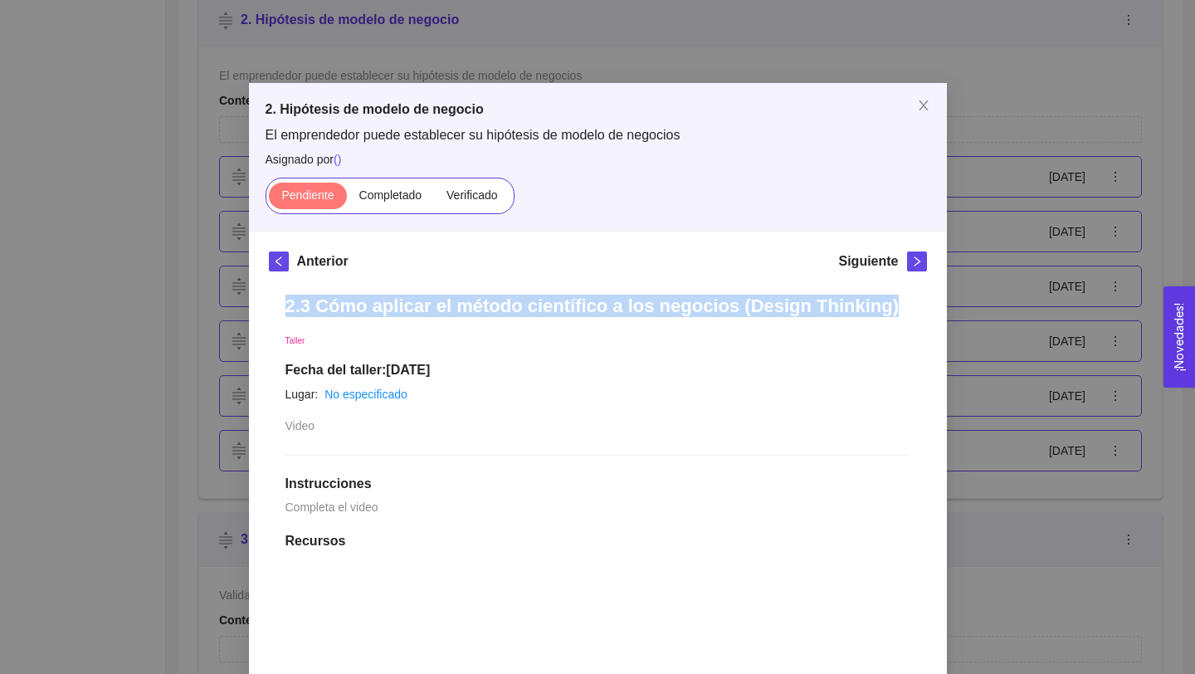
click at [500, 300] on h1 "2.3 Cómo aplicar el método científico a los negocios (Design Thinking)" at bounding box center [597, 306] width 625 height 22
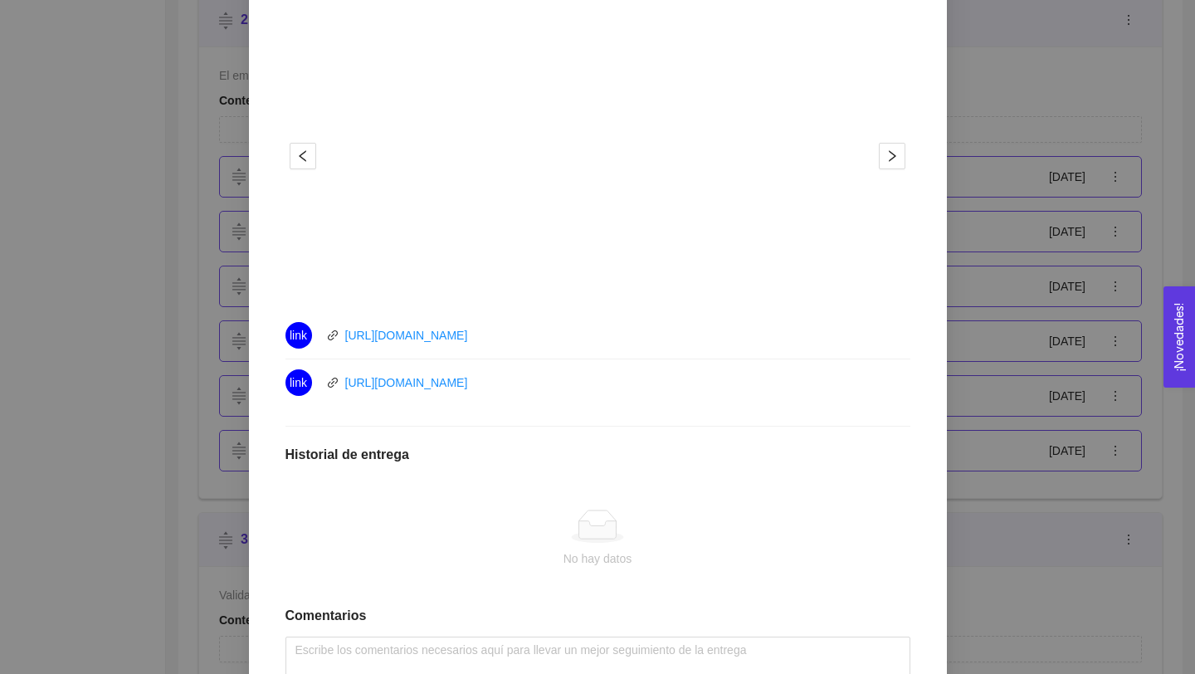
scroll to position [585, 0]
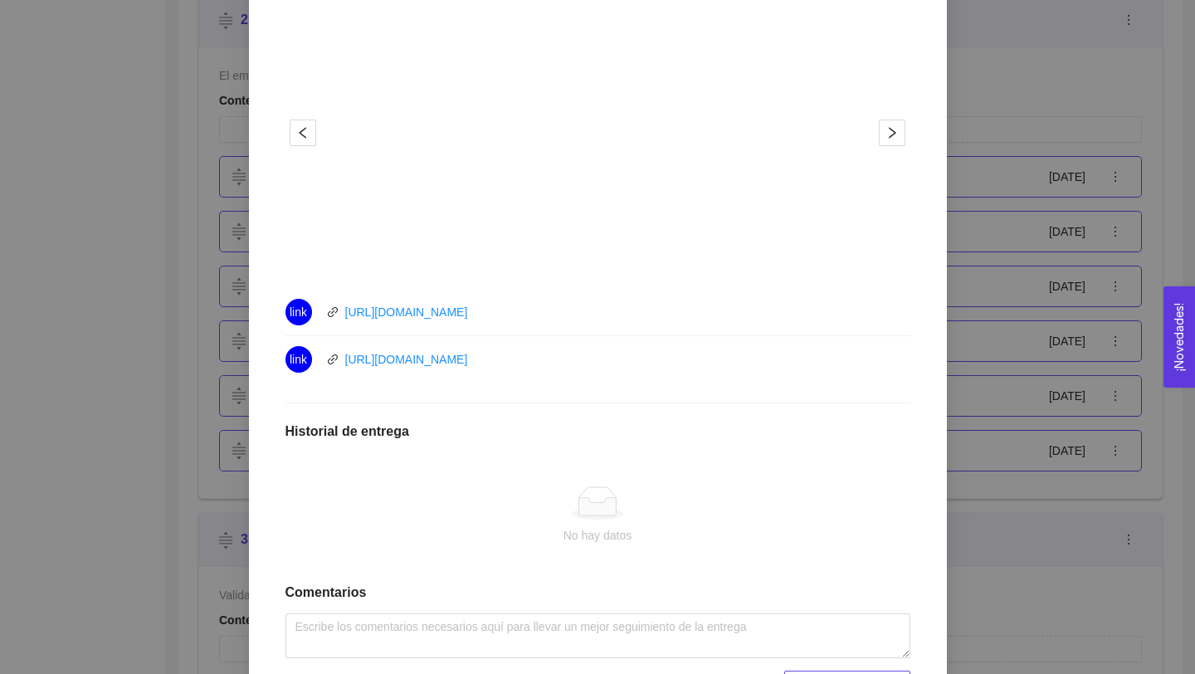
drag, startPoint x: 529, startPoint y: 361, endPoint x: 343, endPoint y: 350, distance: 186.2
click at [343, 357] on div "link [URL][DOMAIN_NAME]" at bounding box center [471, 359] width 373 height 27
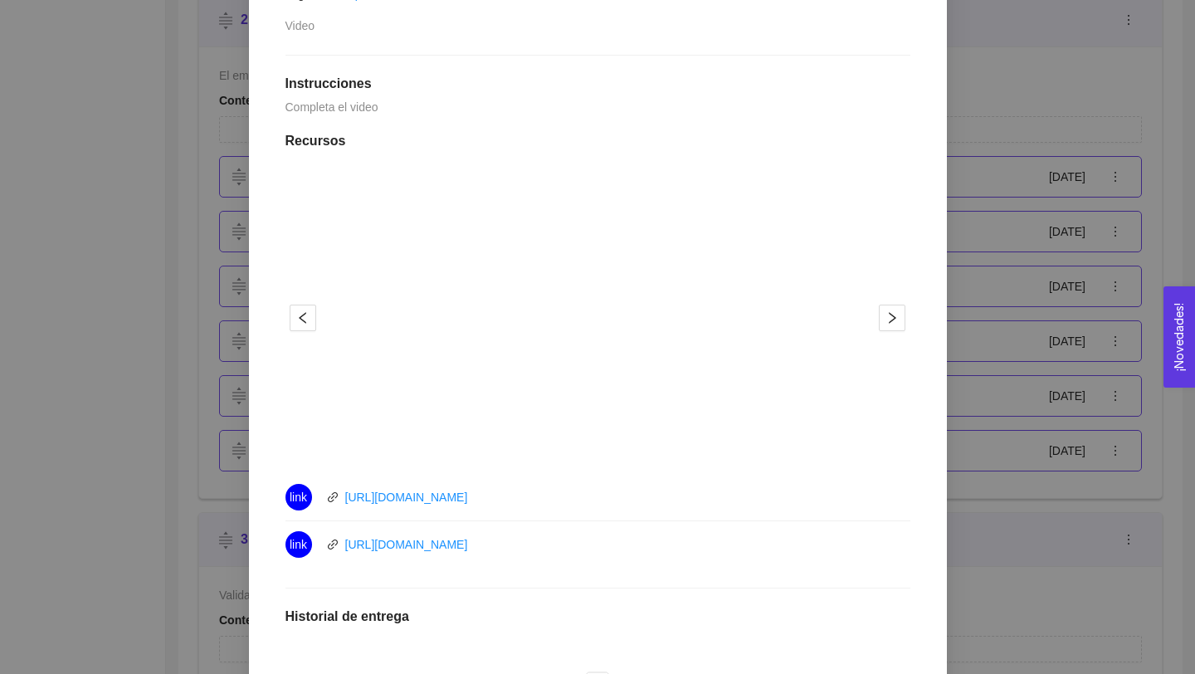
scroll to position [86, 0]
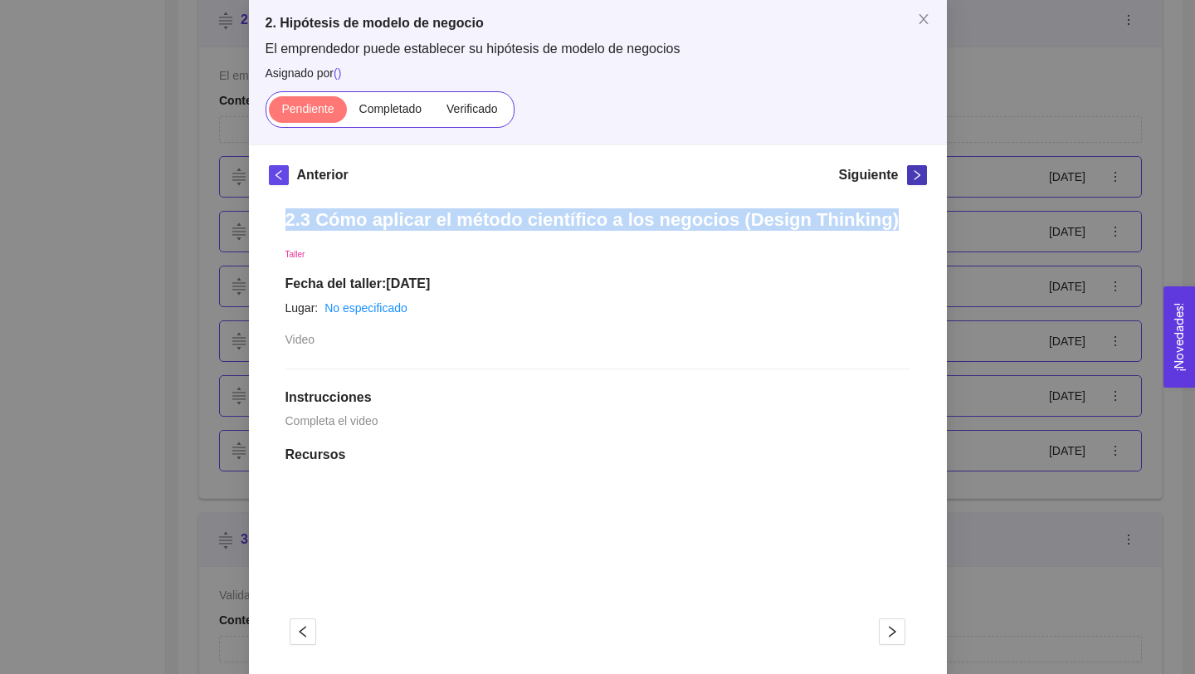
click at [915, 173] on icon "right" at bounding box center [917, 175] width 12 height 12
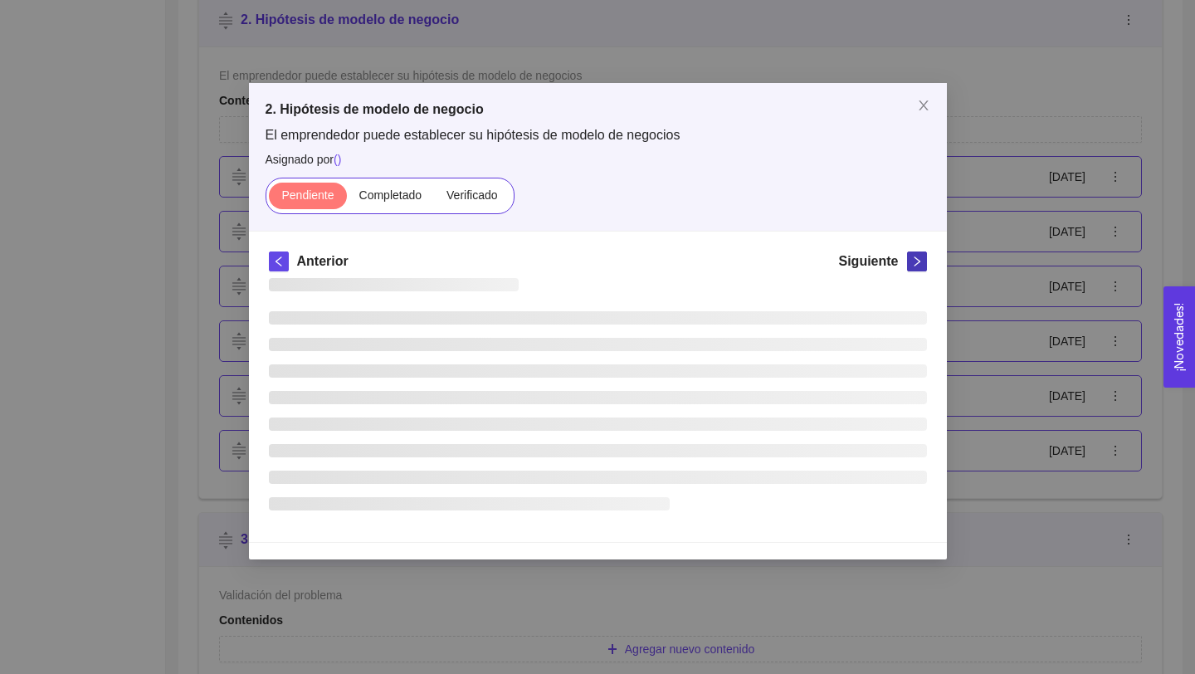
scroll to position [0, 0]
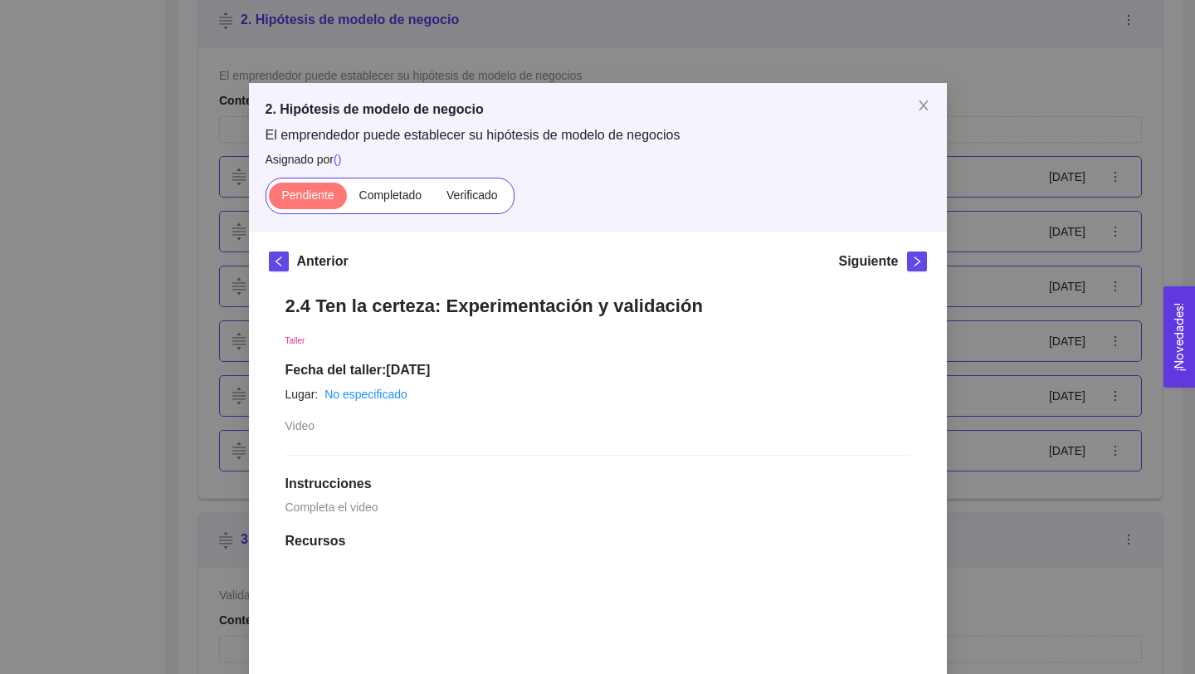
click at [452, 295] on h1 "2.4 Ten la certeza: Experimentación y validación" at bounding box center [597, 306] width 625 height 22
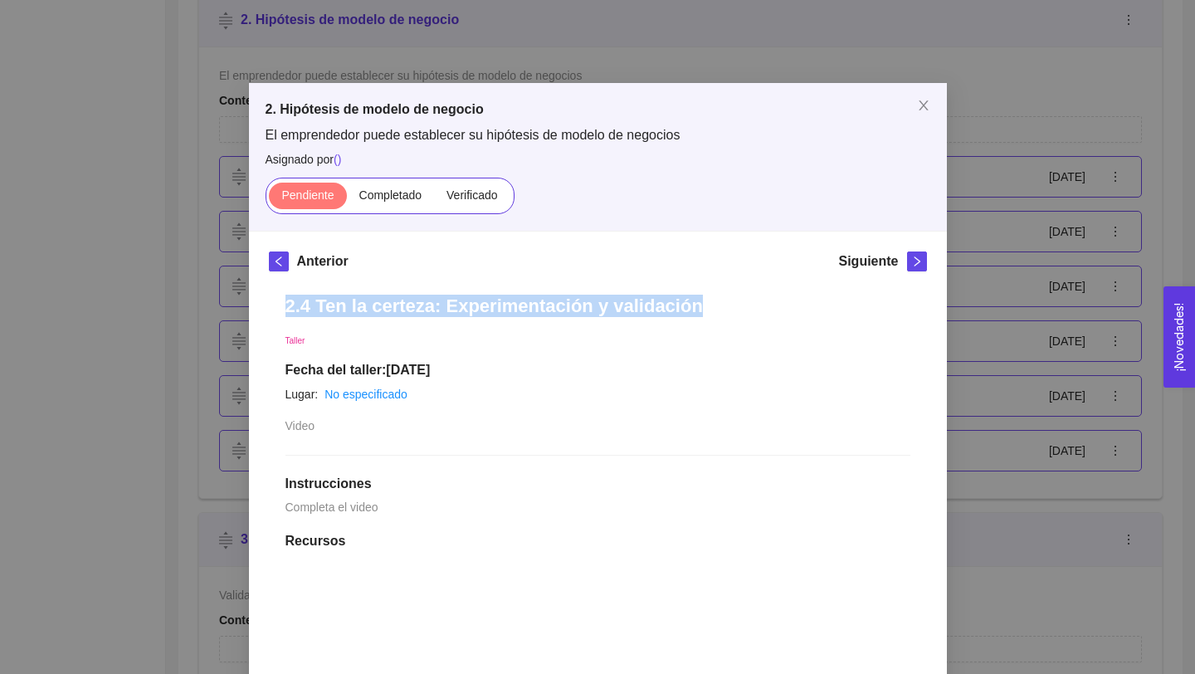
click at [452, 295] on h1 "2.4 Ten la certeza: Experimentación y validación" at bounding box center [597, 306] width 625 height 22
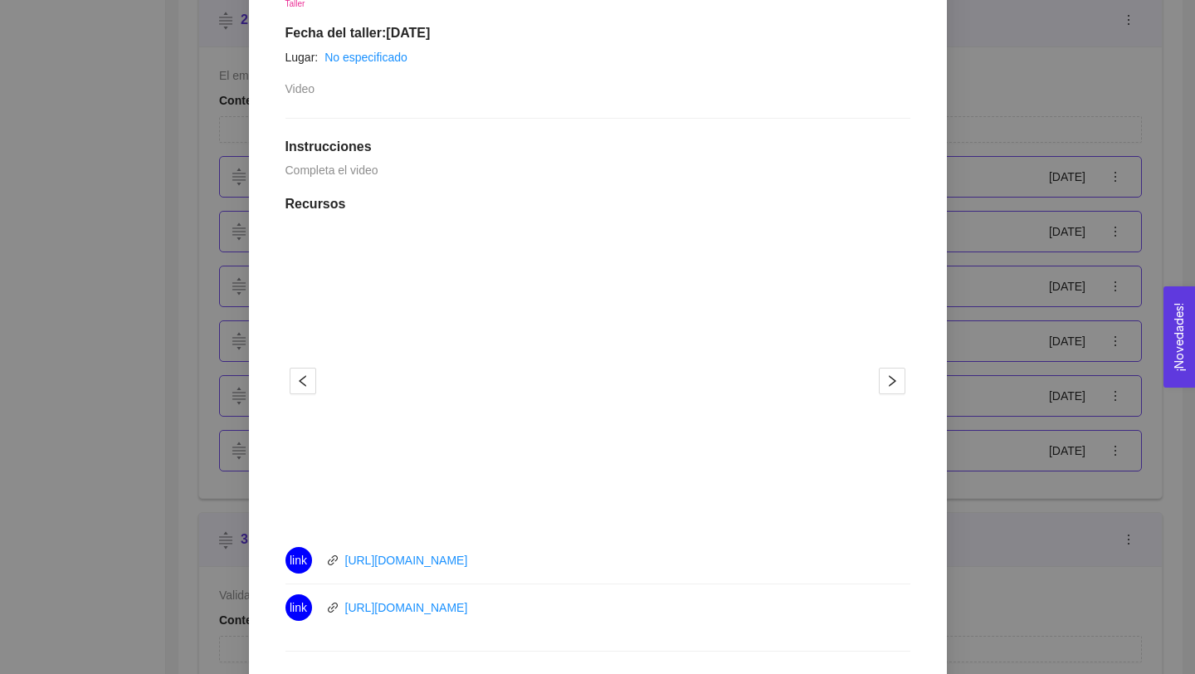
scroll to position [358, 0]
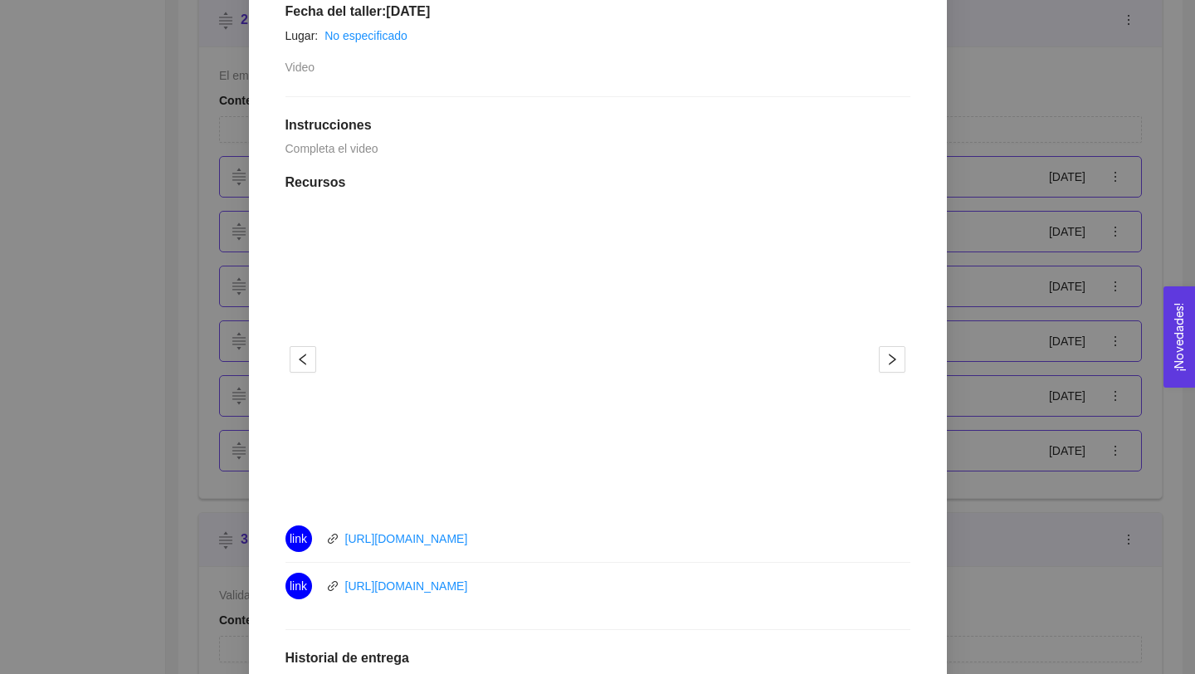
drag, startPoint x: 520, startPoint y: 536, endPoint x: 295, endPoint y: 536, distance: 224.9
click at [295, 536] on div "link [URL][DOMAIN_NAME]" at bounding box center [471, 538] width 373 height 27
click at [524, 538] on div "link [URL][DOMAIN_NAME]" at bounding box center [471, 538] width 373 height 27
drag, startPoint x: 524, startPoint y: 538, endPoint x: 353, endPoint y: 542, distance: 171.8
click at [353, 542] on div "link [URL][DOMAIN_NAME]" at bounding box center [471, 538] width 373 height 27
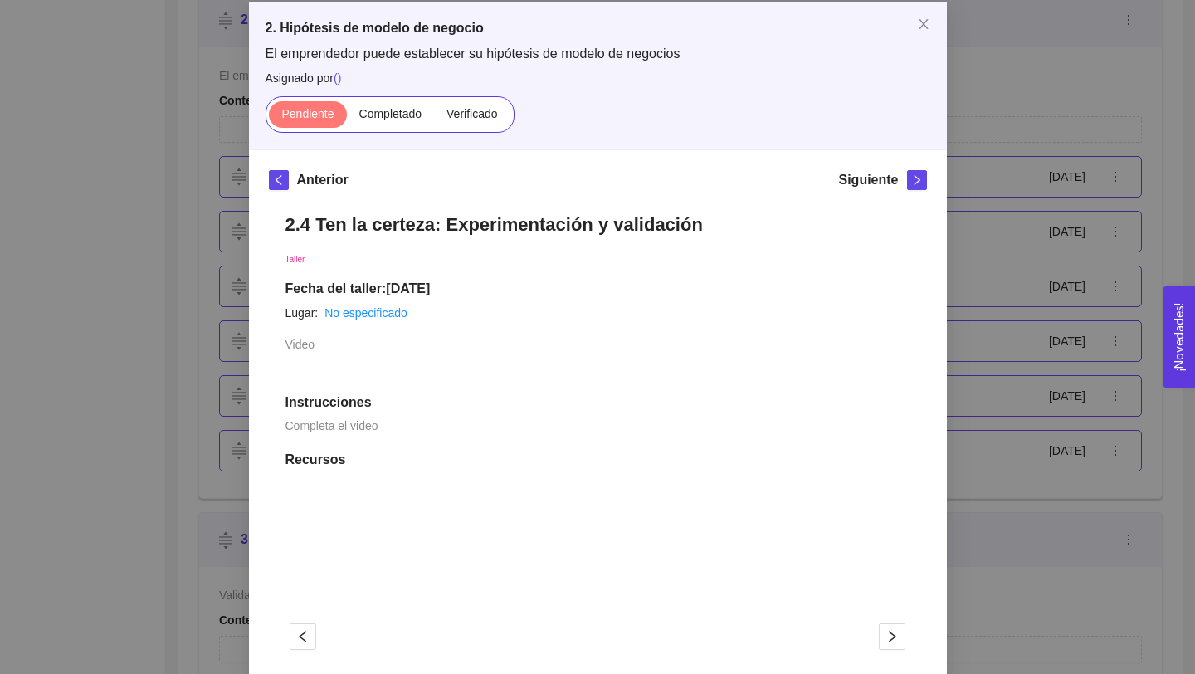
scroll to position [0, 0]
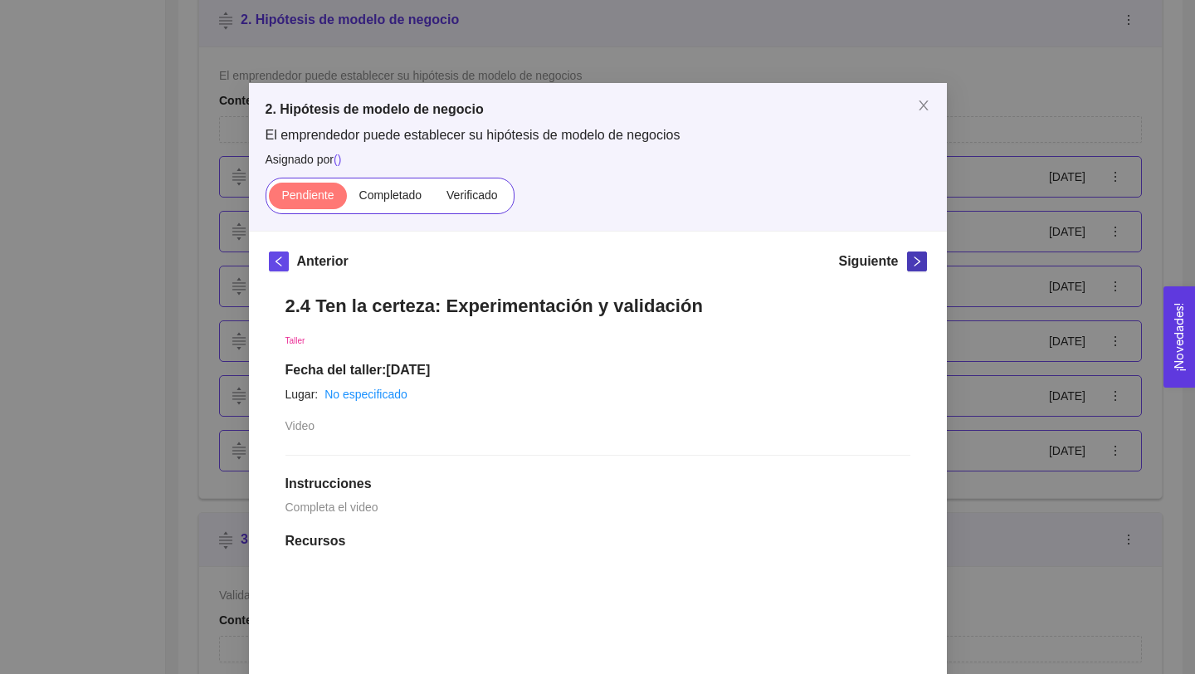
click at [914, 261] on icon "right" at bounding box center [917, 262] width 12 height 12
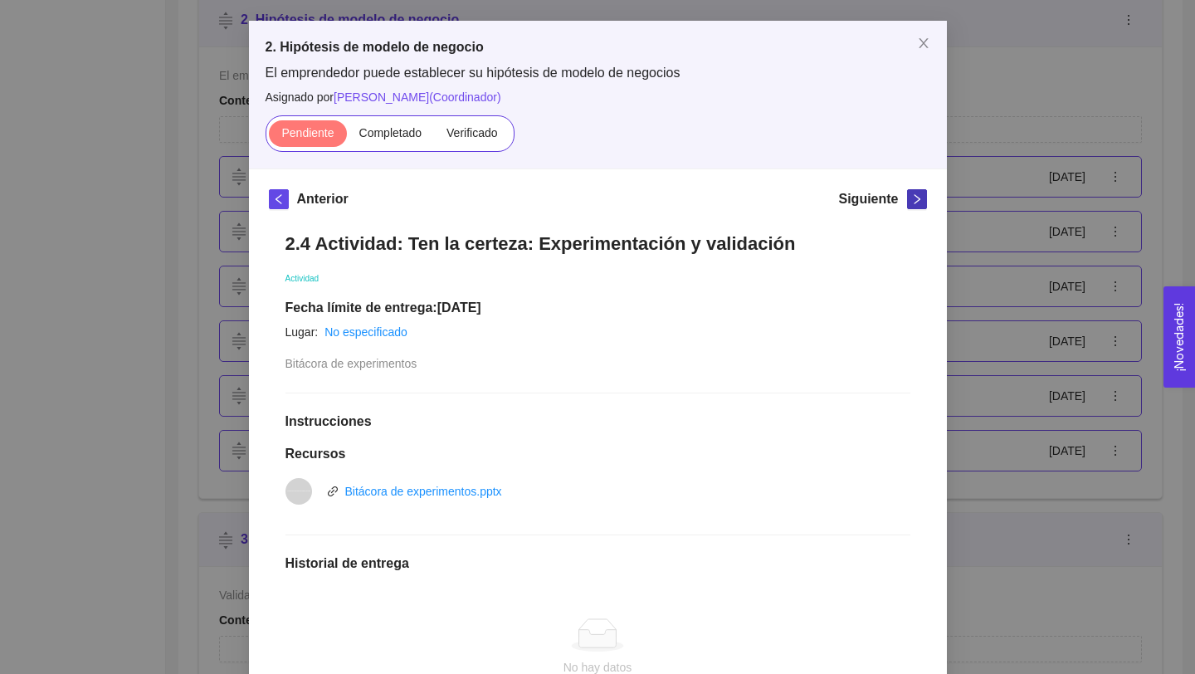
scroll to position [87, 0]
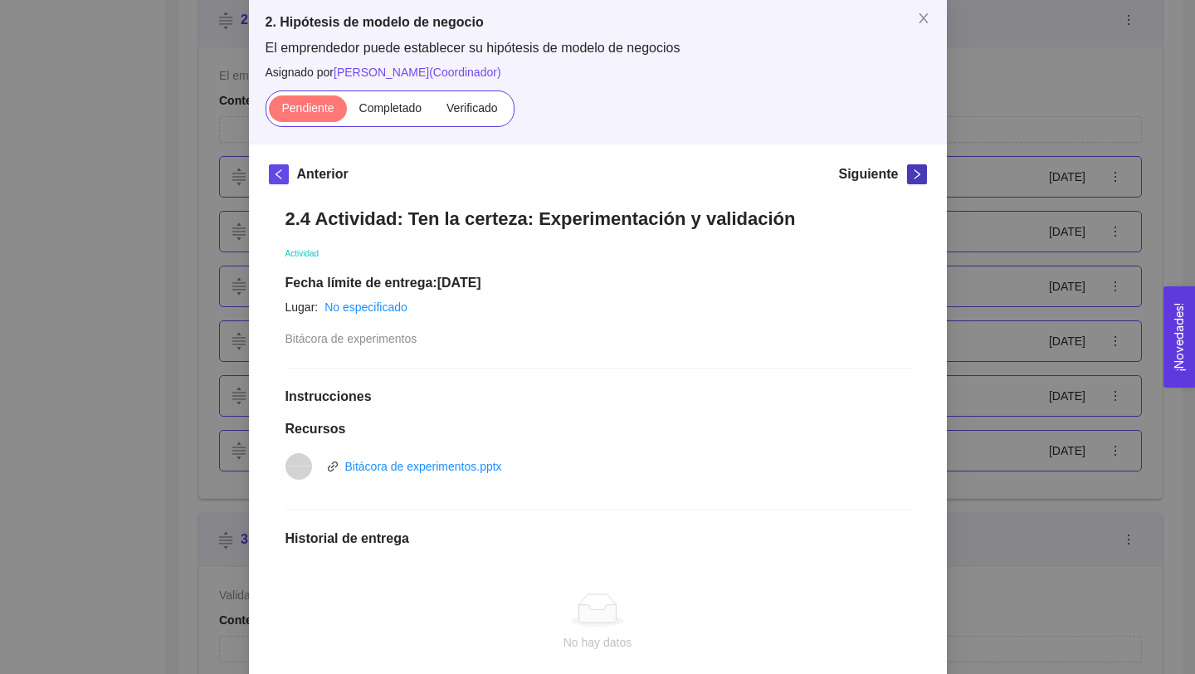
click at [920, 175] on icon "right" at bounding box center [917, 174] width 12 height 12
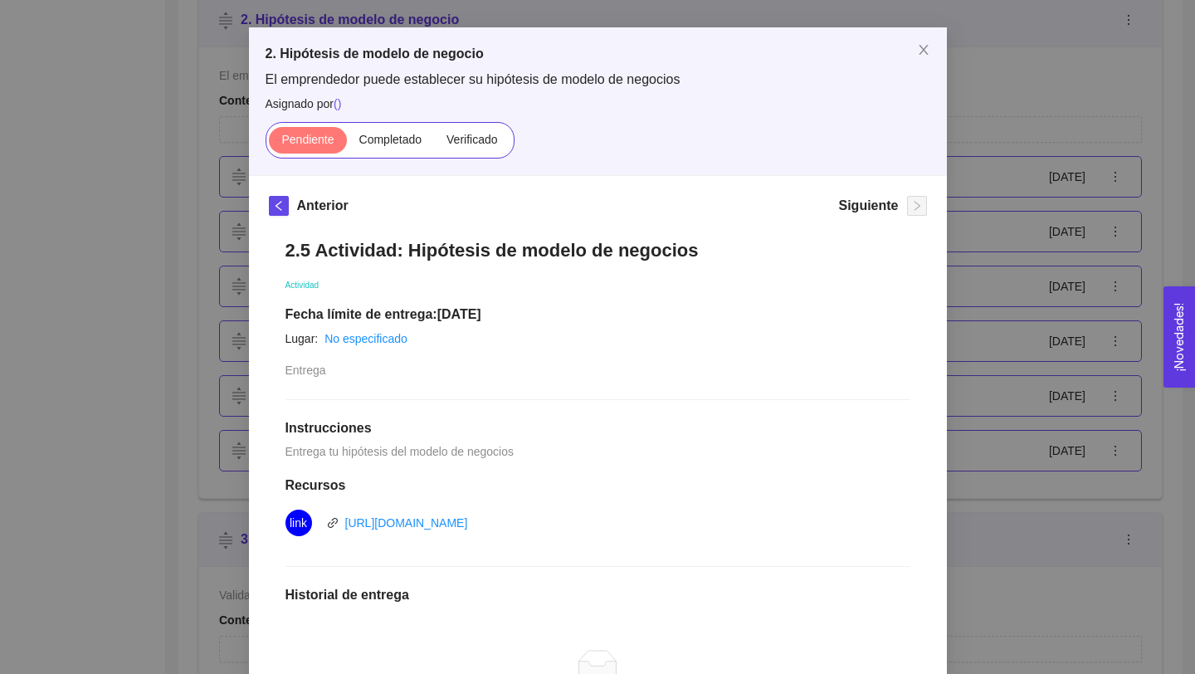
scroll to position [0, 0]
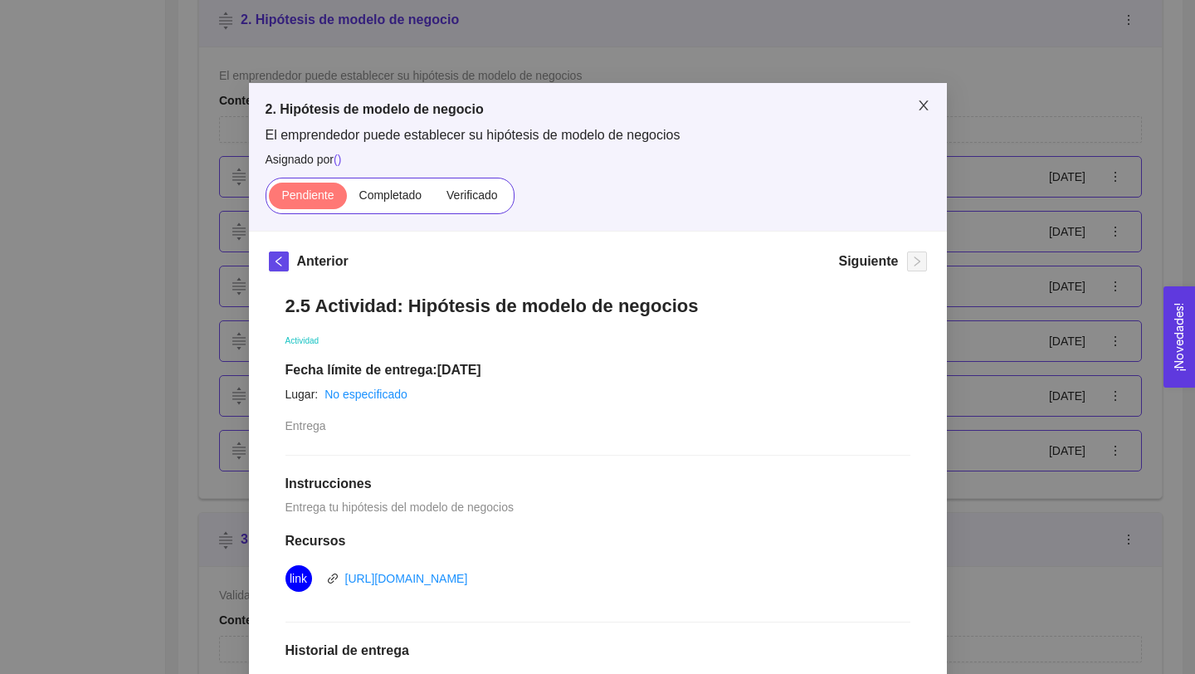
click at [927, 106] on icon "close" at bounding box center [923, 105] width 13 height 13
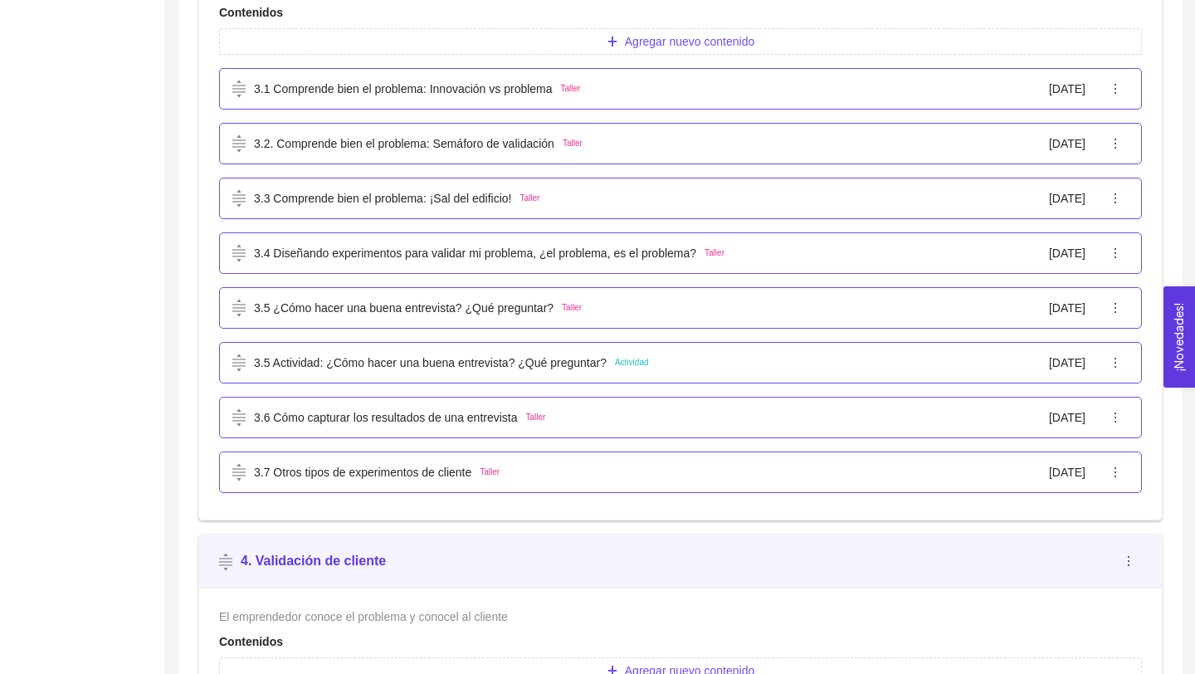
scroll to position [2152, 0]
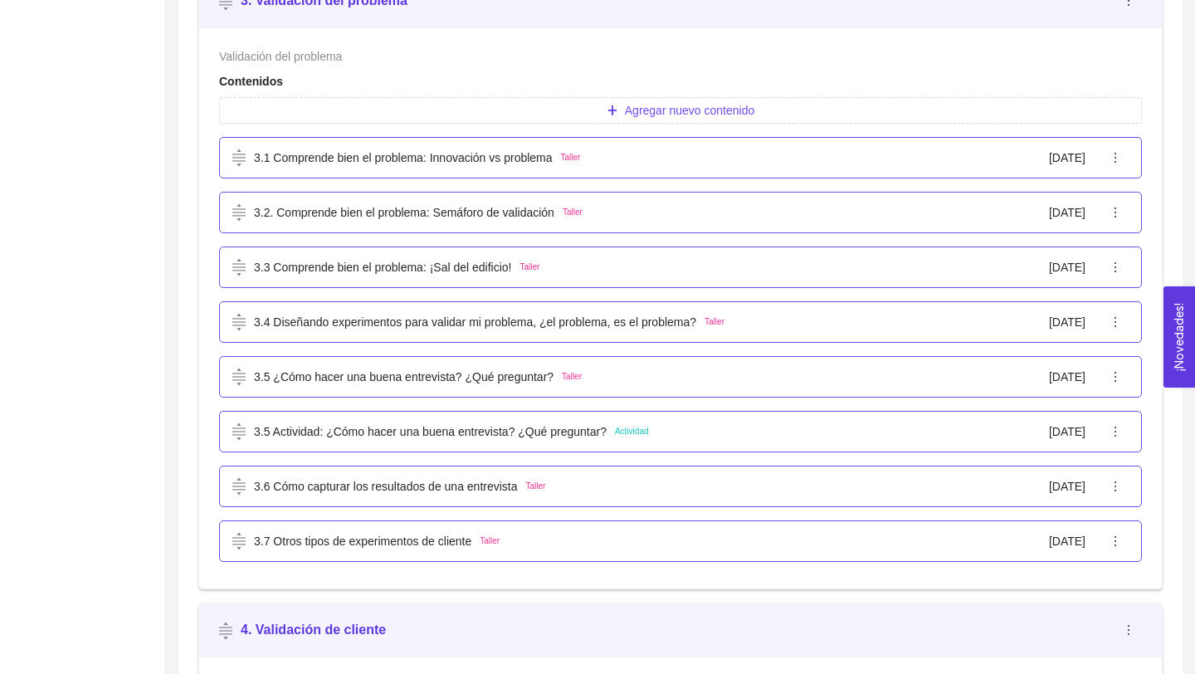
click at [660, 160] on div "3.1 Comprende bien el problema: Innovación vs problema Taller [DATE]" at bounding box center [667, 158] width 870 height 18
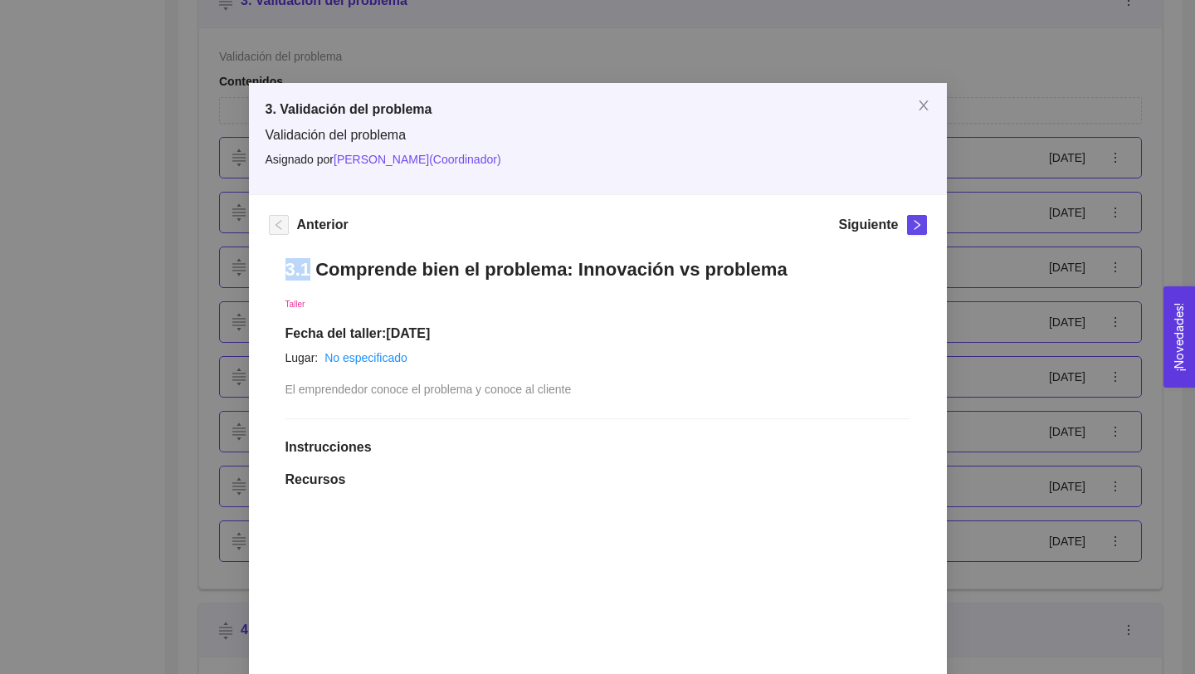
click at [489, 255] on div "3.1 Comprende bien el problema: Innovación vs problema Taller Fecha del taller:…" at bounding box center [598, 558] width 658 height 634
click at [487, 259] on h1 "3.1 Comprende bien el problema: Innovación vs problema" at bounding box center [597, 269] width 625 height 22
click at [487, 260] on h1 "3.1 Comprende bien el problema: Innovación vs problema" at bounding box center [597, 269] width 625 height 22
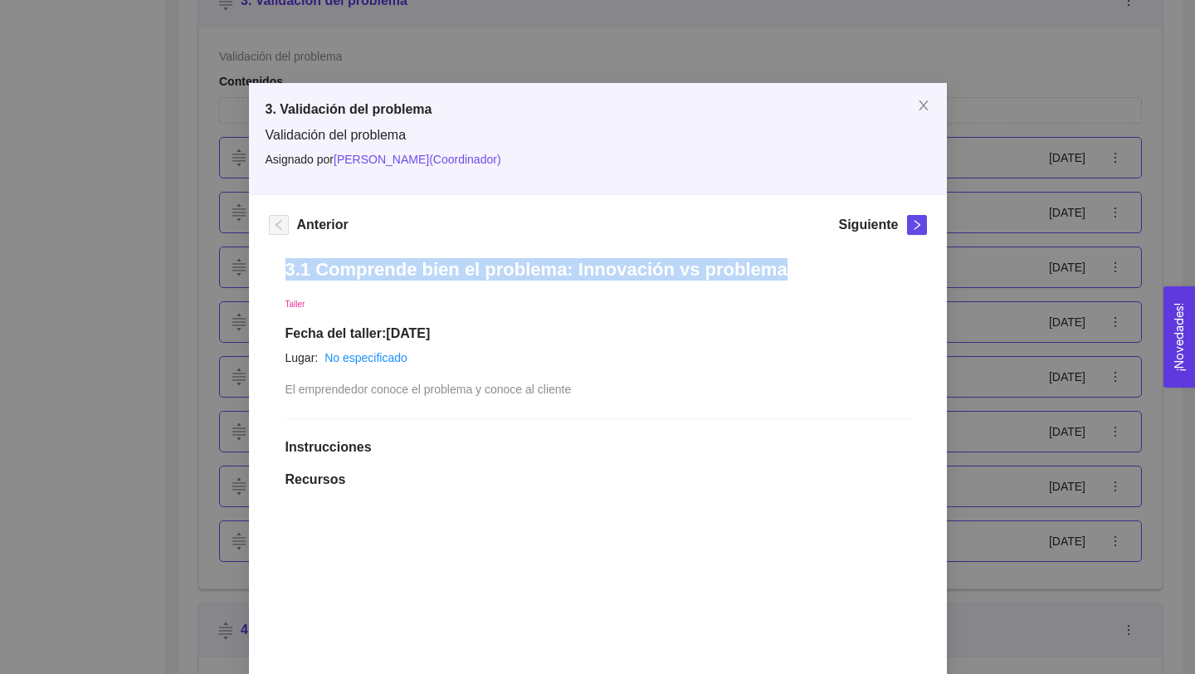
click at [487, 260] on h1 "3.1 Comprende bien el problema: Innovación vs problema" at bounding box center [597, 269] width 625 height 22
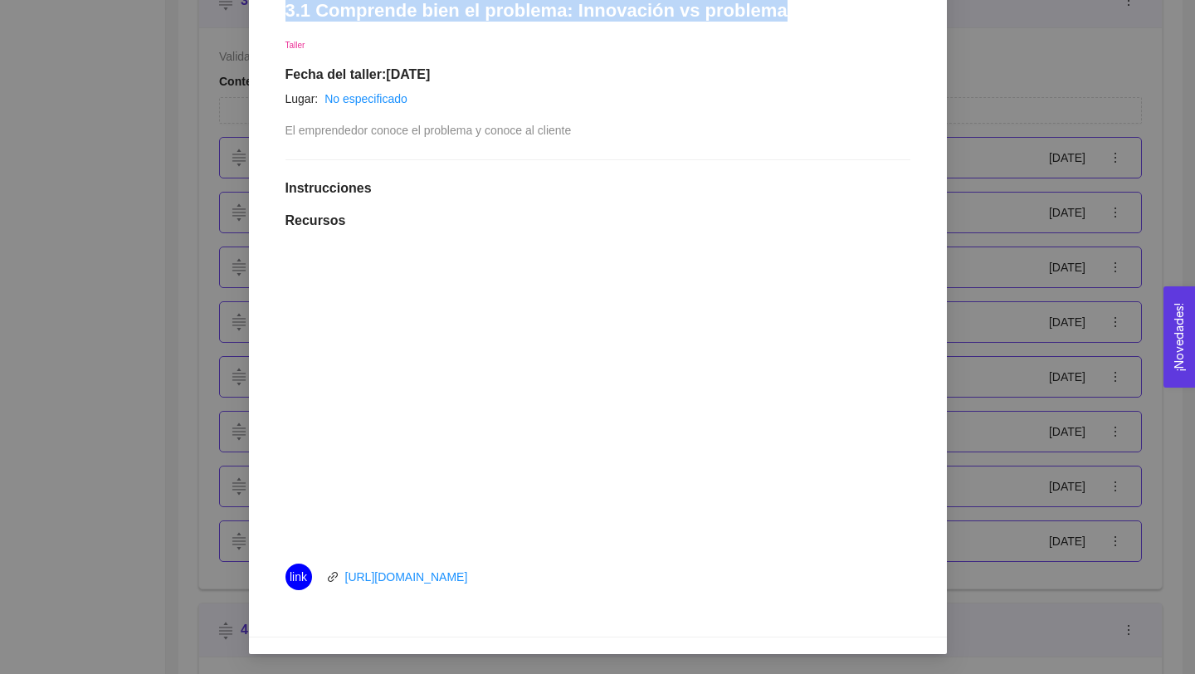
drag, startPoint x: 520, startPoint y: 569, endPoint x: 335, endPoint y: 550, distance: 186.0
click at [334, 562] on li "link [URL][DOMAIN_NAME]" at bounding box center [597, 576] width 625 height 46
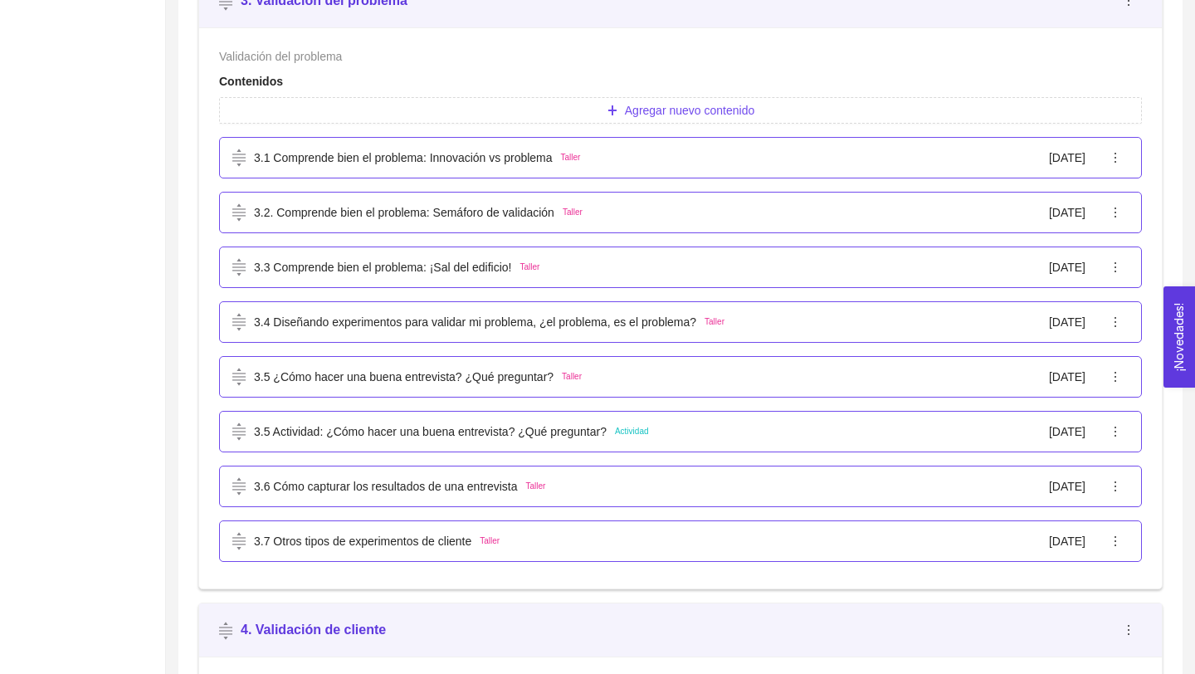
click at [462, 222] on p "3.2. Comprende bien el problema: Semáforo de validación" at bounding box center [404, 212] width 300 height 18
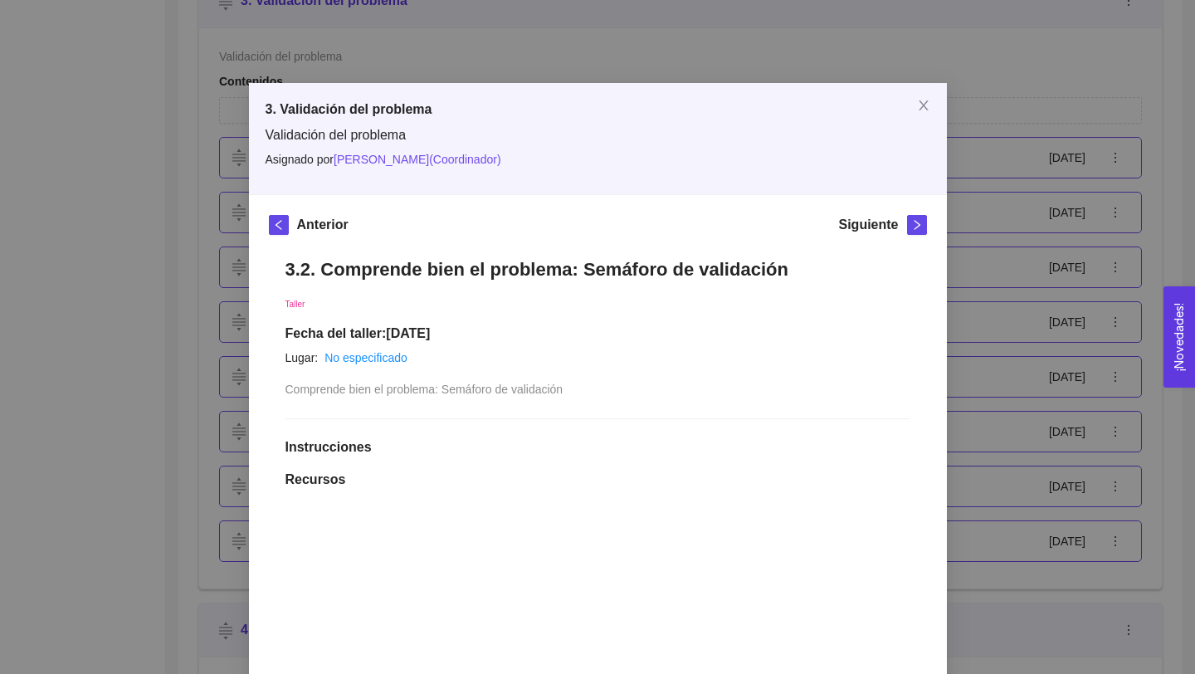
click at [617, 267] on h1 "3.2. Comprende bien el problema: Semáforo de validación" at bounding box center [597, 269] width 625 height 22
click at [617, 261] on h1 "3.2. Comprende bien el problema: Semáforo de validación" at bounding box center [597, 269] width 625 height 22
click at [617, 258] on h1 "3.2. Comprende bien el problema: Semáforo de validación" at bounding box center [597, 269] width 625 height 22
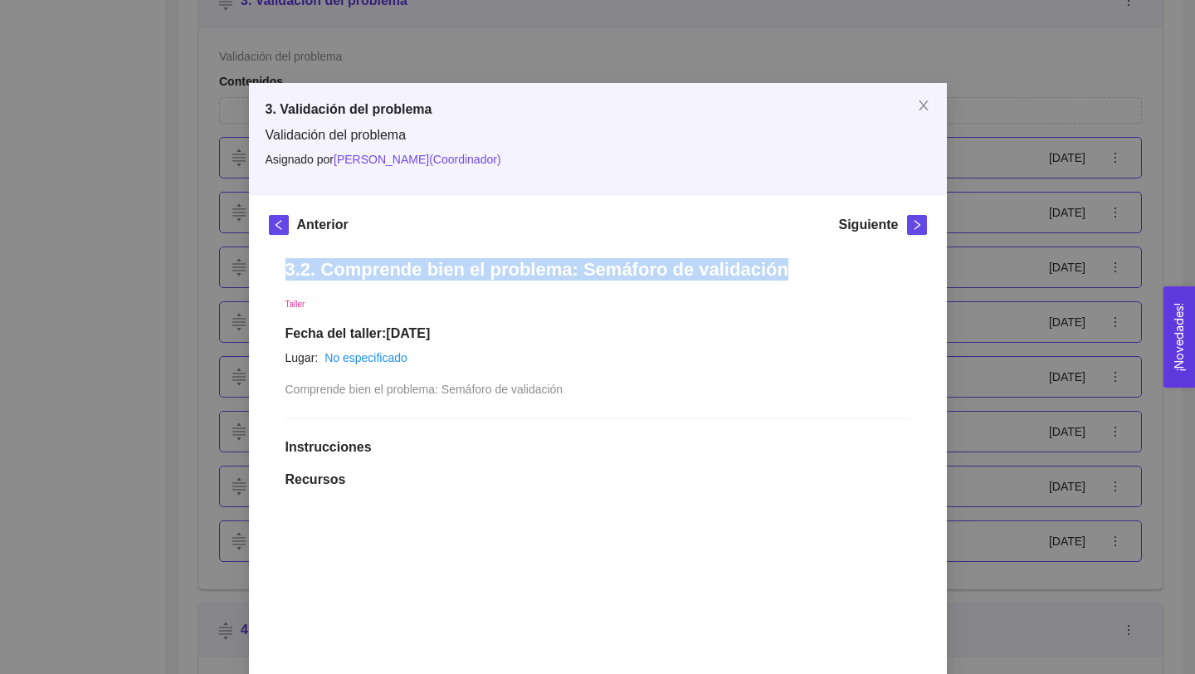
click at [617, 258] on h1 "3.2. Comprende bien el problema: Semáforo de validación" at bounding box center [597, 269] width 625 height 22
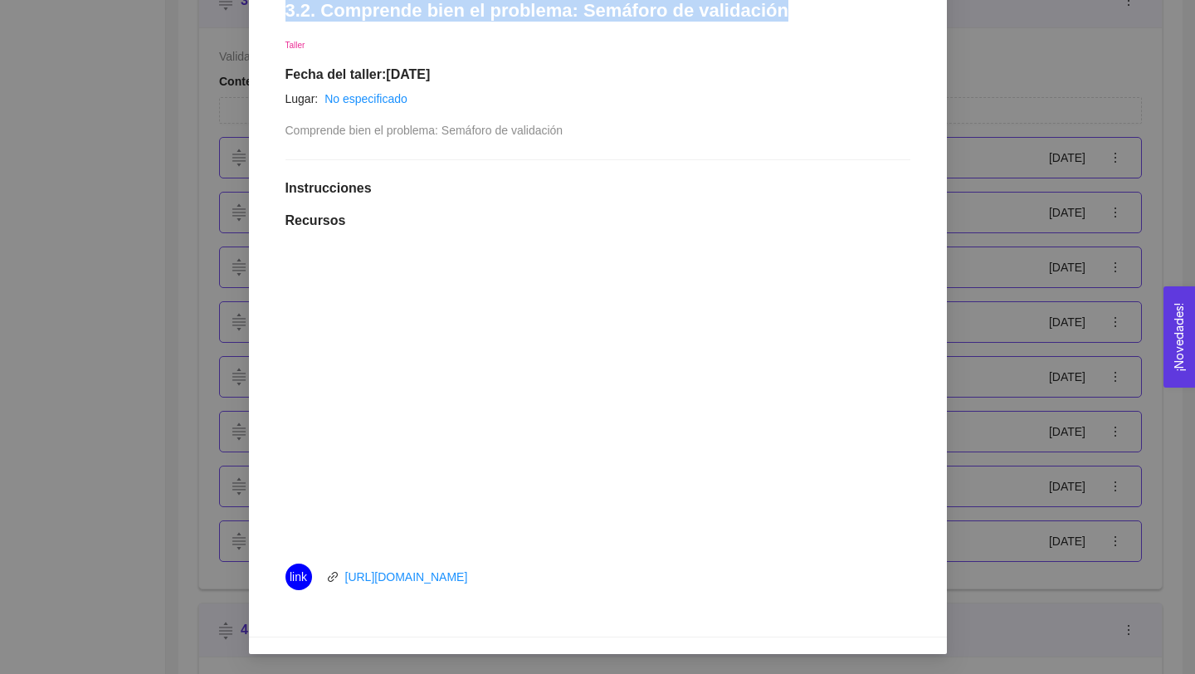
drag, startPoint x: 522, startPoint y: 577, endPoint x: 302, endPoint y: 553, distance: 221.2
click at [302, 557] on li "link [URL][DOMAIN_NAME]" at bounding box center [597, 576] width 625 height 46
click at [548, 583] on div "link [URL][DOMAIN_NAME]" at bounding box center [471, 576] width 373 height 27
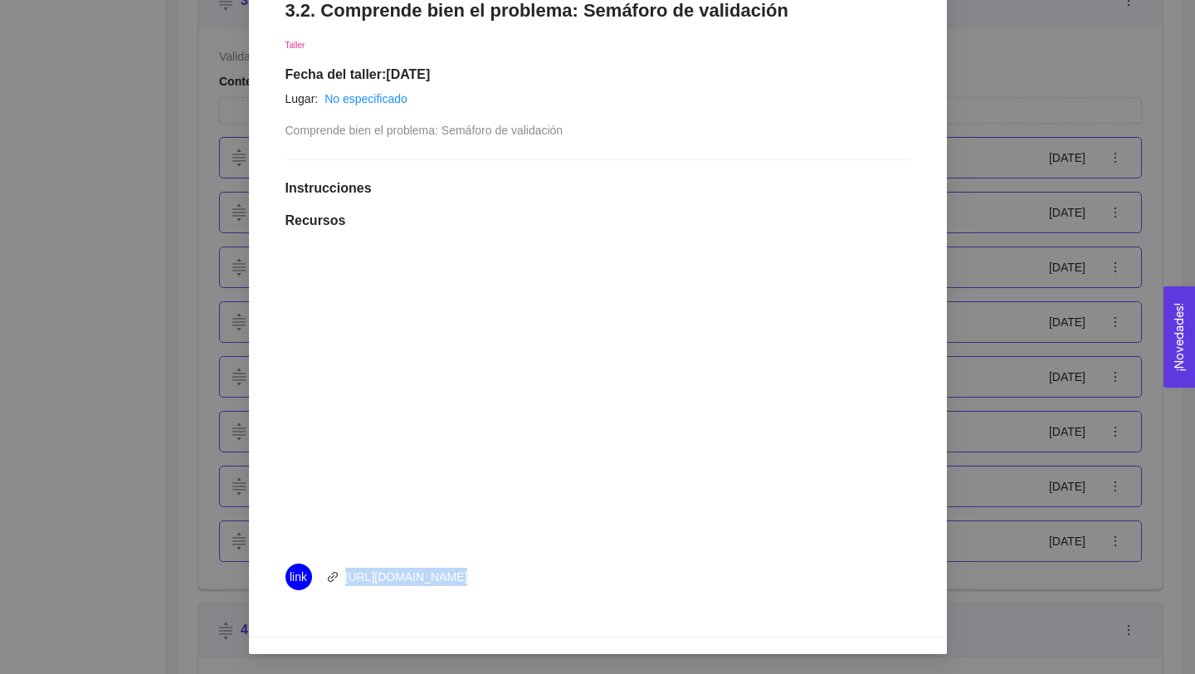
drag, startPoint x: 548, startPoint y: 583, endPoint x: 350, endPoint y: 577, distance: 198.4
click at [350, 585] on div "link [URL][DOMAIN_NAME]" at bounding box center [471, 576] width 373 height 27
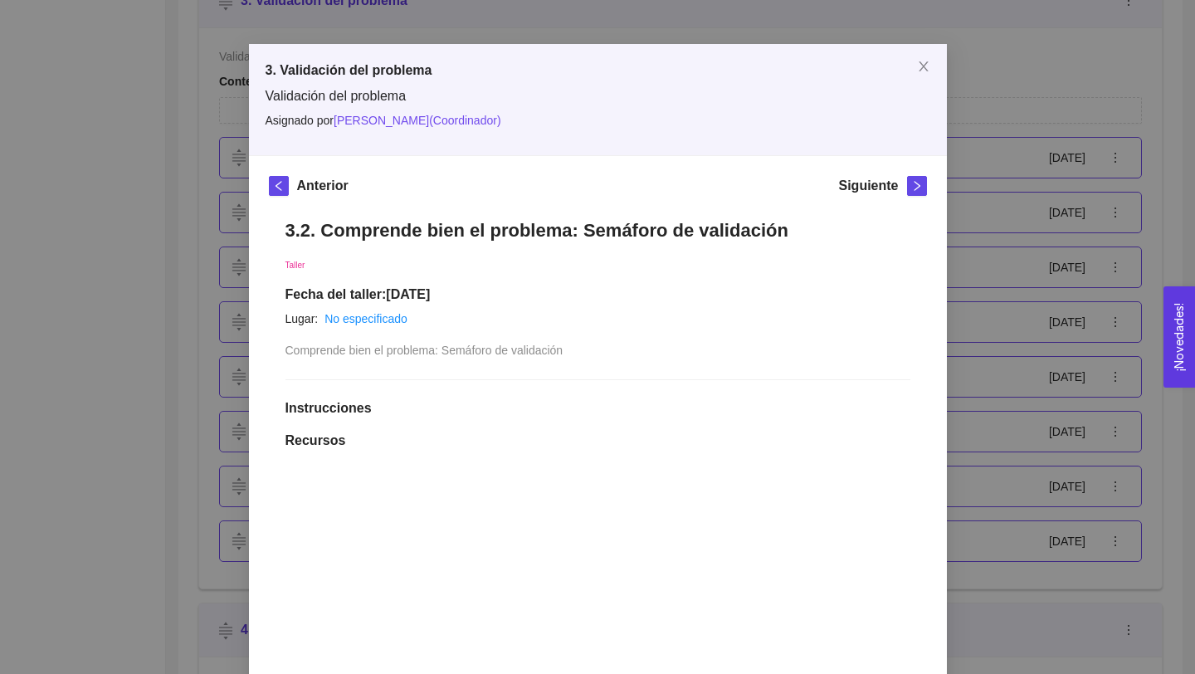
scroll to position [0, 0]
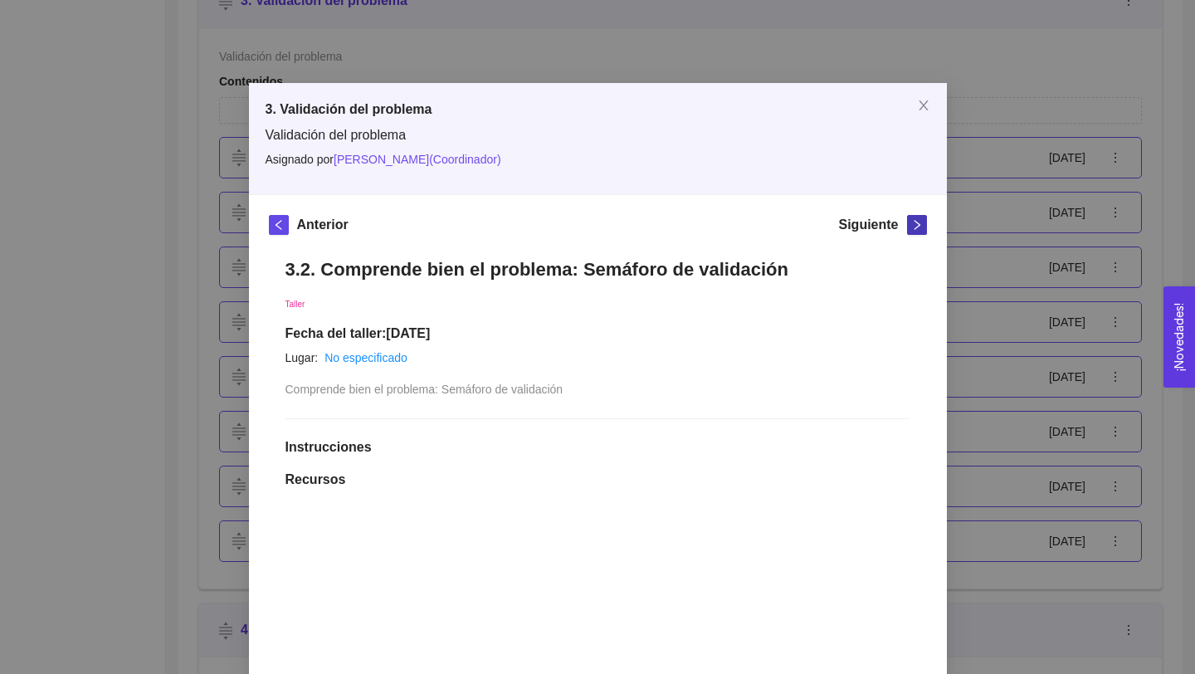
click at [915, 224] on icon "right" at bounding box center [917, 225] width 12 height 12
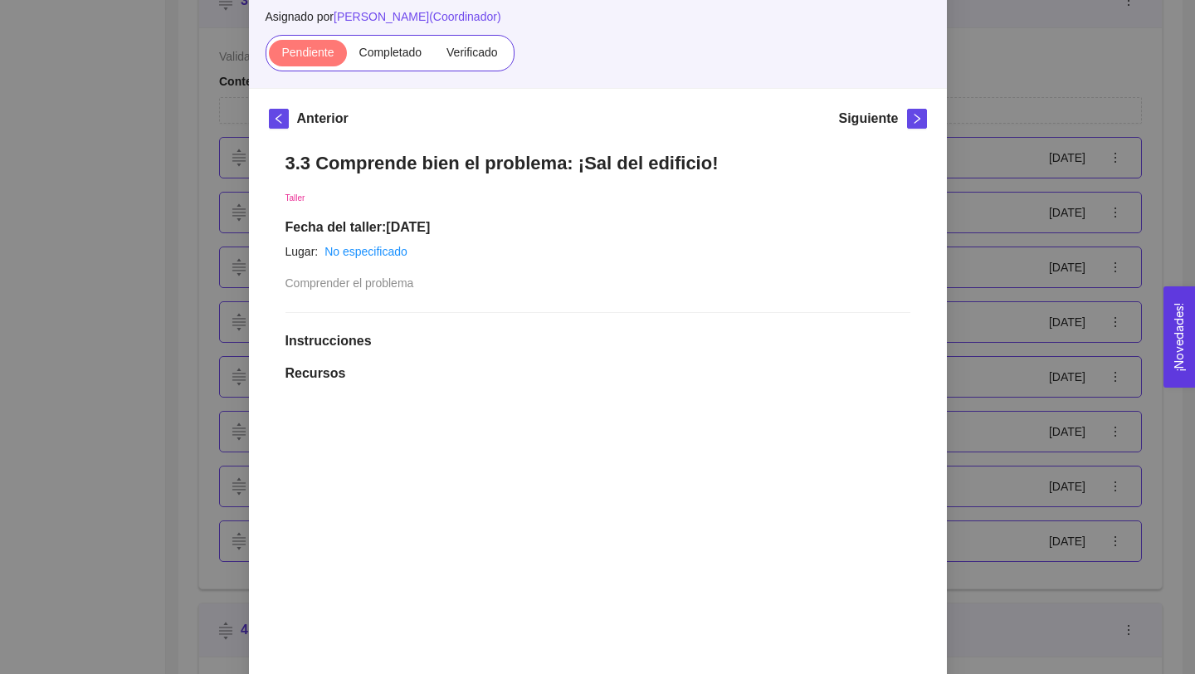
scroll to position [106, 0]
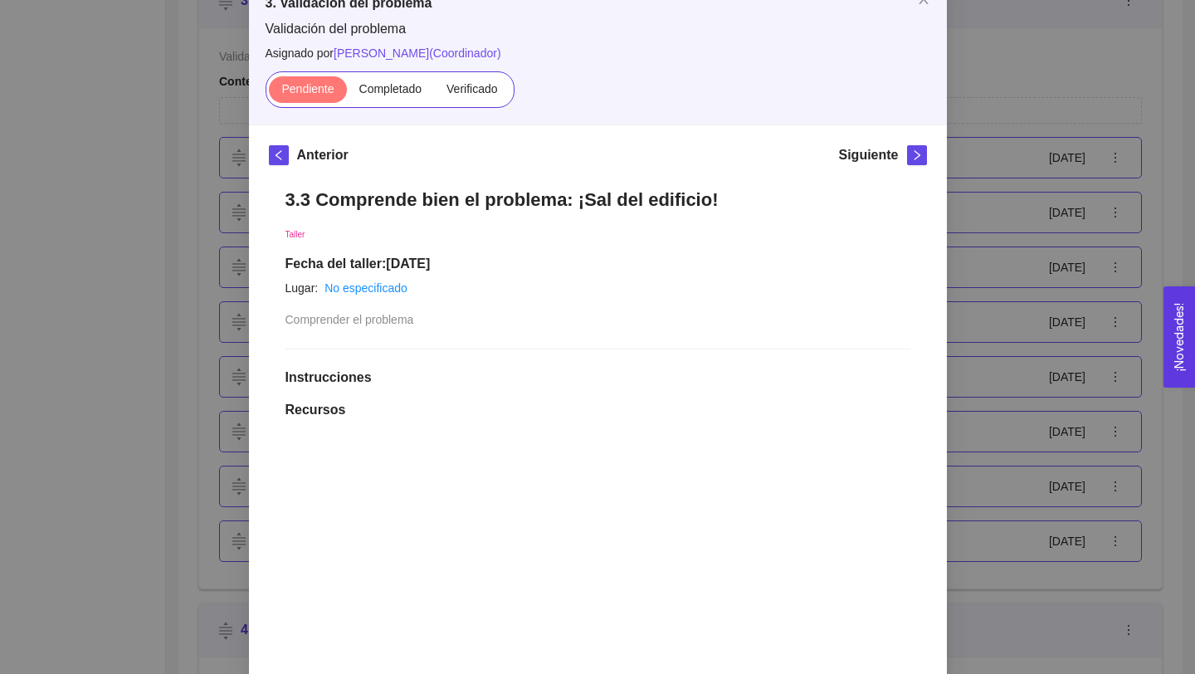
click at [487, 197] on h1 "3.3 Comprende bien el problema: ¡Sal del edificio!" at bounding box center [597, 199] width 625 height 22
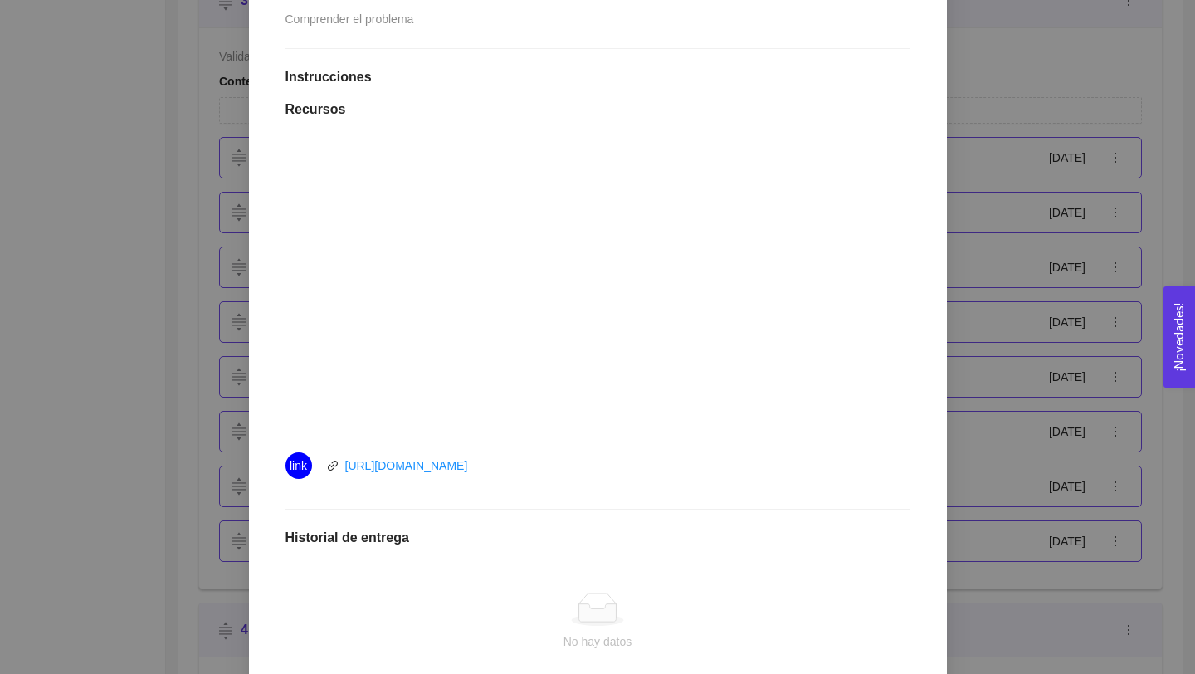
scroll to position [609, 0]
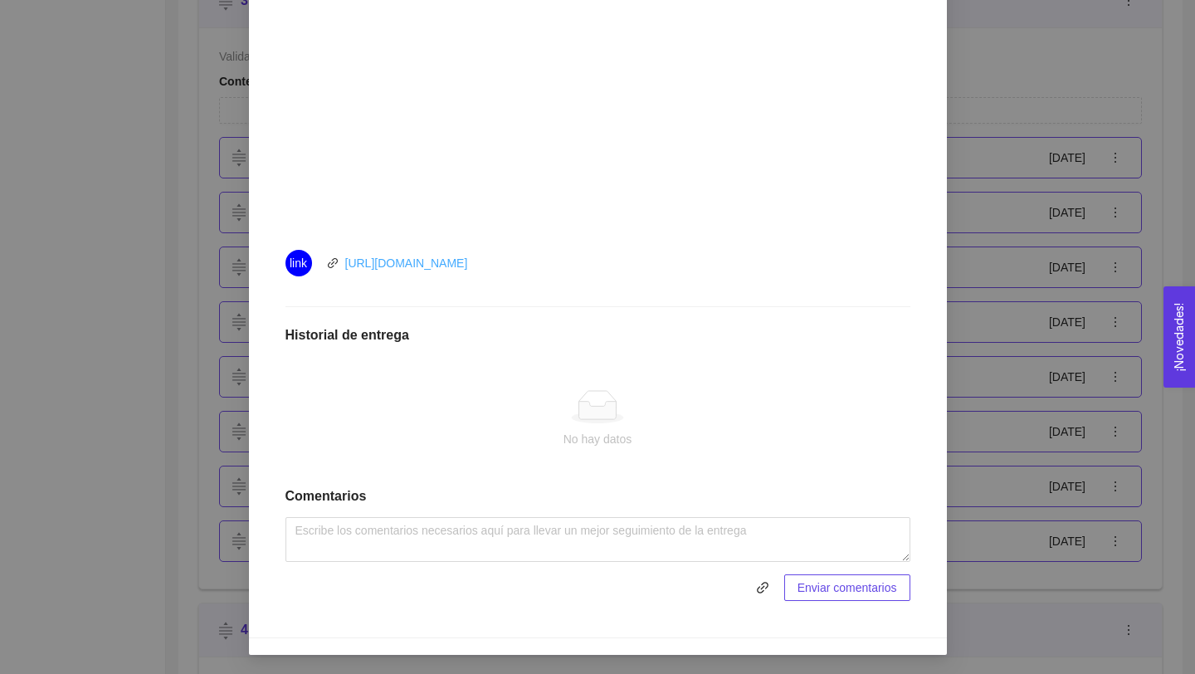
drag, startPoint x: 536, startPoint y: 264, endPoint x: 347, endPoint y: 265, distance: 189.2
click at [347, 265] on div "link [URL][DOMAIN_NAME]" at bounding box center [471, 263] width 373 height 27
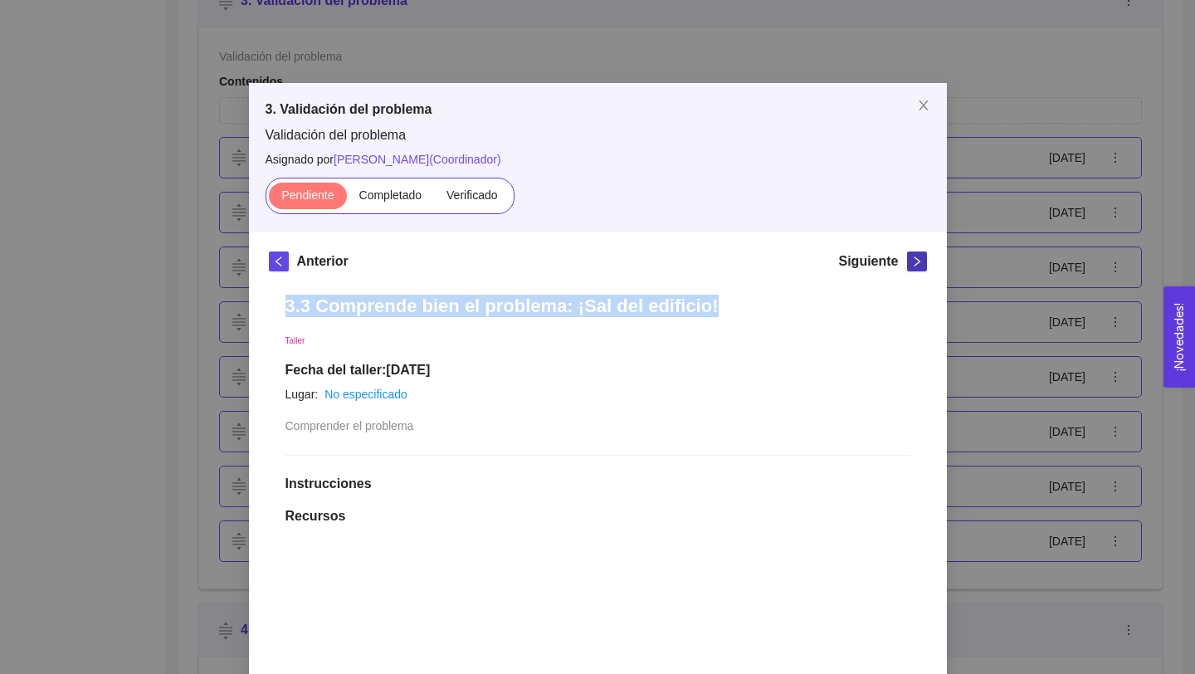
click at [917, 261] on icon "right" at bounding box center [917, 262] width 12 height 12
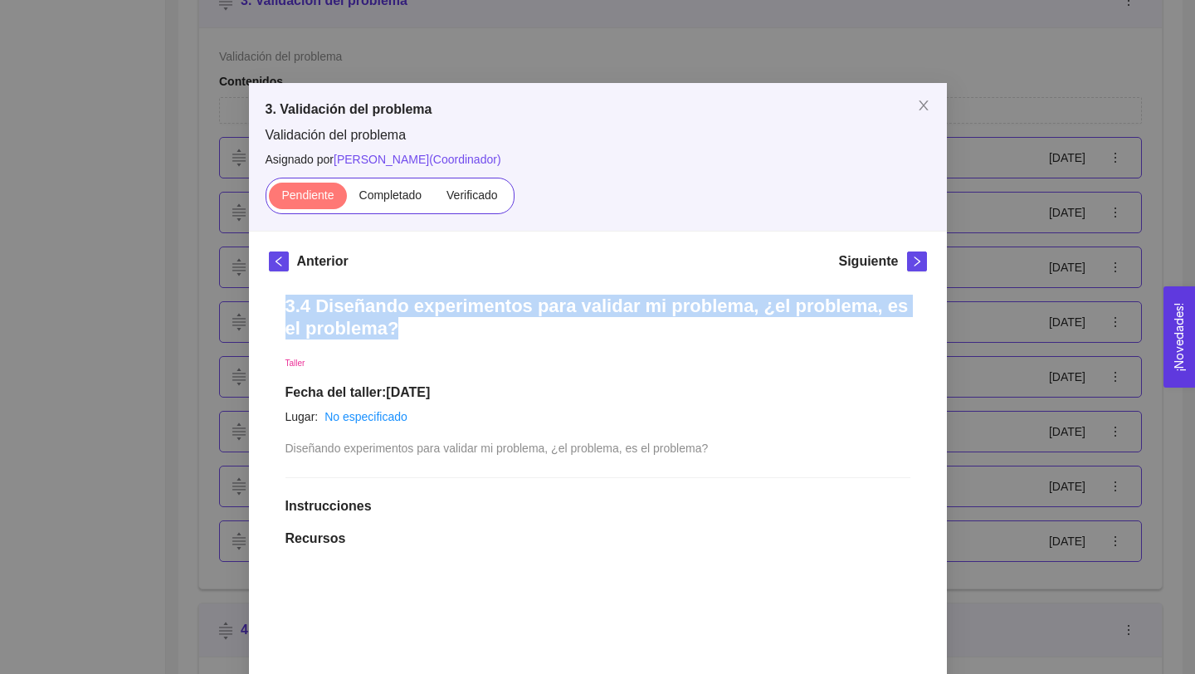
drag, startPoint x: 379, startPoint y: 328, endPoint x: 269, endPoint y: 305, distance: 112.8
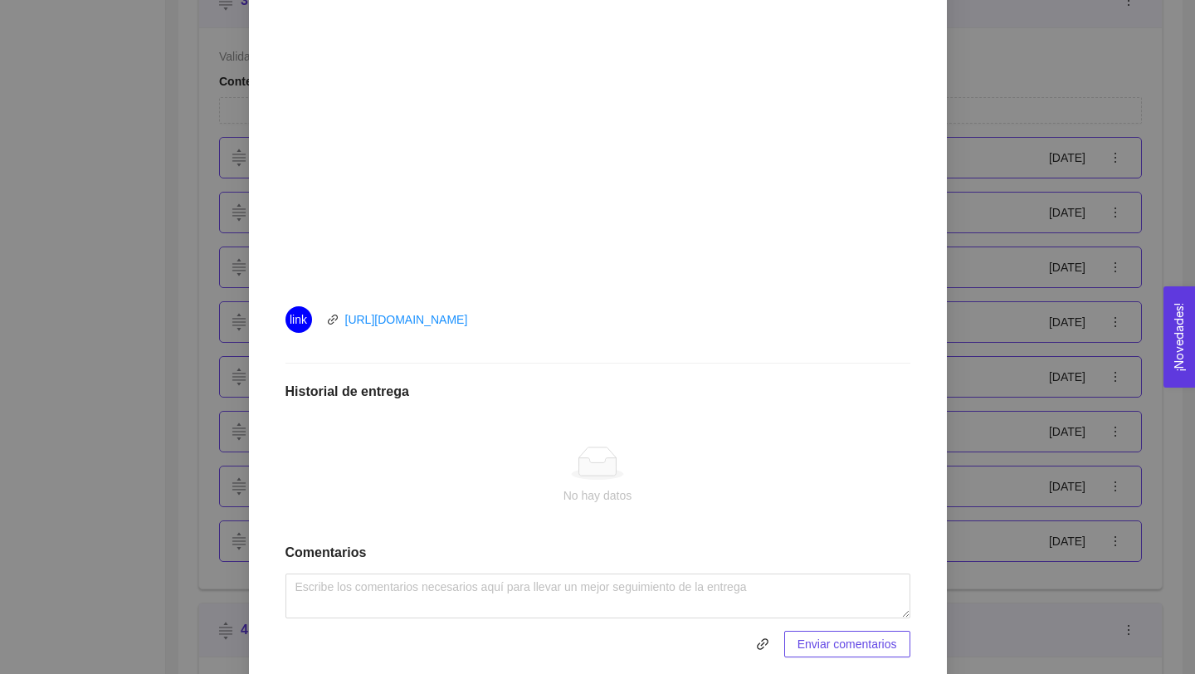
scroll to position [631, 0]
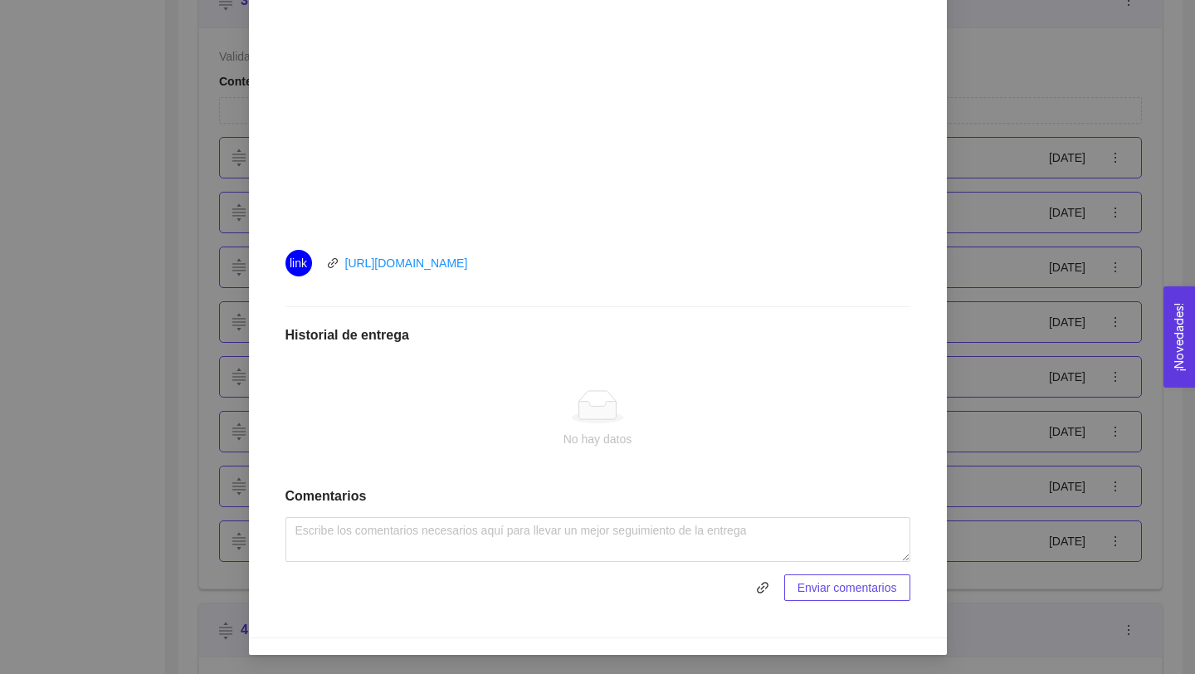
drag, startPoint x: 524, startPoint y: 262, endPoint x: 339, endPoint y: 255, distance: 185.2
click at [341, 258] on div "link [URL][DOMAIN_NAME]" at bounding box center [471, 263] width 373 height 27
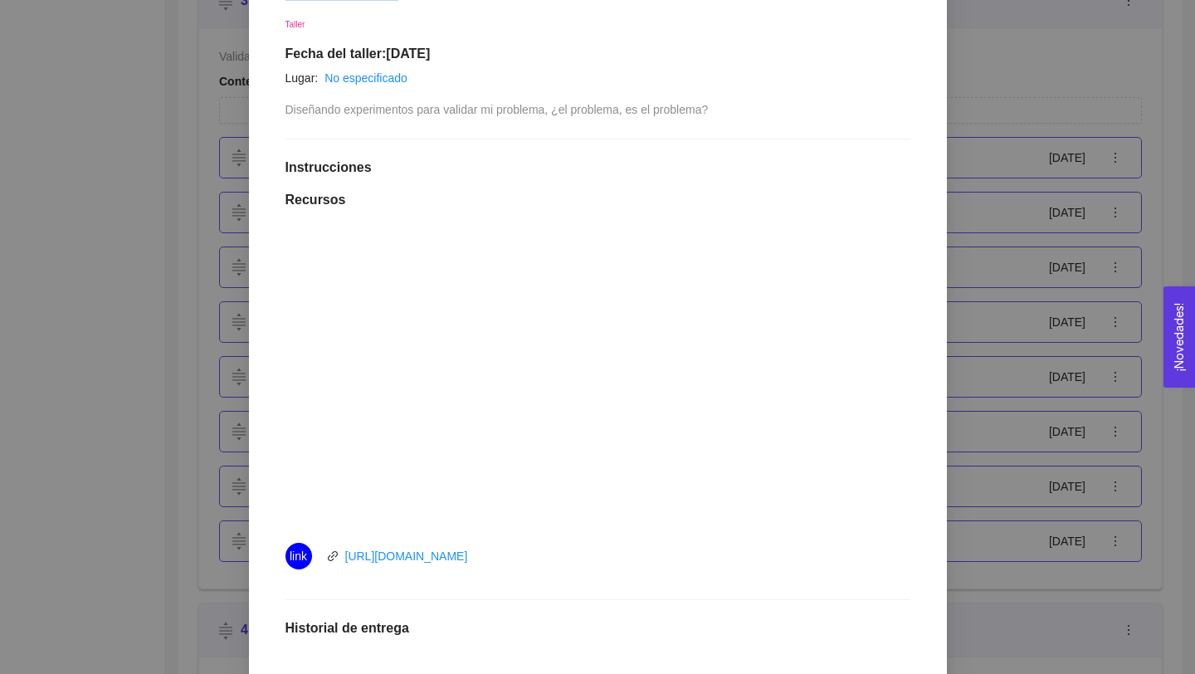
scroll to position [0, 0]
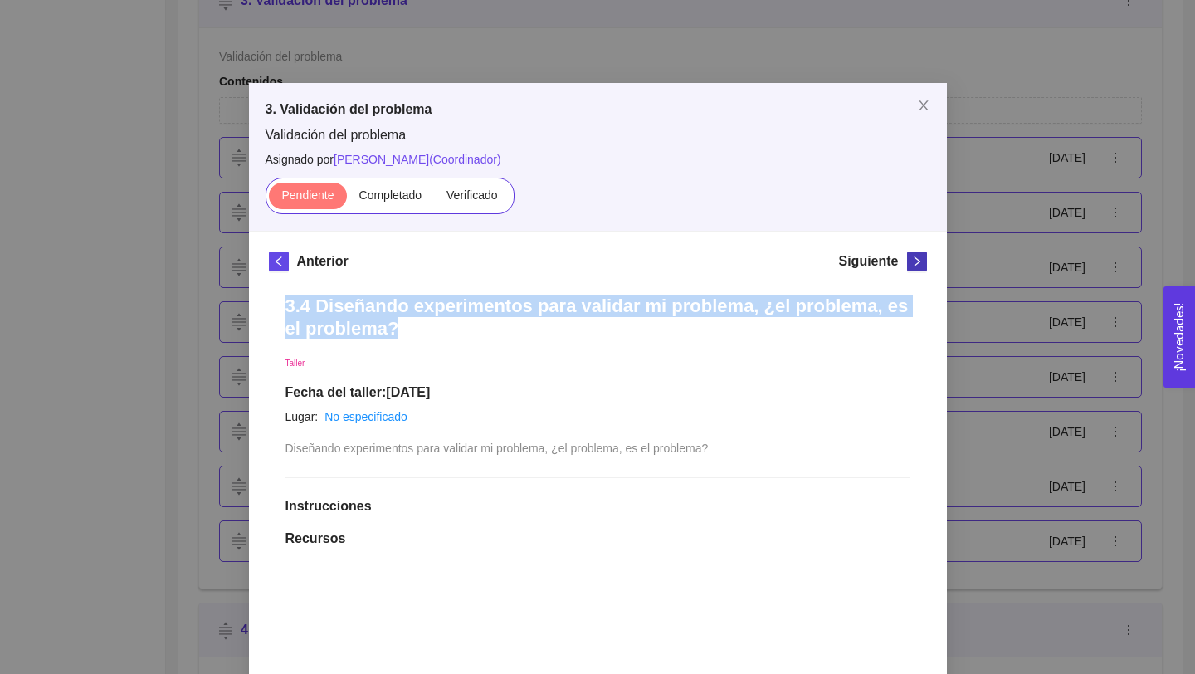
click at [919, 266] on icon "right" at bounding box center [917, 262] width 12 height 12
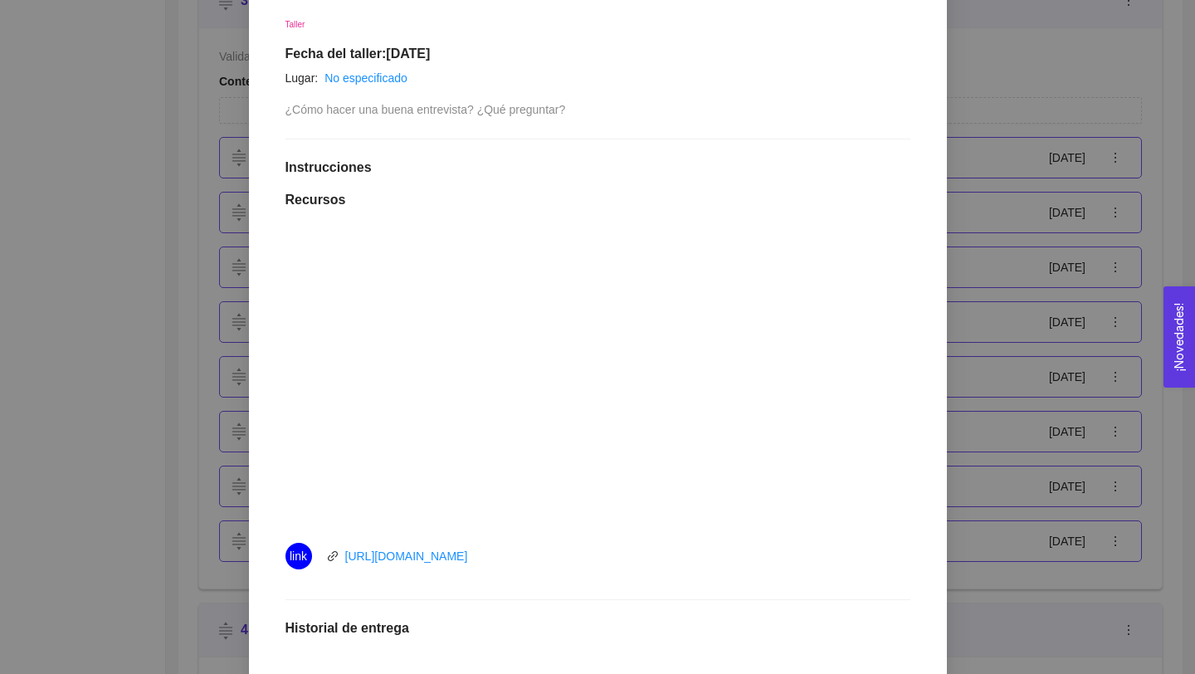
scroll to position [149, 0]
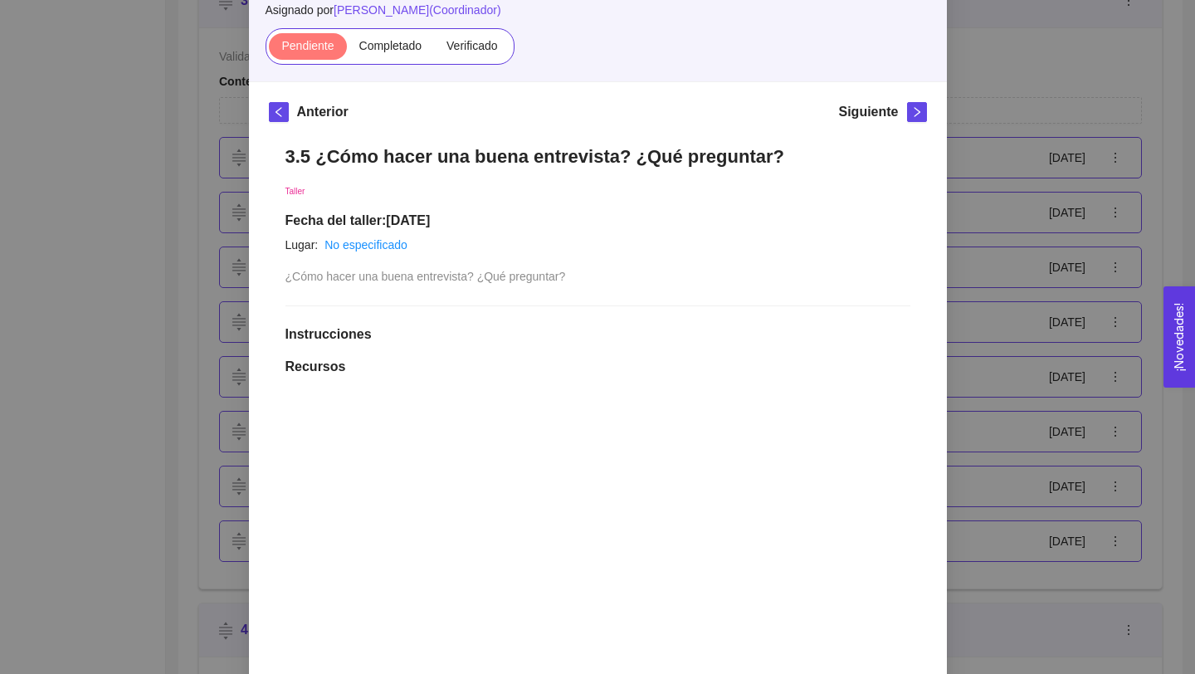
click at [446, 144] on div "3.5 ¿Cómo hacer una buena entrevista? ¿Qué preguntar? Taller Fecha del taller: …" at bounding box center [598, 603] width 658 height 948
click at [446, 153] on h1 "3.5 ¿Cómo hacer una buena entrevista? ¿Qué preguntar?" at bounding box center [597, 156] width 625 height 22
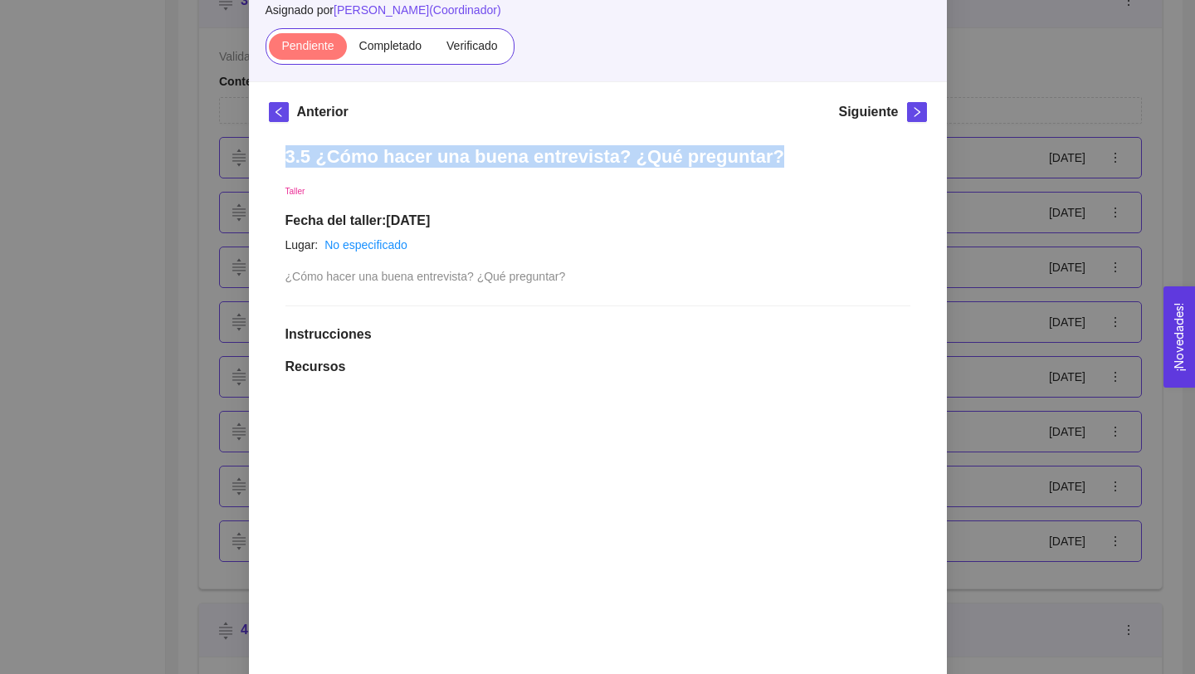
click at [446, 153] on h1 "3.5 ¿Cómo hacer una buena entrevista? ¿Qué preguntar?" at bounding box center [597, 156] width 625 height 22
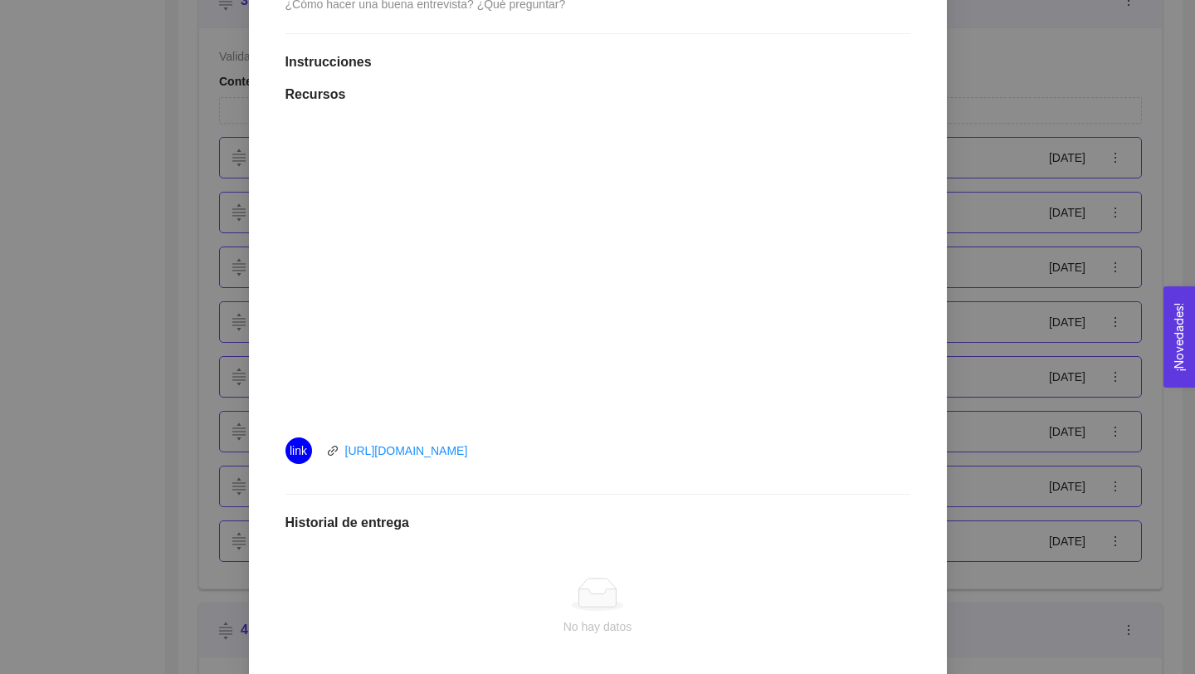
scroll to position [609, 0]
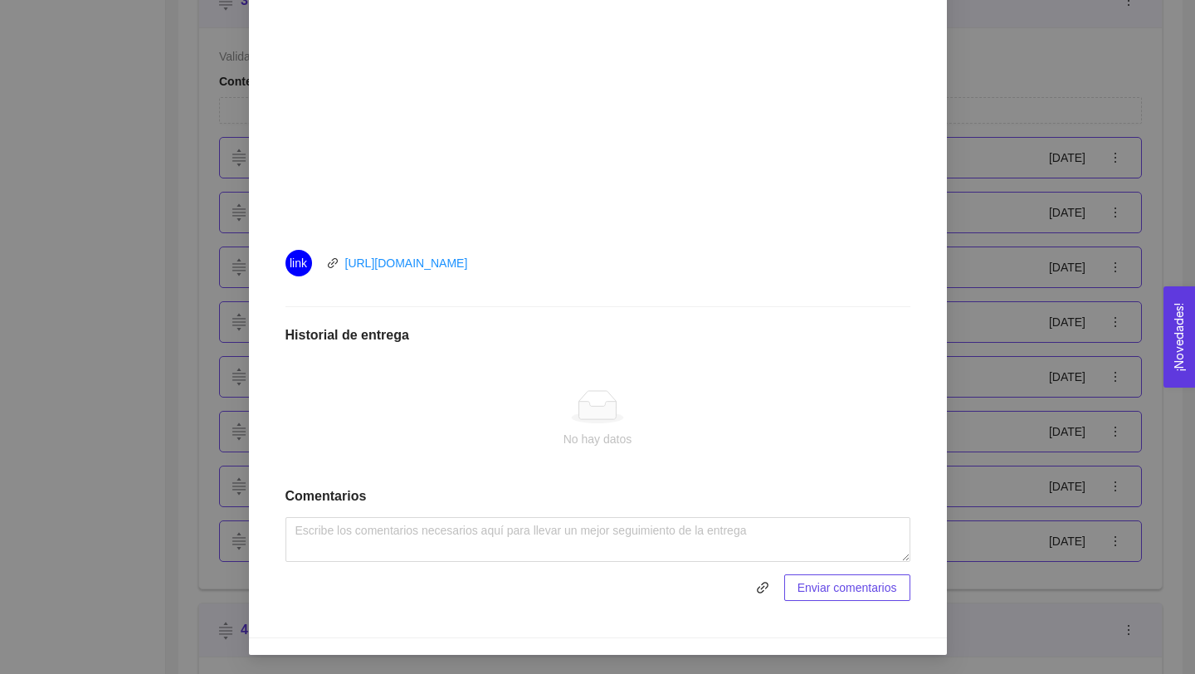
drag, startPoint x: 519, startPoint y: 259, endPoint x: 335, endPoint y: 246, distance: 183.8
click at [335, 251] on div "link [URL][DOMAIN_NAME]" at bounding box center [471, 263] width 373 height 27
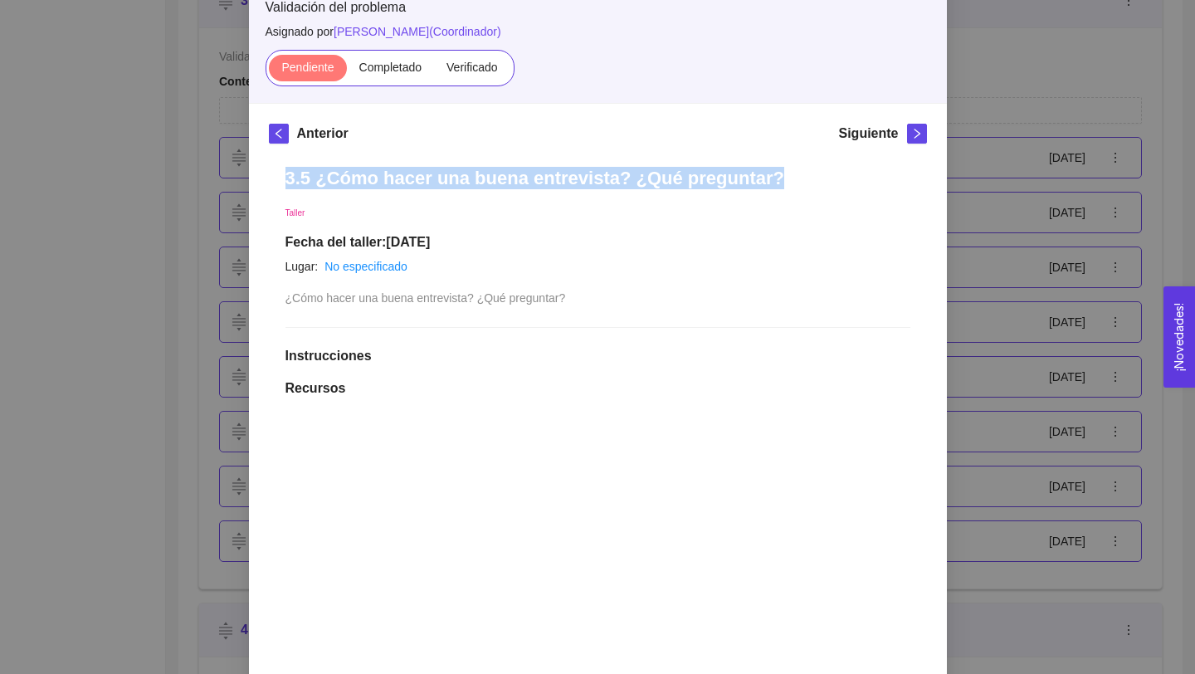
scroll to position [0, 0]
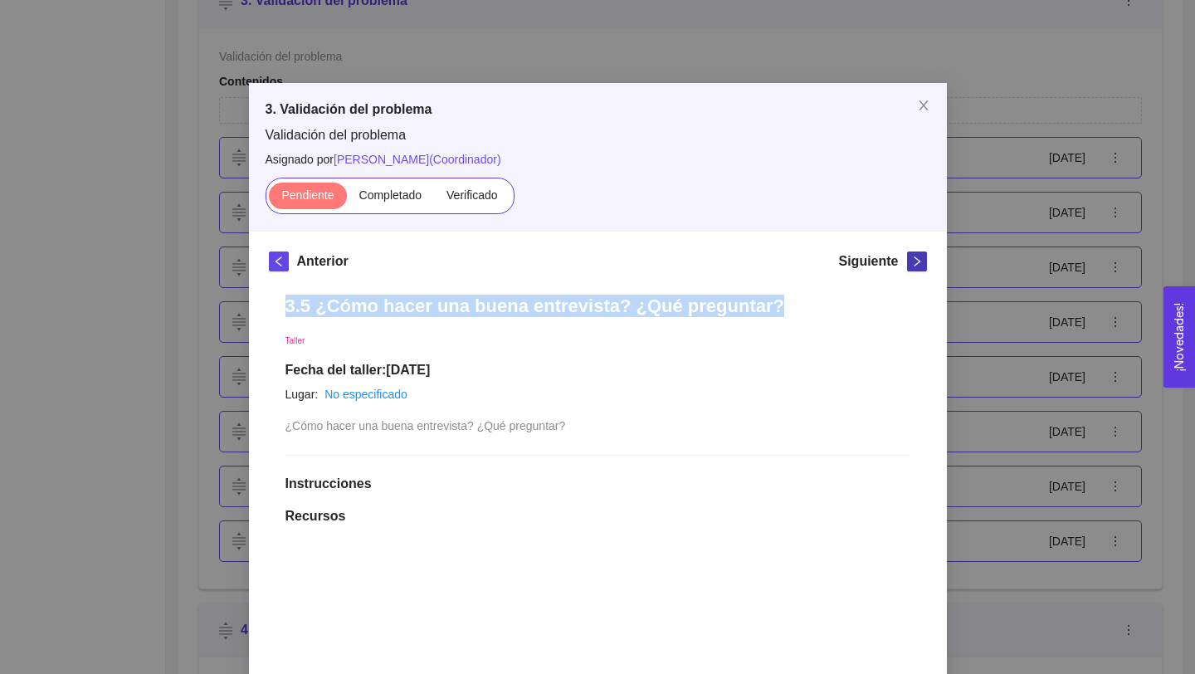
click at [914, 262] on icon "right" at bounding box center [917, 262] width 12 height 12
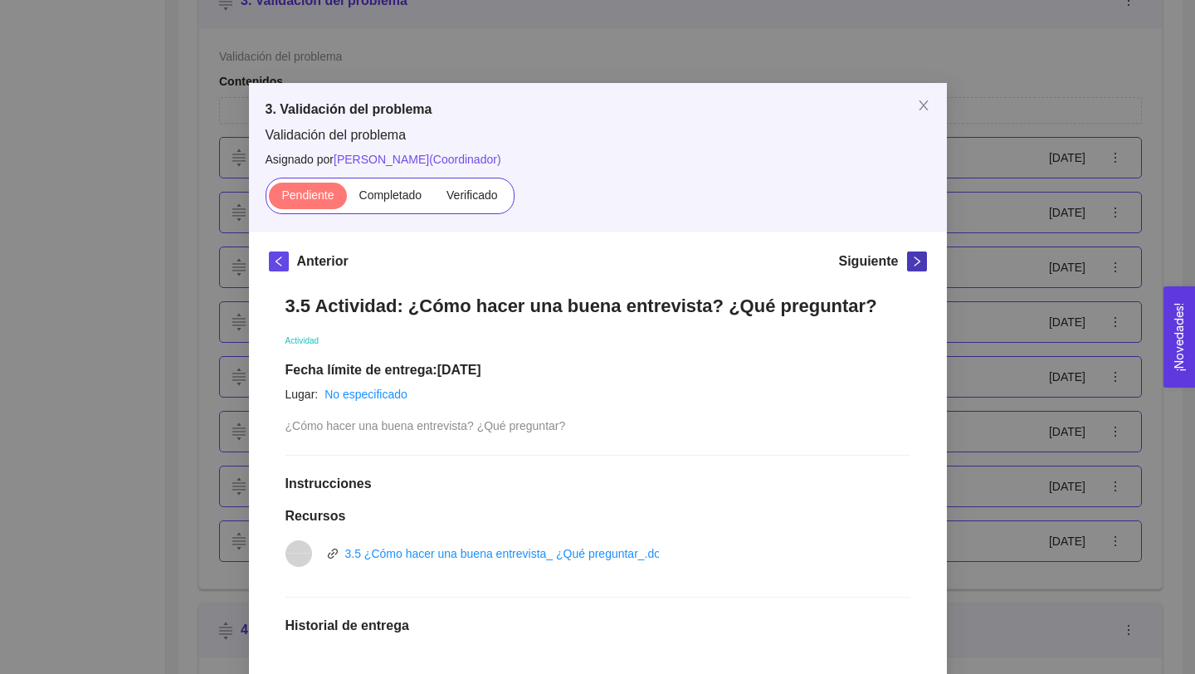
click at [913, 261] on icon "right" at bounding box center [917, 262] width 12 height 12
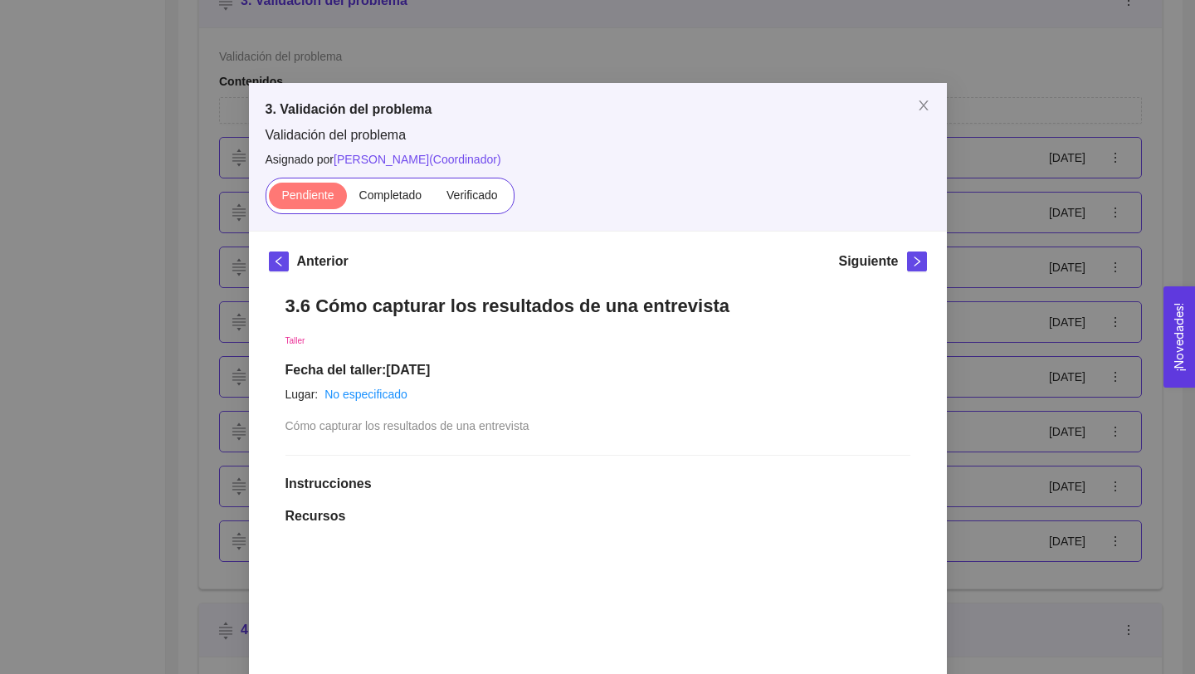
click at [454, 300] on h1 "3.6 Cómo capturar los resultados de una entrevista" at bounding box center [597, 306] width 625 height 22
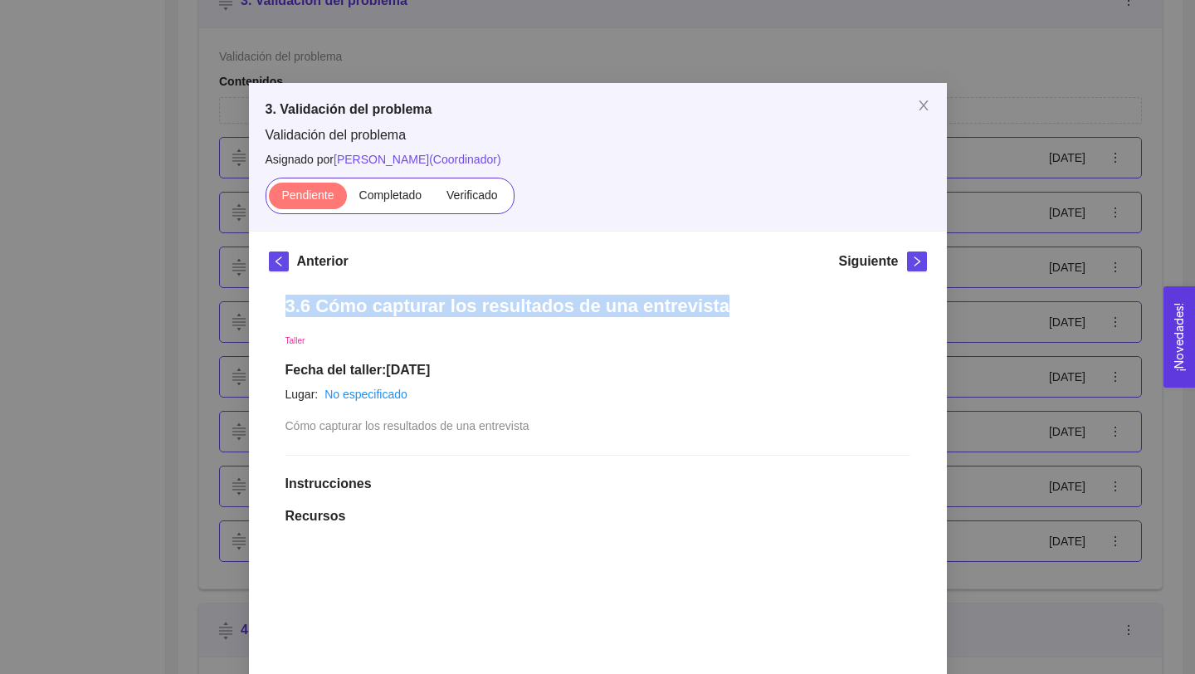
click at [454, 300] on h1 "3.6 Cómo capturar los resultados de una entrevista" at bounding box center [597, 306] width 625 height 22
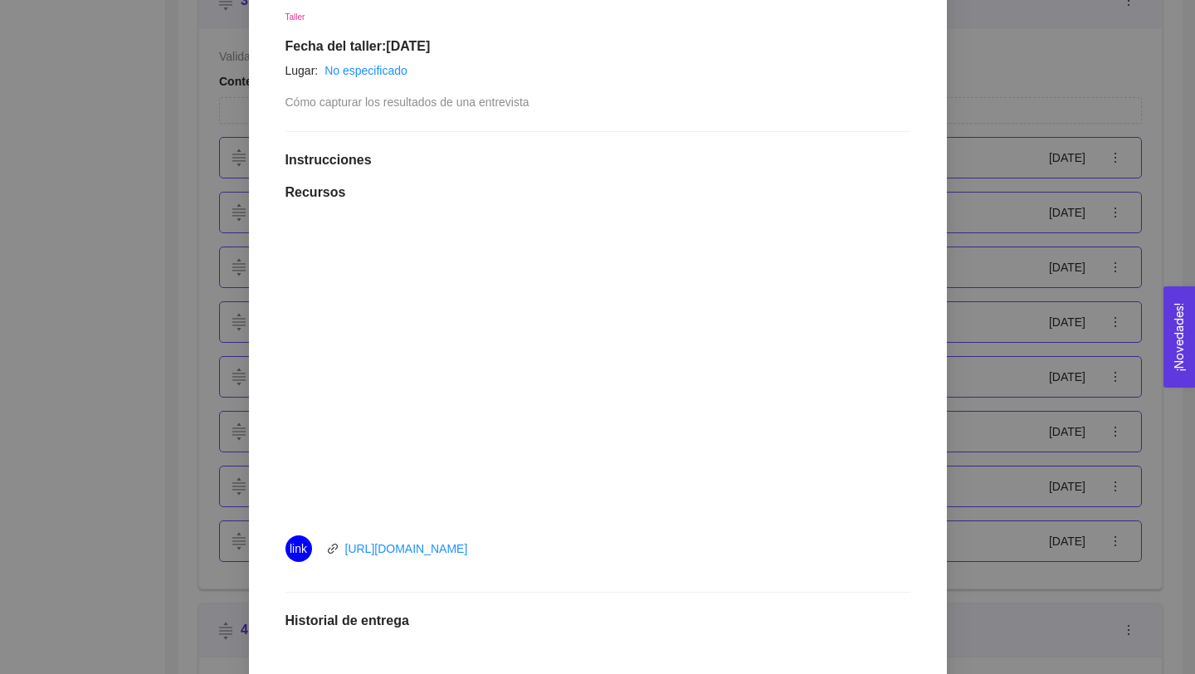
scroll to position [487, 0]
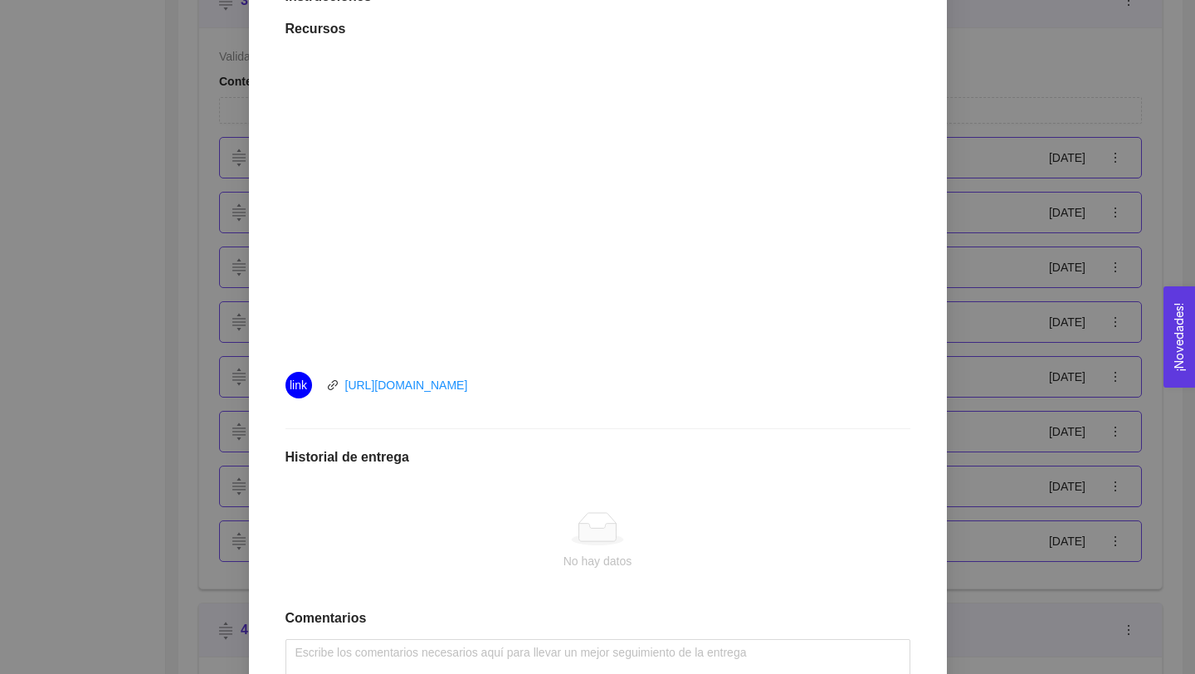
drag, startPoint x: 527, startPoint y: 381, endPoint x: 330, endPoint y: 378, distance: 196.7
click at [330, 378] on div "link [URL][DOMAIN_NAME]" at bounding box center [471, 385] width 373 height 27
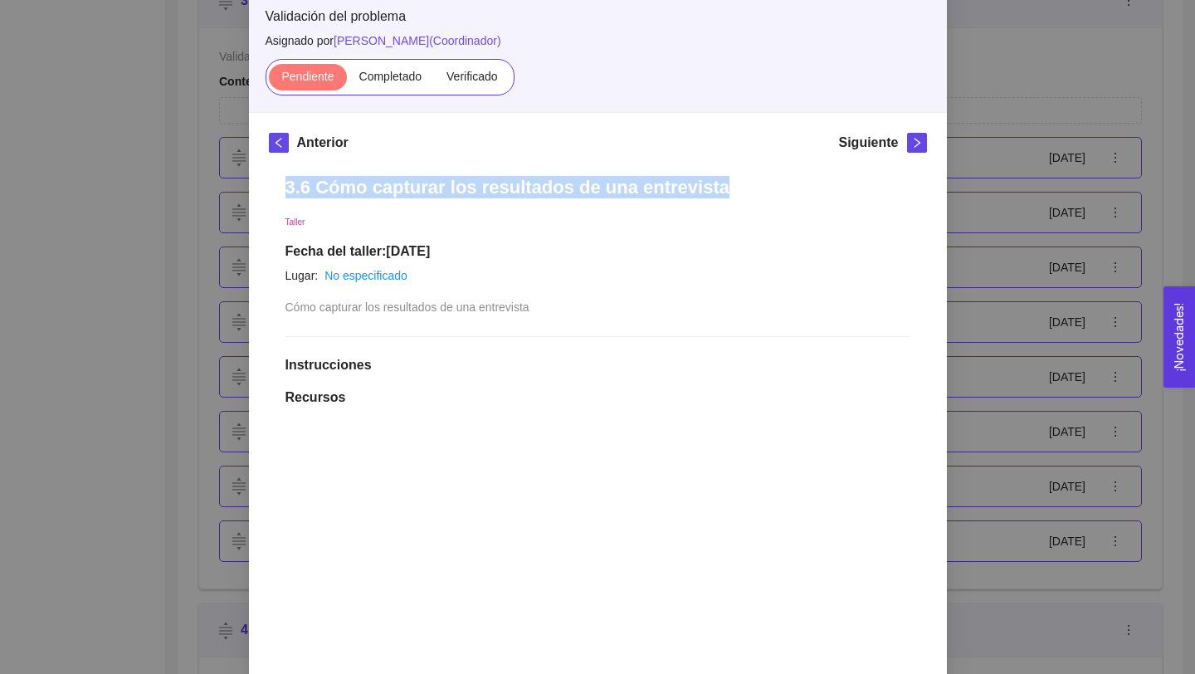
scroll to position [0, 0]
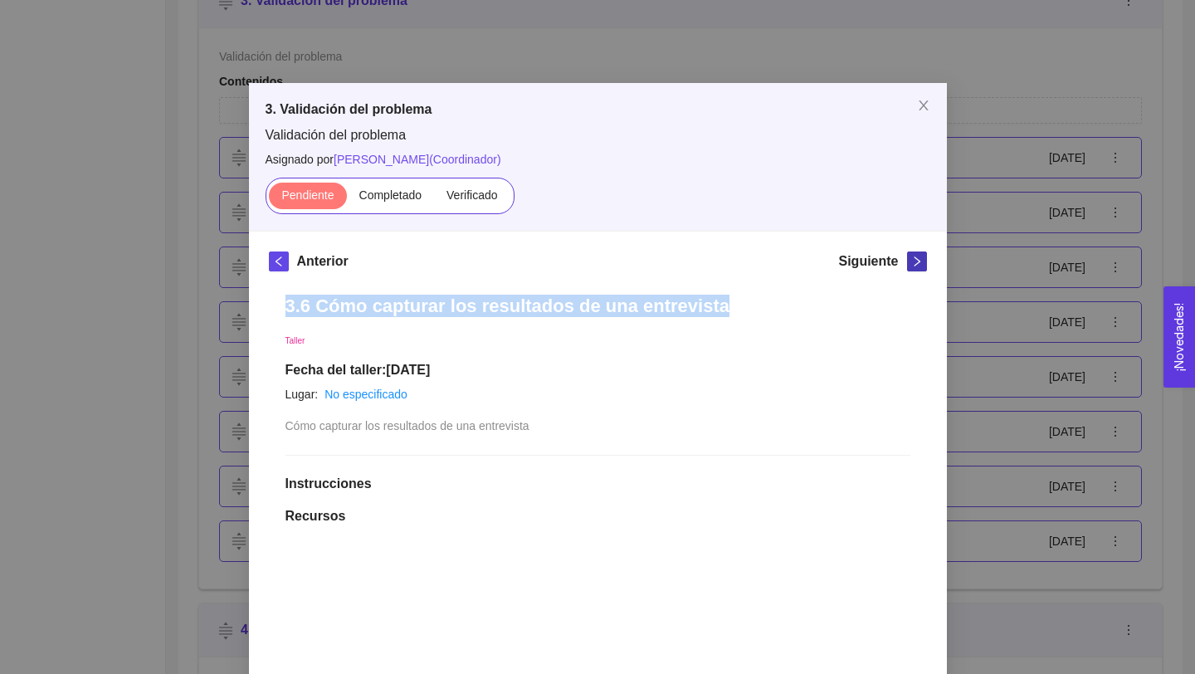
click at [909, 256] on span "right" at bounding box center [917, 262] width 18 height 12
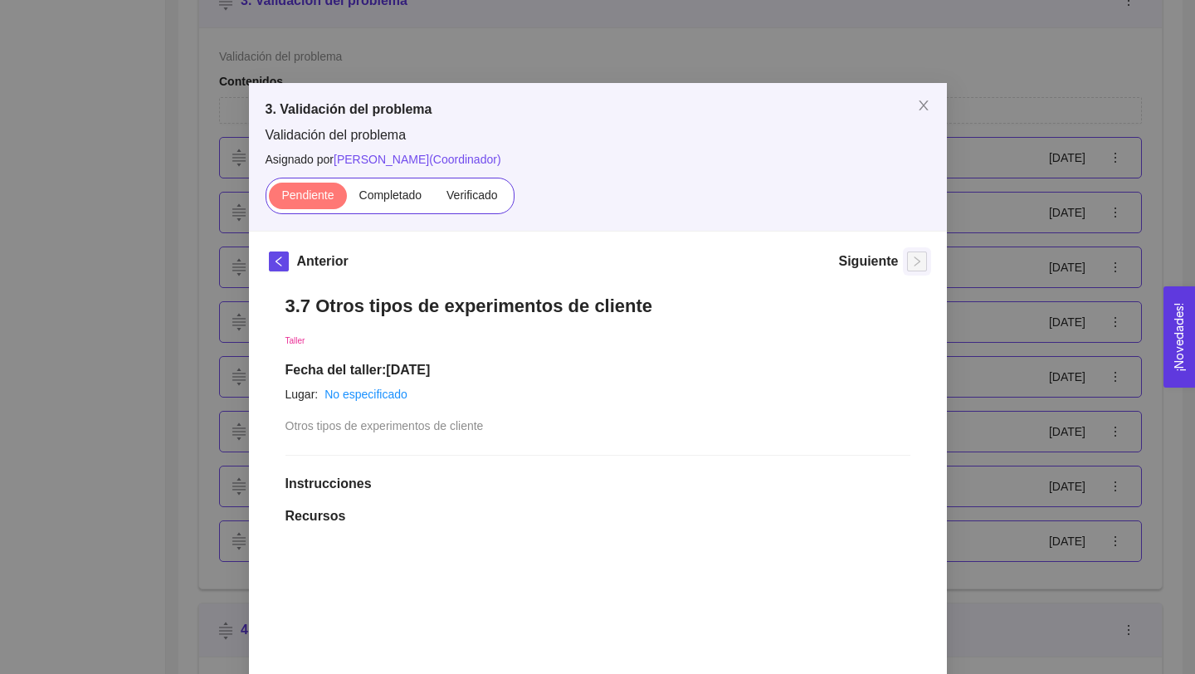
click at [529, 307] on h1 "3.7 Otros tipos de experimentos de cliente" at bounding box center [597, 306] width 625 height 22
click at [529, 308] on h1 "3.7 Otros tipos de experimentos de cliente" at bounding box center [597, 306] width 625 height 22
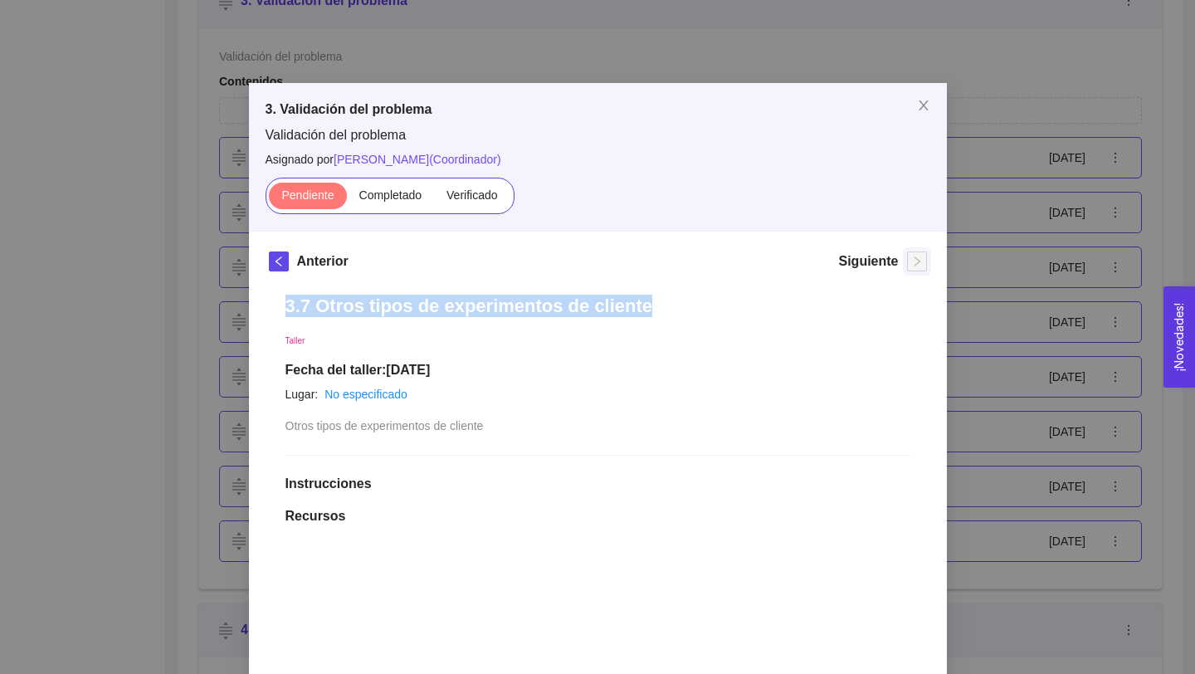
click at [529, 308] on h1 "3.7 Otros tipos de experimentos de cliente" at bounding box center [597, 306] width 625 height 22
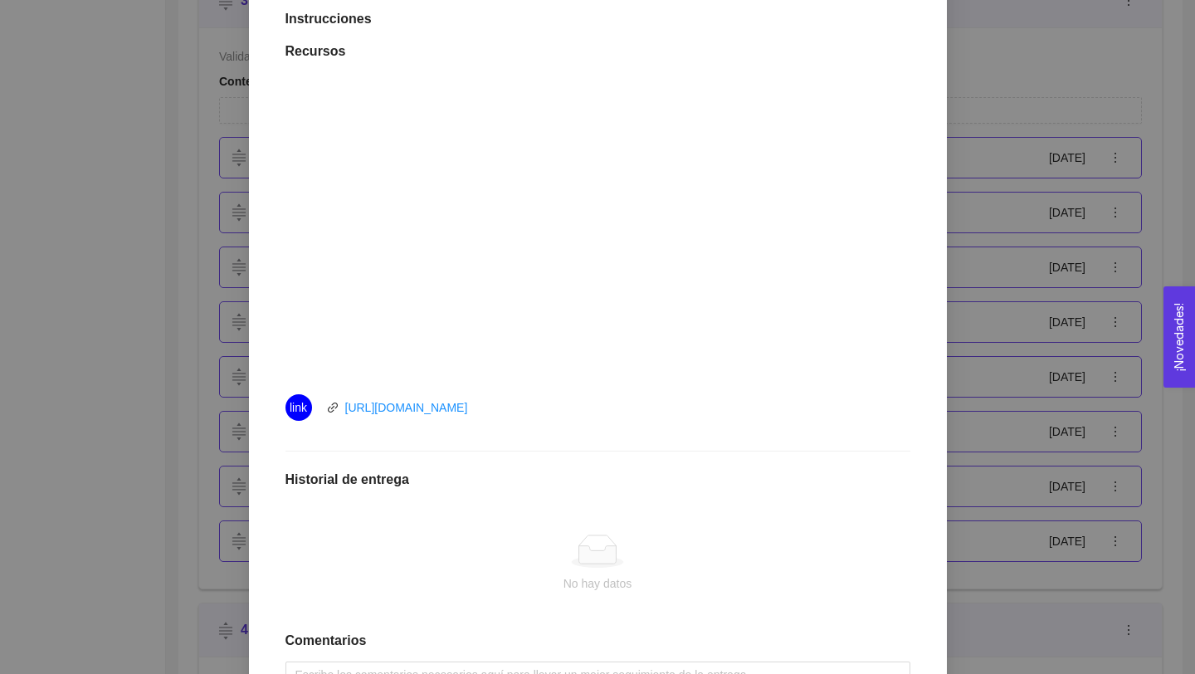
scroll to position [609, 0]
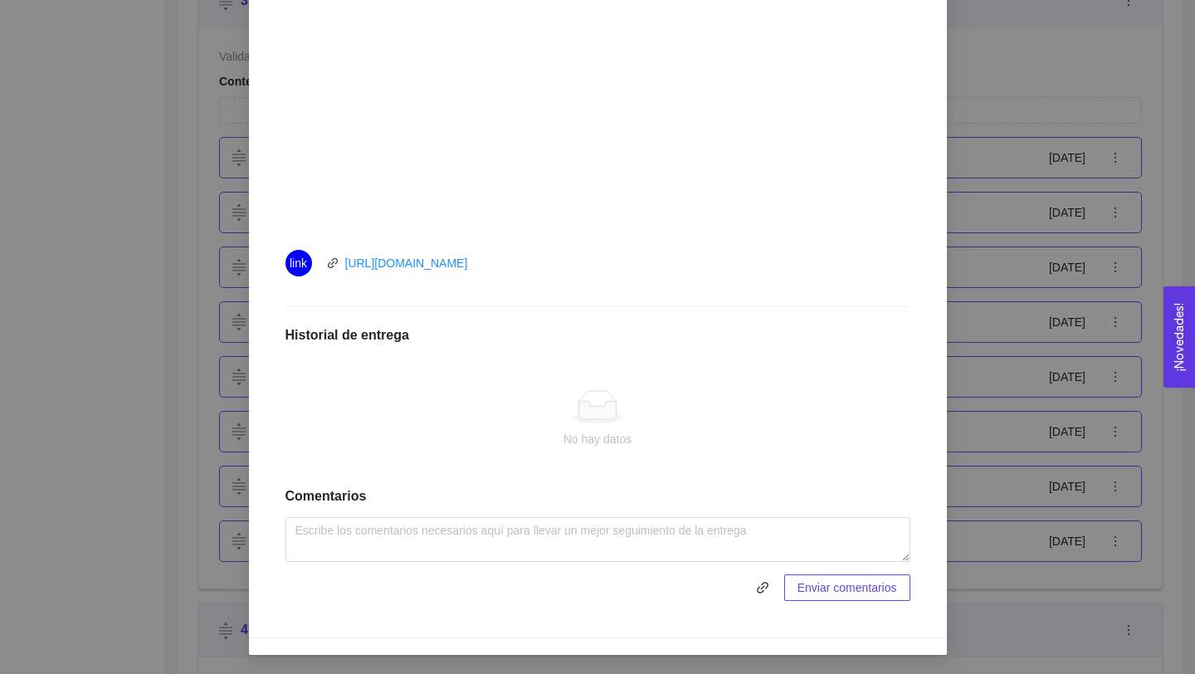
drag, startPoint x: 528, startPoint y: 265, endPoint x: 338, endPoint y: 265, distance: 190.0
click at [338, 266] on div "link [URL][DOMAIN_NAME]" at bounding box center [471, 263] width 373 height 27
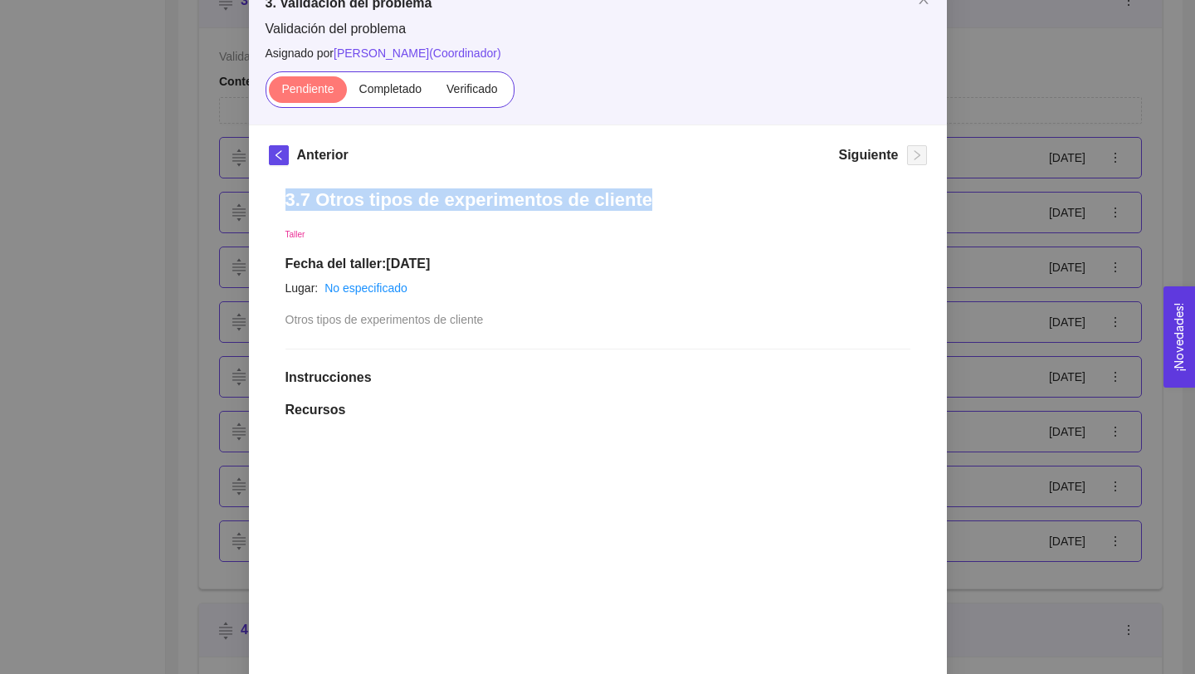
scroll to position [0, 0]
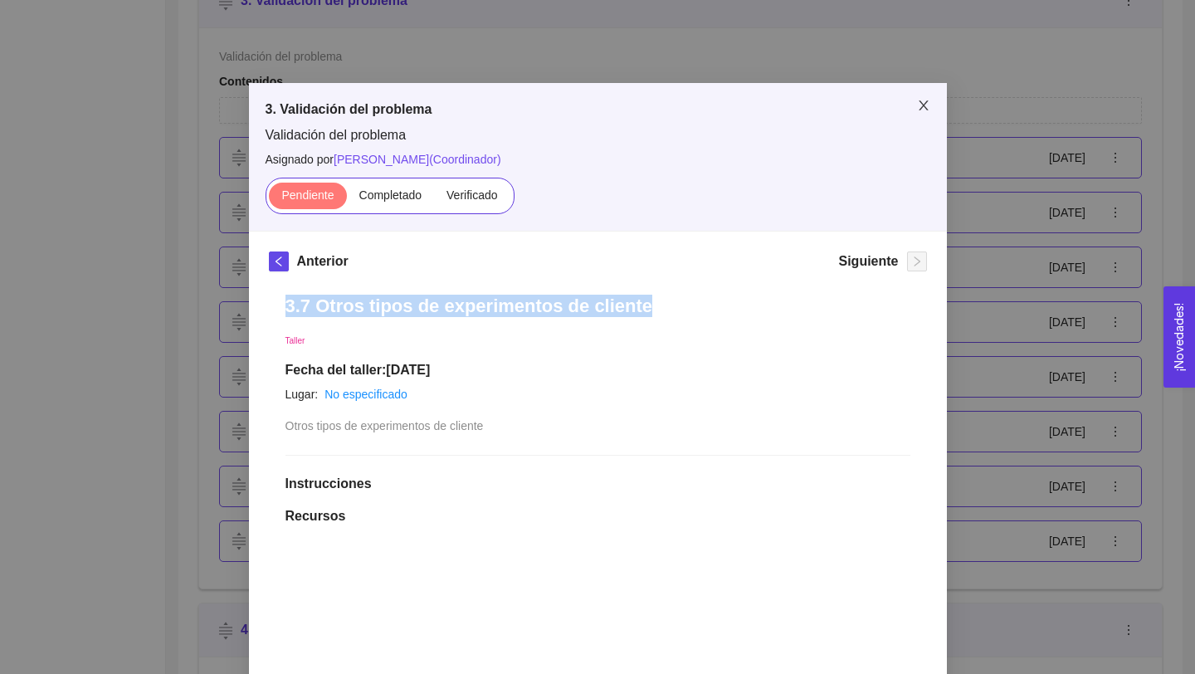
click at [928, 108] on icon "close" at bounding box center [923, 105] width 13 height 13
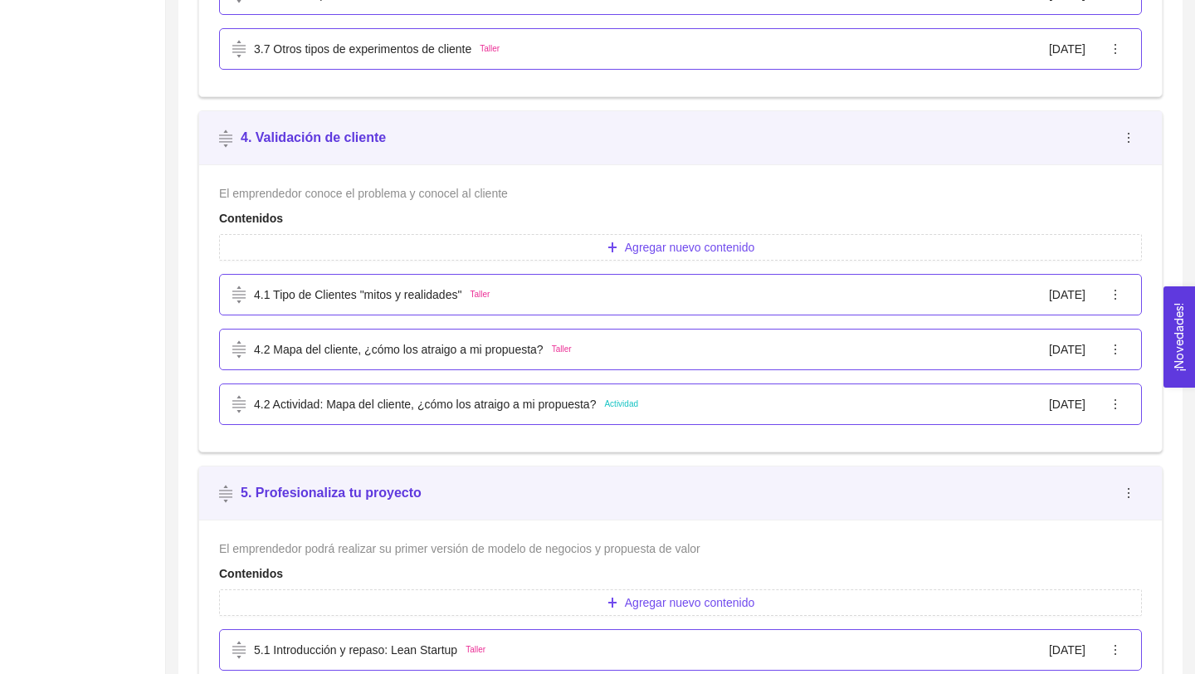
scroll to position [14, 0]
click at [461, 296] on p "4.1 Tipo de Clientes "mitos y realidades"" at bounding box center [357, 294] width 207 height 18
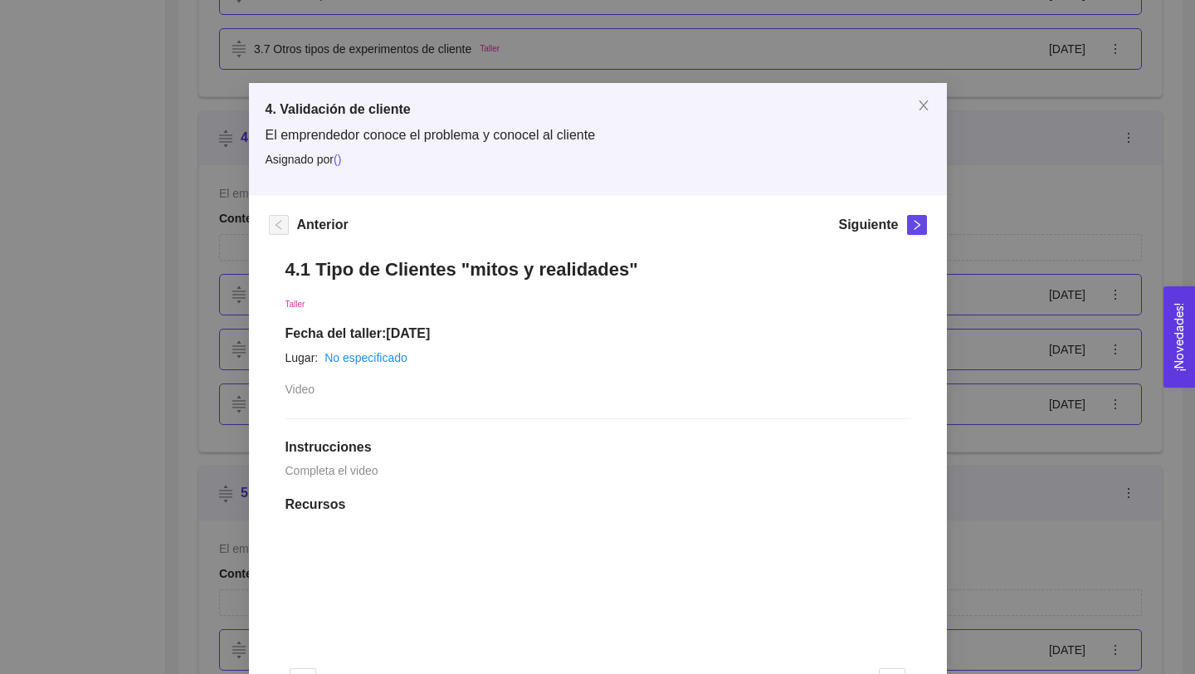
click at [447, 272] on h1 "4.1 Tipo de Clientes "mitos y realidades"" at bounding box center [597, 269] width 625 height 22
click at [447, 271] on h1 "4.1 Tipo de Clientes "mitos y realidades"" at bounding box center [597, 269] width 625 height 22
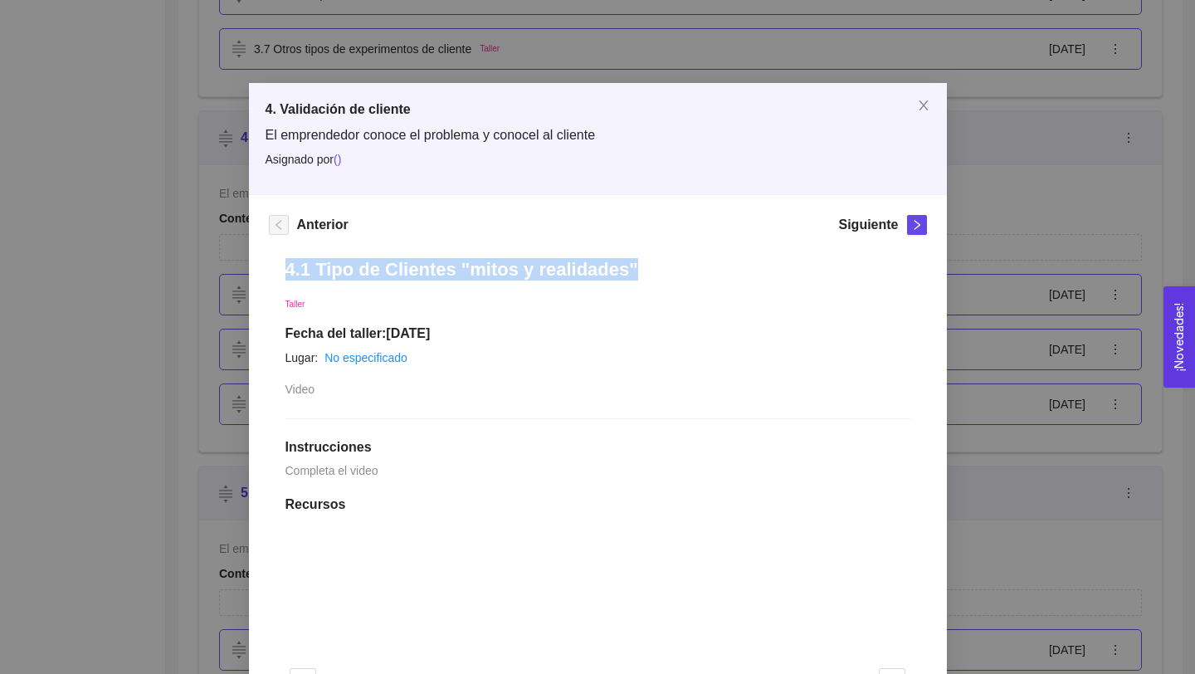
click at [447, 271] on h1 "4.1 Tipo de Clientes "mitos y realidades"" at bounding box center [597, 269] width 625 height 22
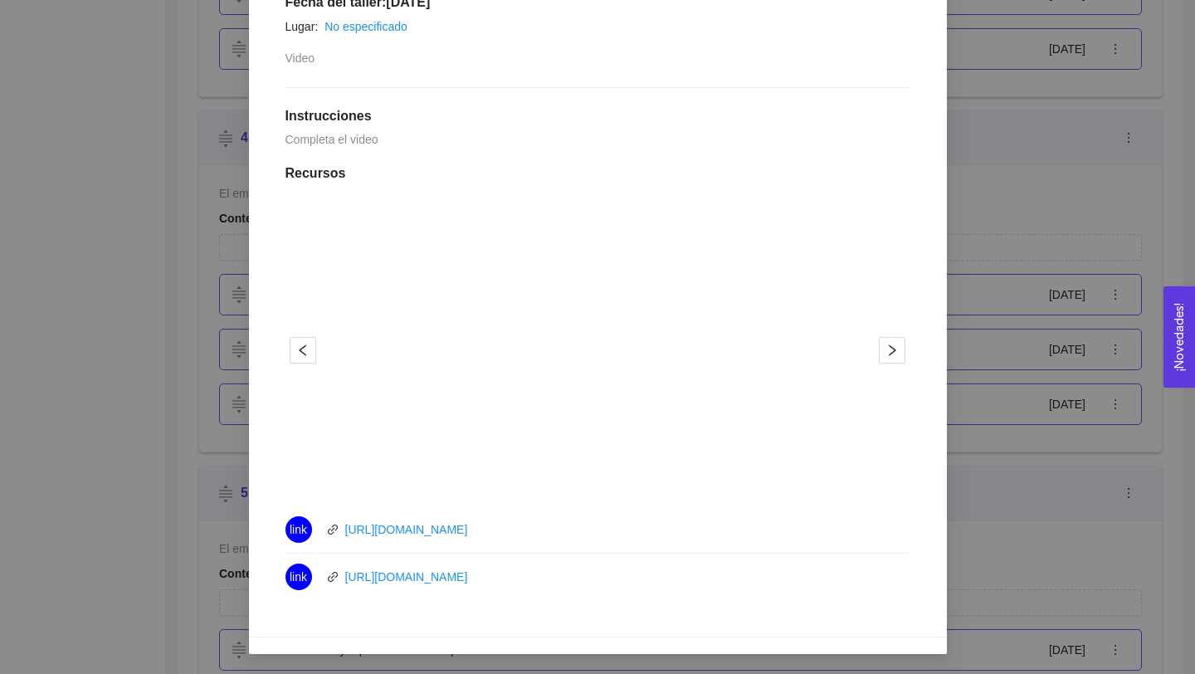
drag, startPoint x: 548, startPoint y: 525, endPoint x: 339, endPoint y: 524, distance: 208.3
click at [339, 524] on div "link [URL][DOMAIN_NAME]" at bounding box center [471, 529] width 373 height 27
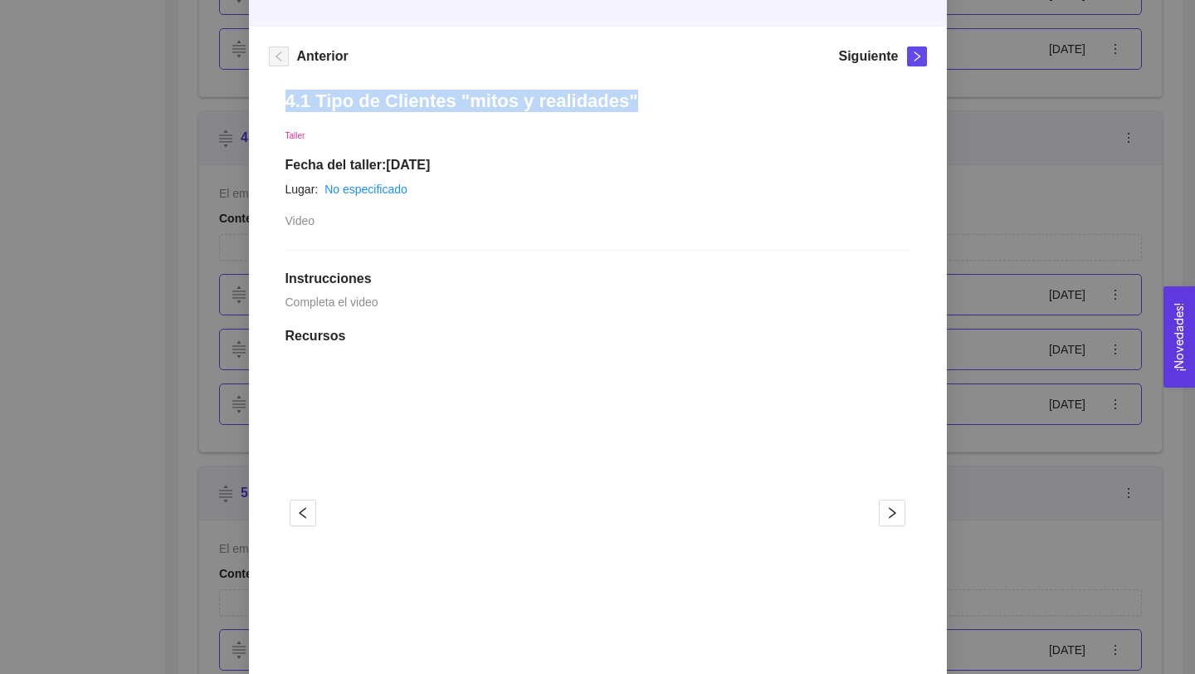
scroll to position [0, 0]
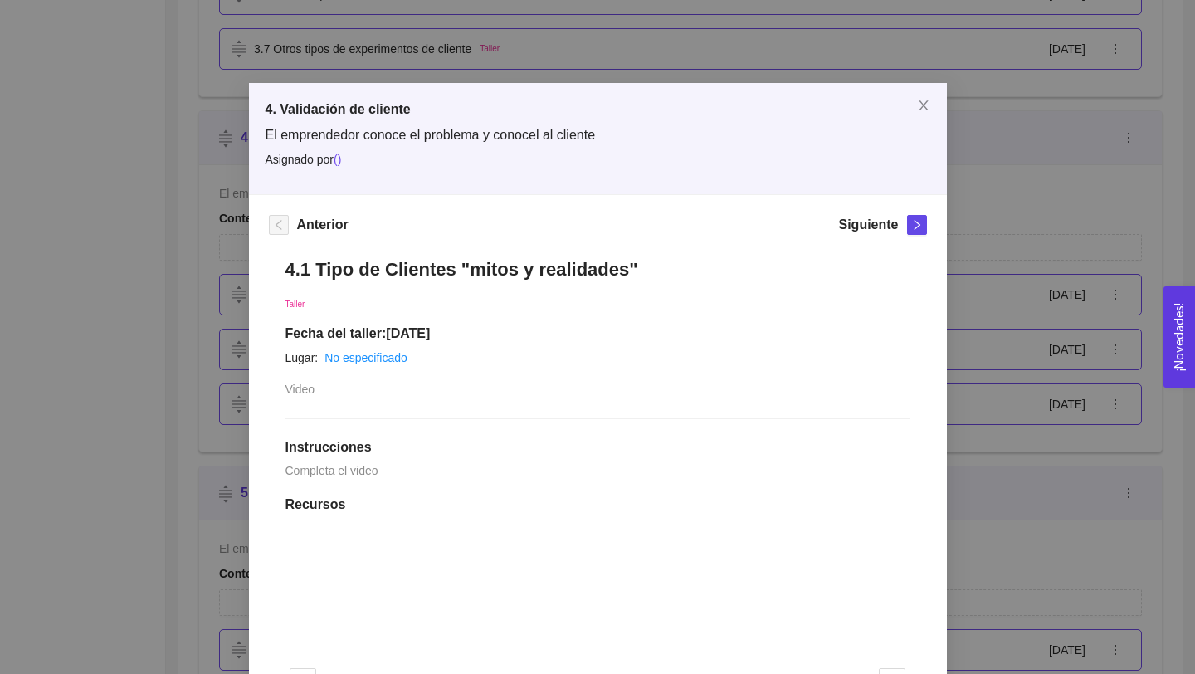
click at [918, 235] on div "Siguiente" at bounding box center [882, 228] width 88 height 27
click at [922, 225] on span "right" at bounding box center [917, 225] width 18 height 12
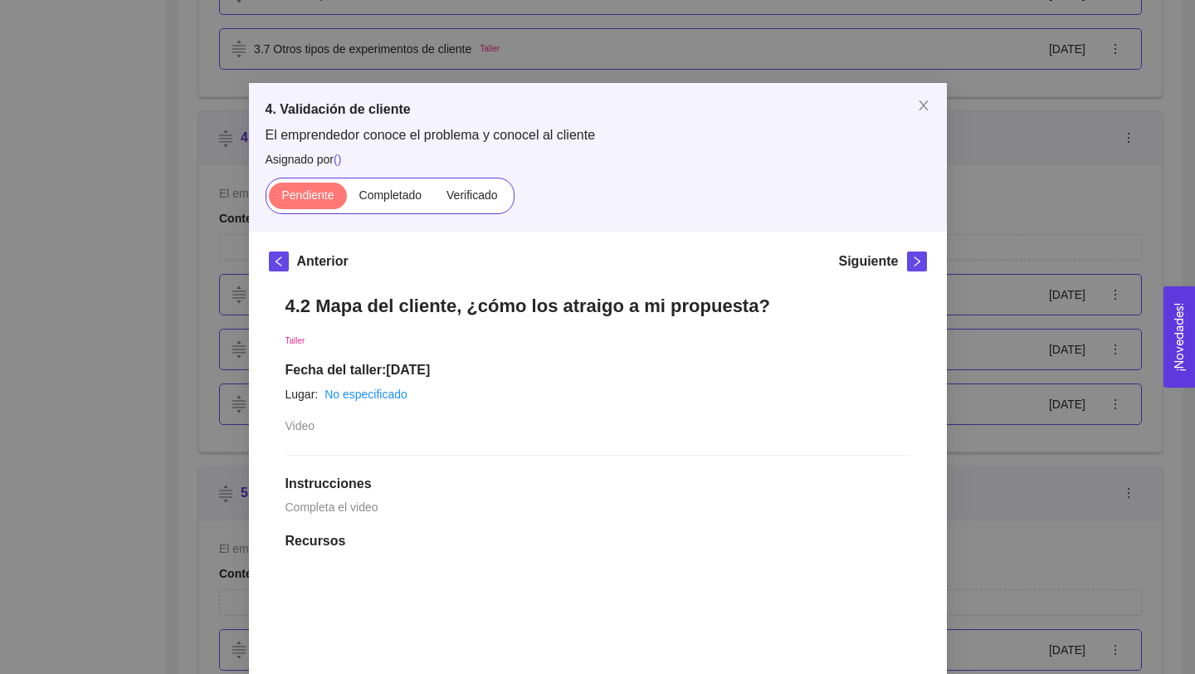
click at [493, 313] on h1 "4.2 Mapa del cliente, ¿cómo los atraigo a mi propuesta?" at bounding box center [597, 306] width 625 height 22
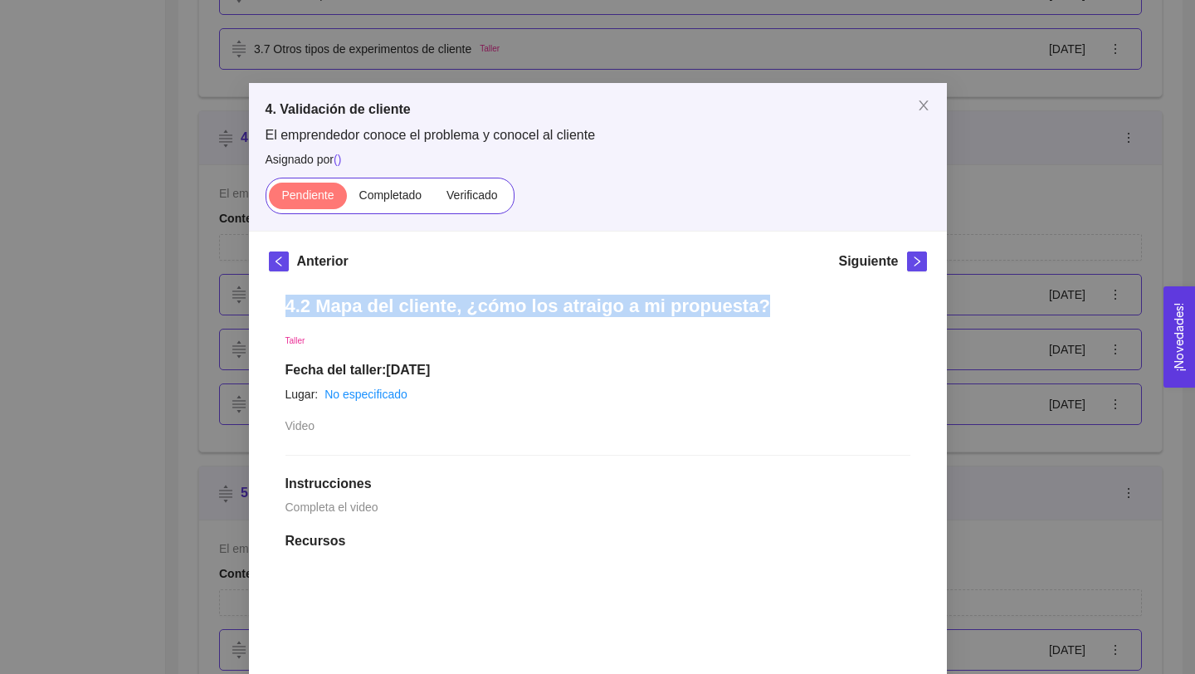
click at [493, 313] on h1 "4.2 Mapa del cliente, ¿cómo los atraigo a mi propuesta?" at bounding box center [597, 306] width 625 height 22
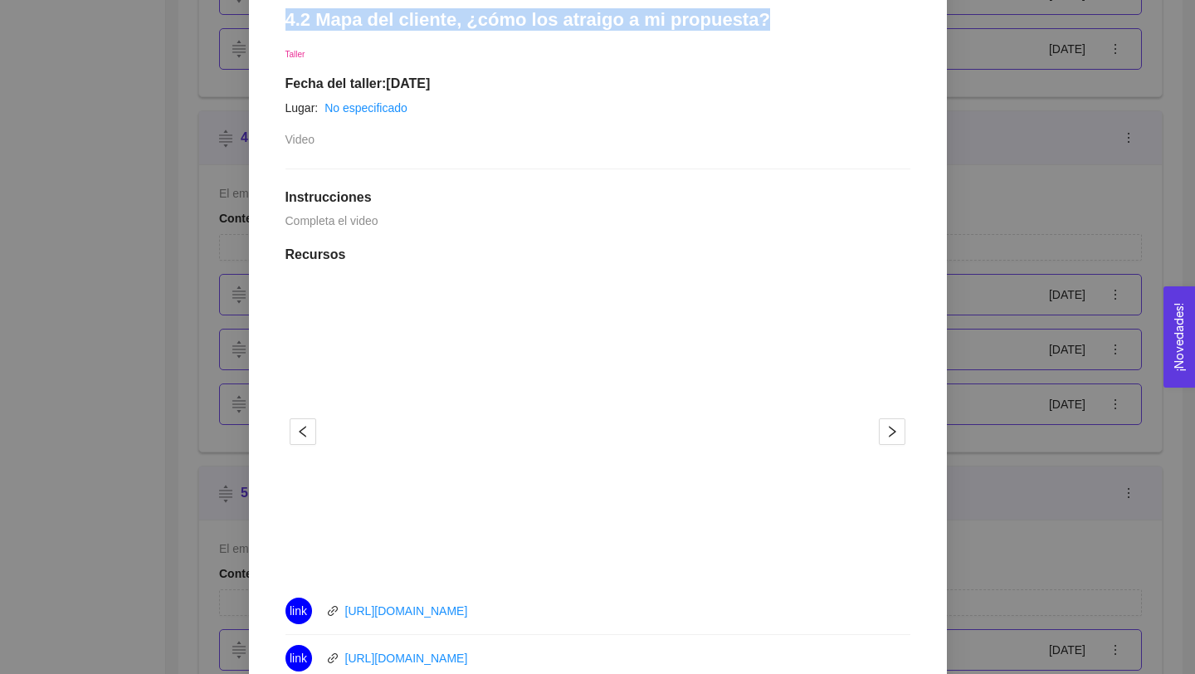
scroll to position [681, 0]
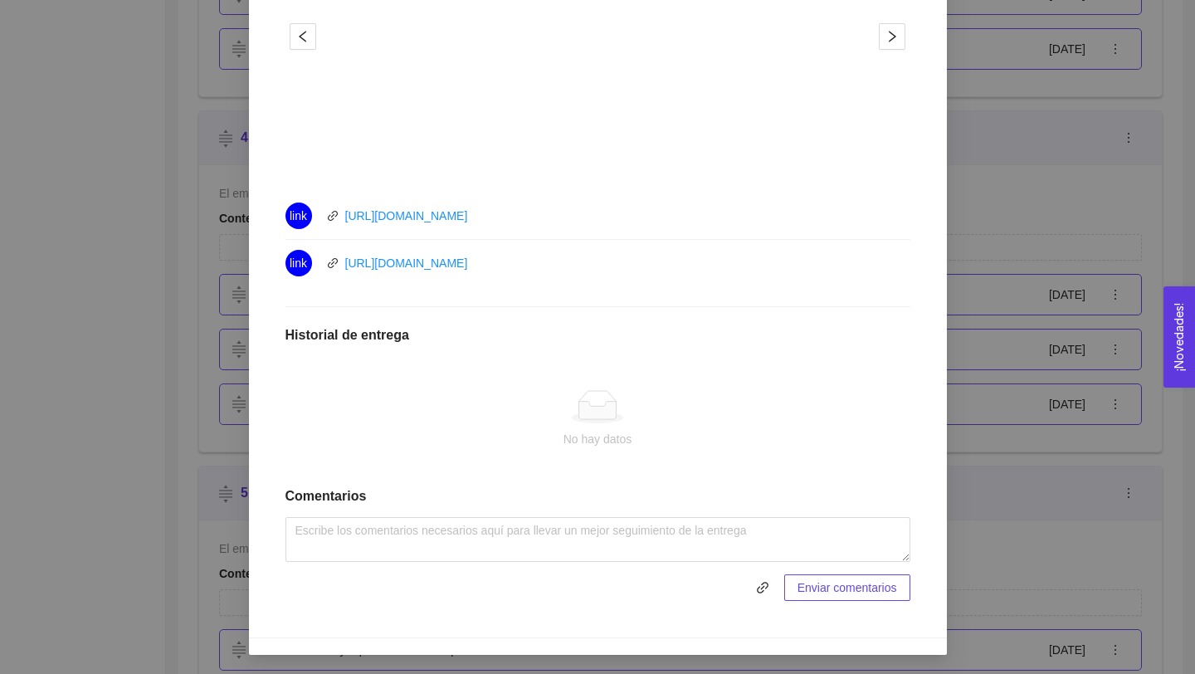
drag, startPoint x: 540, startPoint y: 264, endPoint x: 326, endPoint y: 251, distance: 214.5
click at [323, 258] on div "link [URL][DOMAIN_NAME]" at bounding box center [471, 263] width 373 height 27
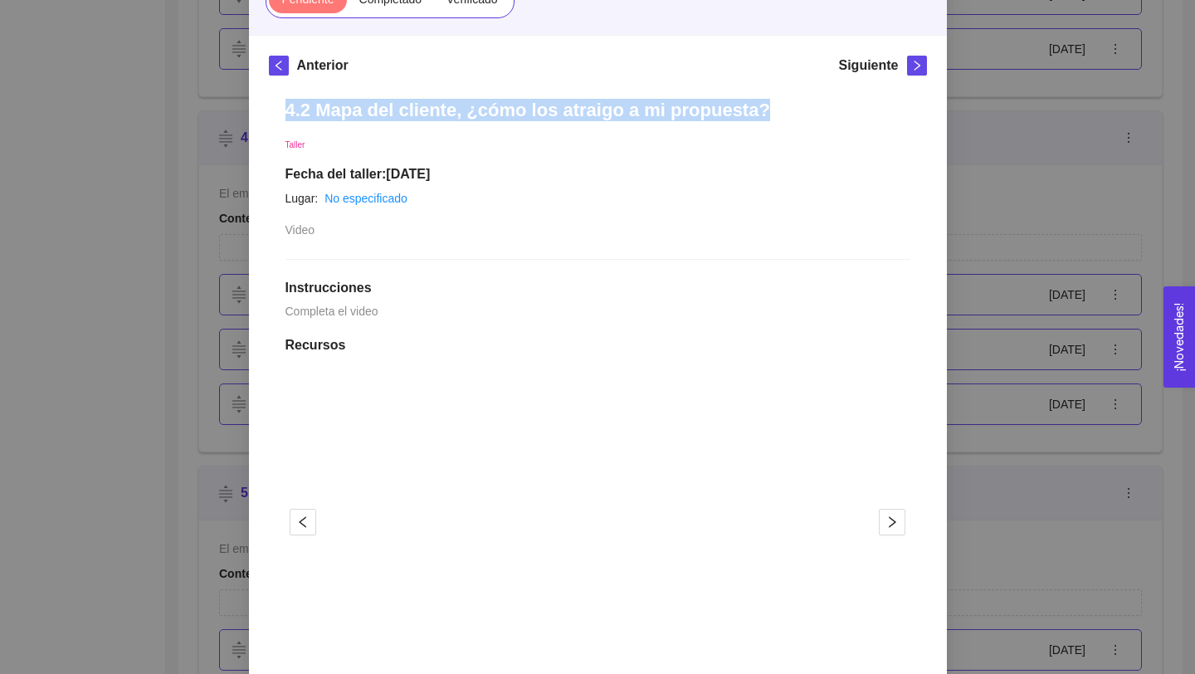
scroll to position [149, 0]
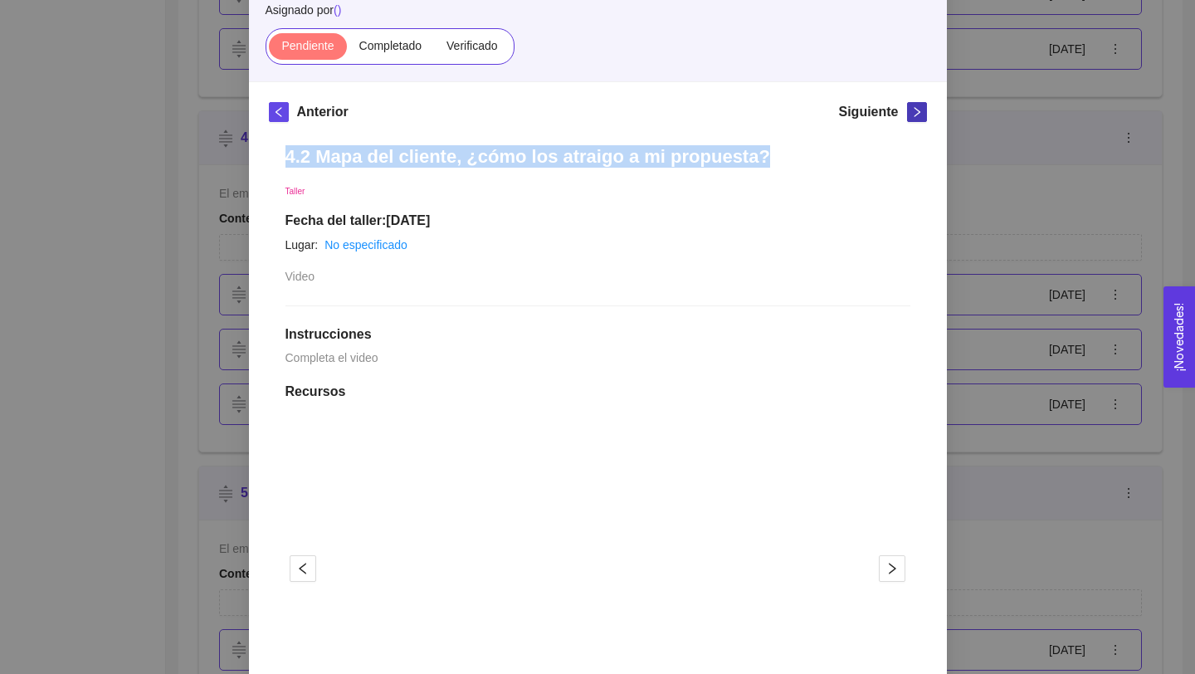
click at [921, 111] on icon "right" at bounding box center [917, 112] width 12 height 12
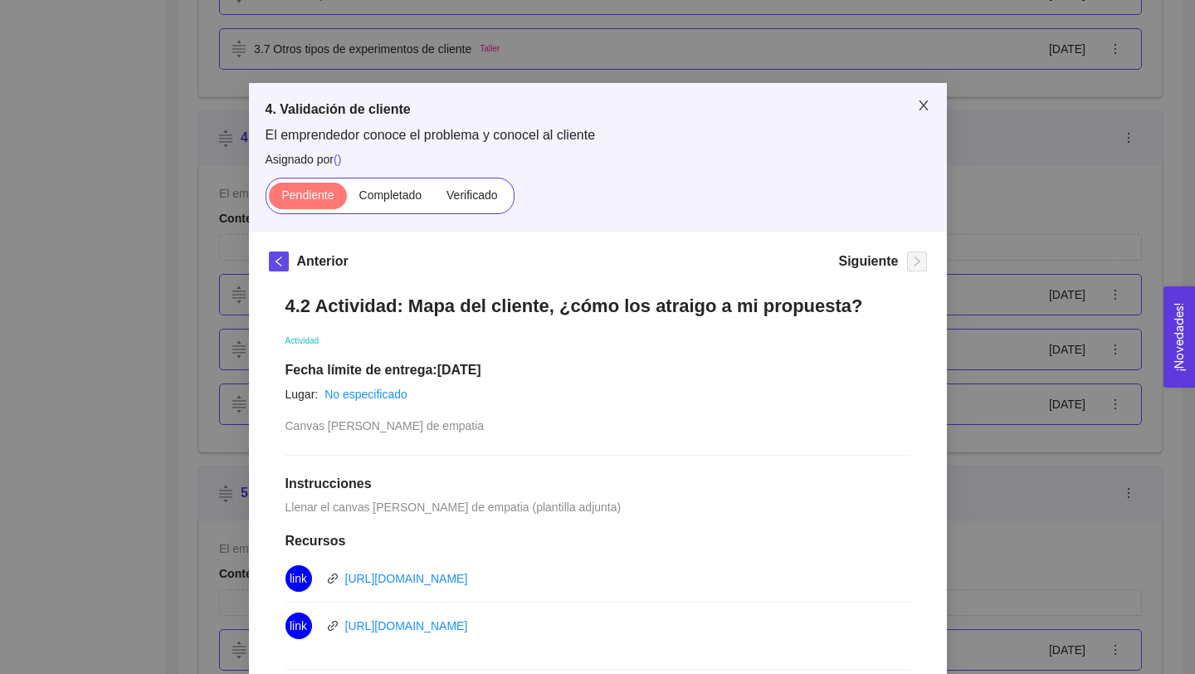
click at [917, 107] on icon "close" at bounding box center [923, 105] width 13 height 13
